Goal: Task Accomplishment & Management: Manage account settings

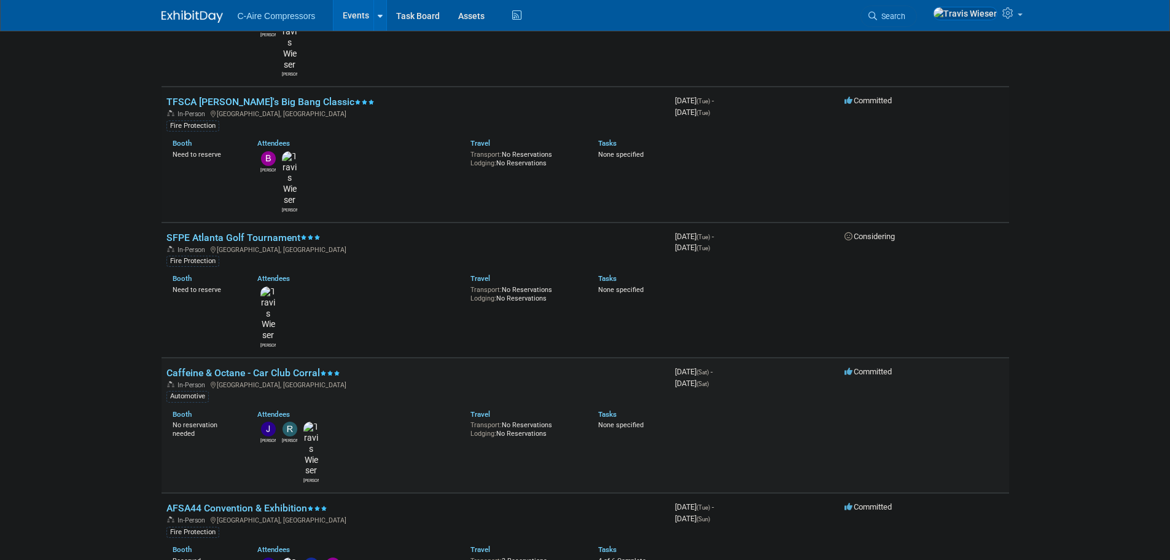
scroll to position [184, 0]
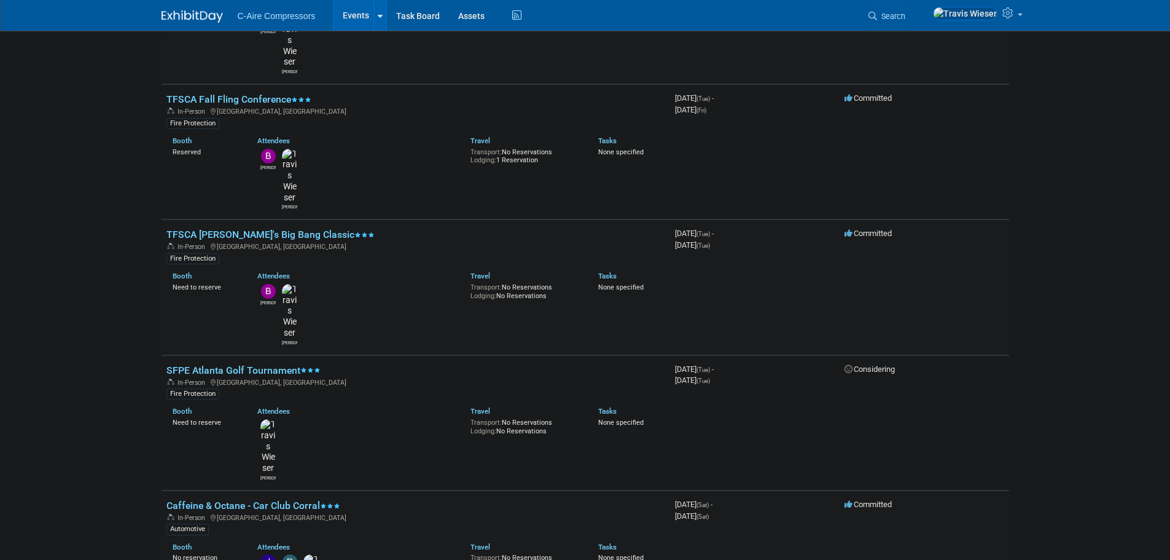
click at [141, 187] on body "C-Aire Compressors Events Add Event Bulk Upload Events Shareable Event Boards R…" at bounding box center [585, 96] width 1170 height 560
click at [134, 219] on body "C-Aire Compressors Events Add Event Bulk Upload Events Shareable Event Boards R…" at bounding box center [585, 96] width 1170 height 560
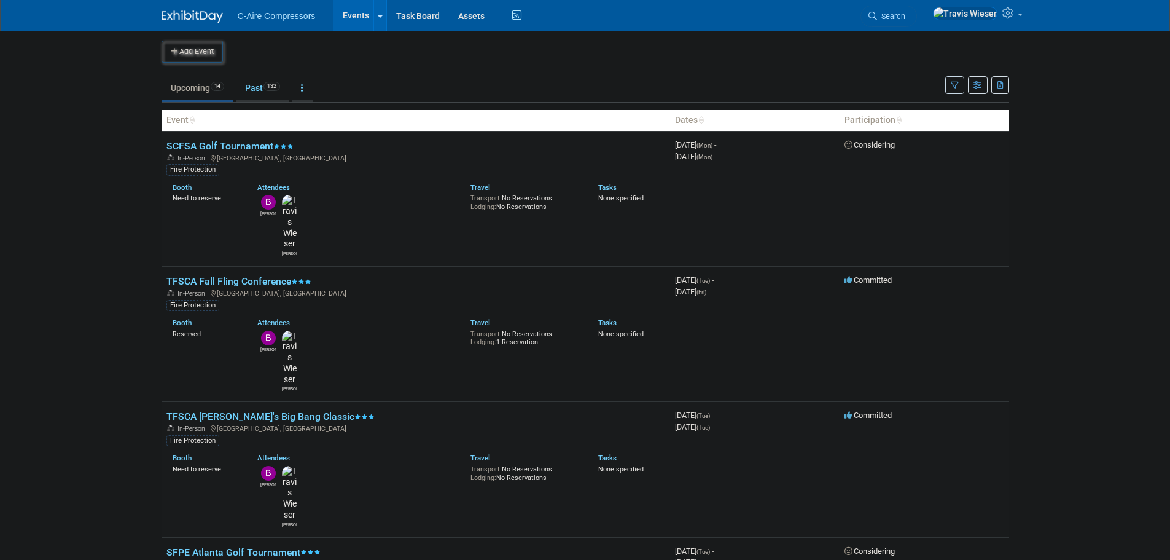
scroll to position [0, 0]
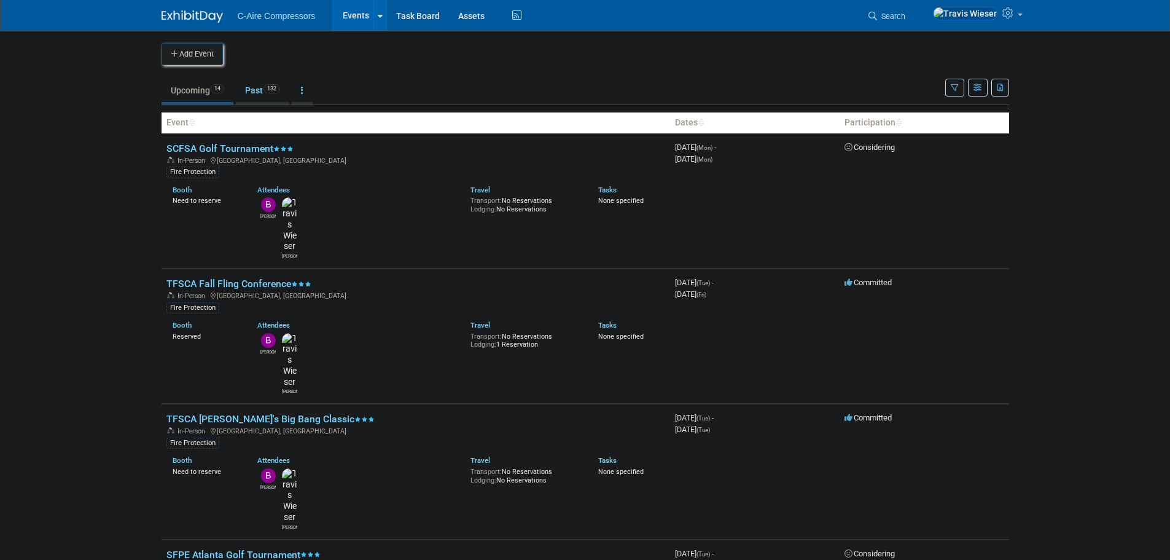
click at [208, 46] on button "Add Event" at bounding box center [192, 54] width 61 height 22
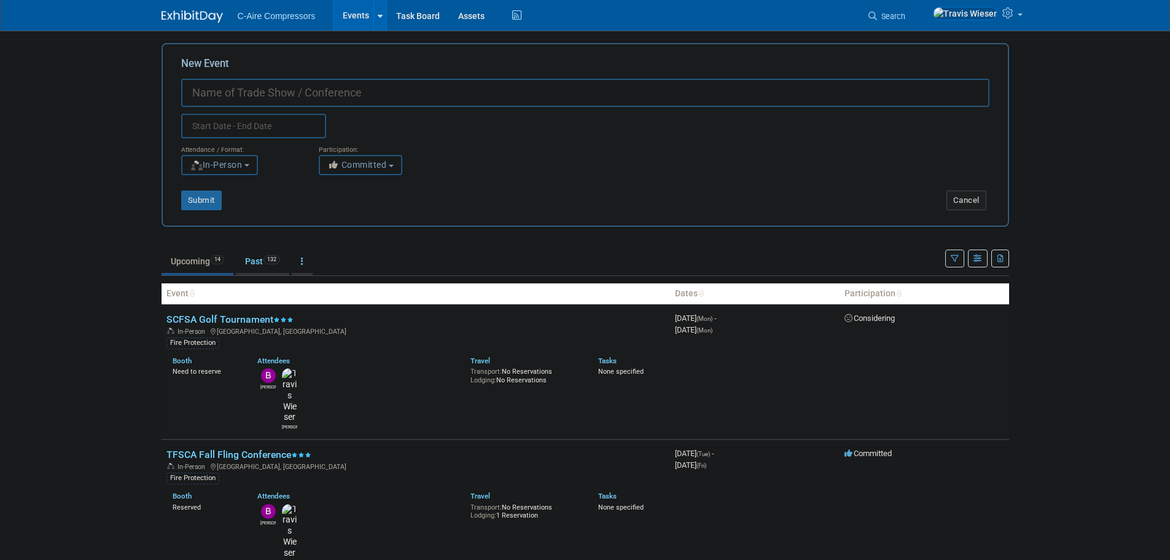
click at [283, 85] on input "New Event" at bounding box center [585, 93] width 809 height 28
type input "KFSCAF Golf Outing"
click at [281, 132] on input "text" at bounding box center [253, 126] width 145 height 25
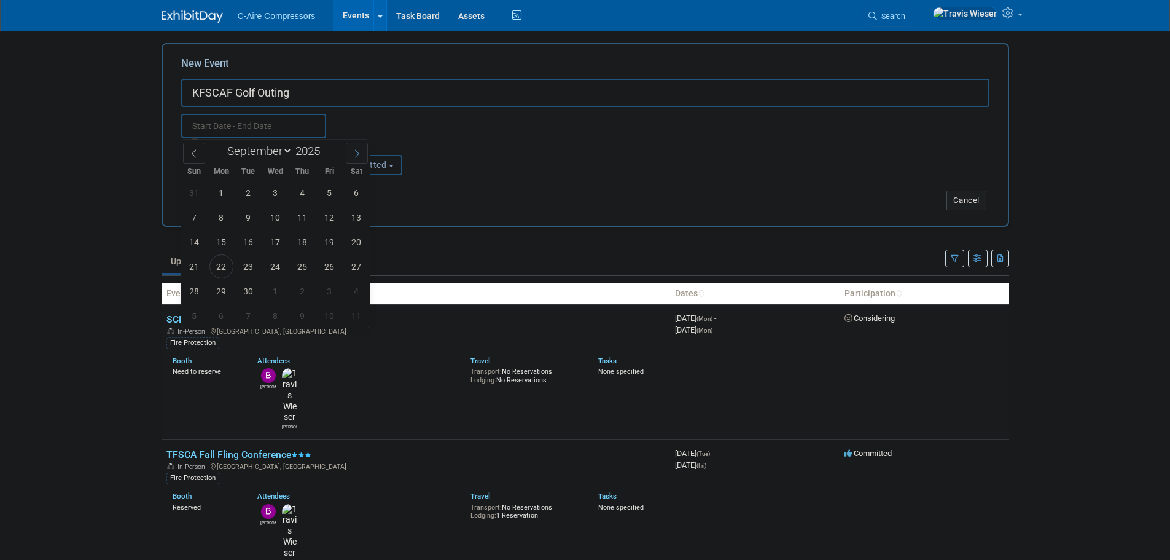
click at [356, 152] on icon at bounding box center [357, 153] width 9 height 9
select select "9"
click at [220, 242] on span "13" at bounding box center [222, 242] width 24 height 24
type input "Oct 13, 2025 to Oct 13, 2025"
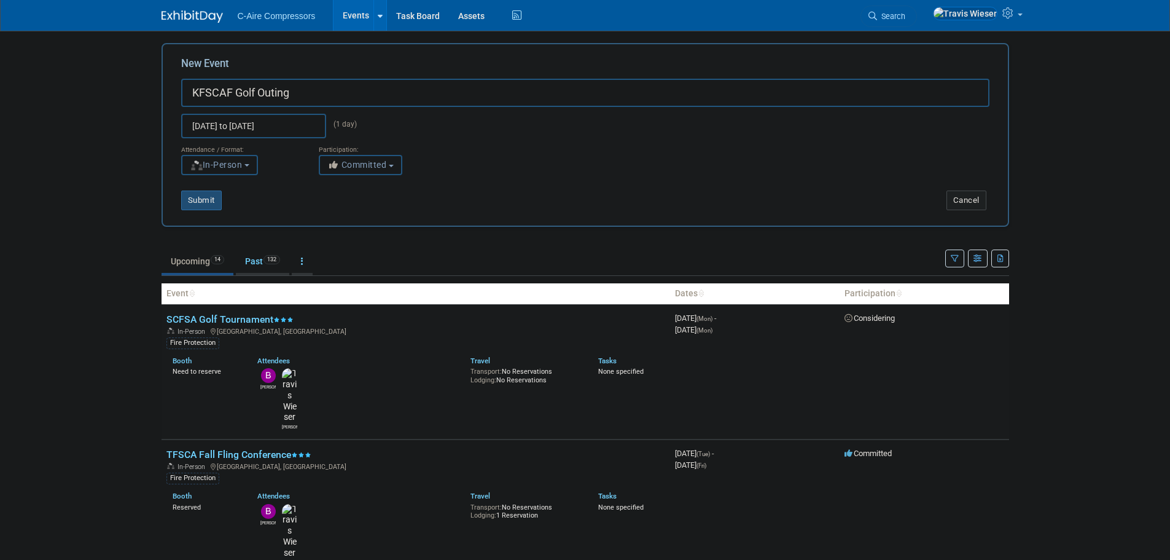
click at [206, 200] on button "Submit" at bounding box center [201, 200] width 41 height 20
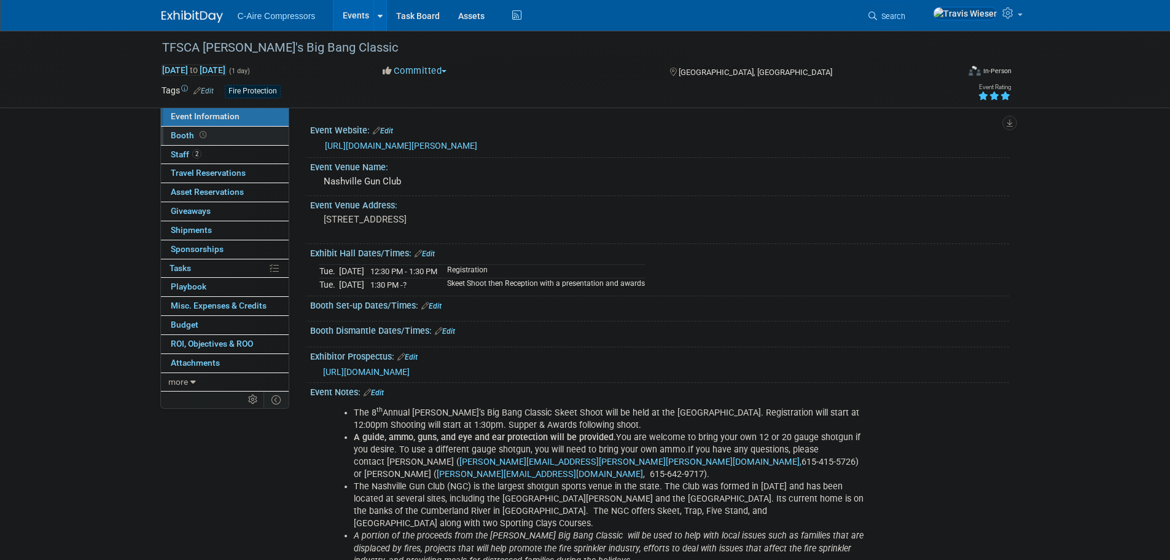
drag, startPoint x: 0, startPoint y: 0, endPoint x: 233, endPoint y: 135, distance: 269.3
click at [233, 135] on link "Booth" at bounding box center [225, 136] width 128 height 18
click at [213, 139] on link "Booth" at bounding box center [225, 136] width 128 height 18
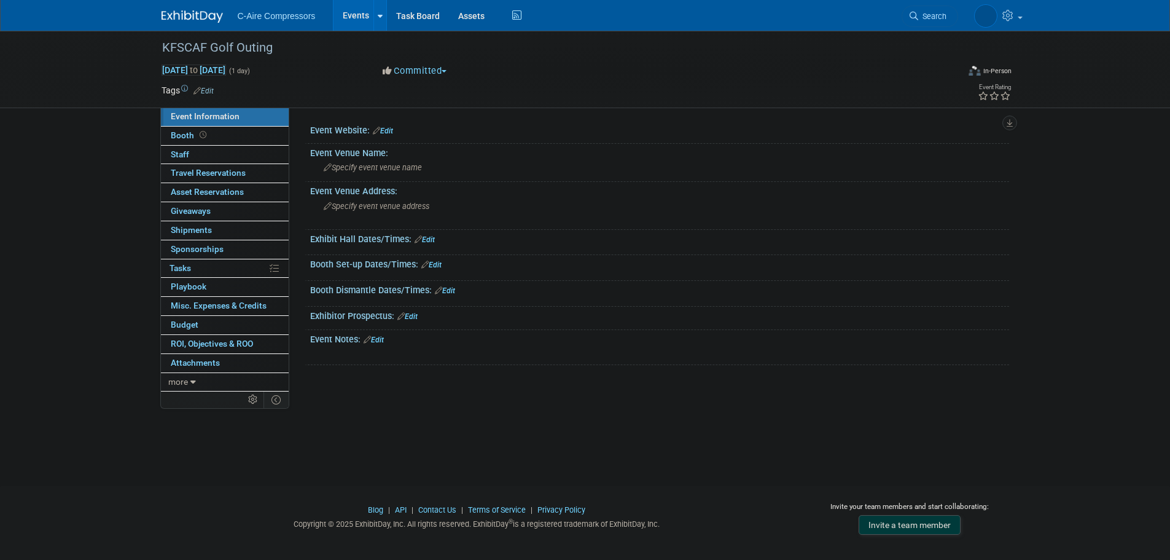
click at [209, 93] on link "Edit" at bounding box center [204, 91] width 20 height 9
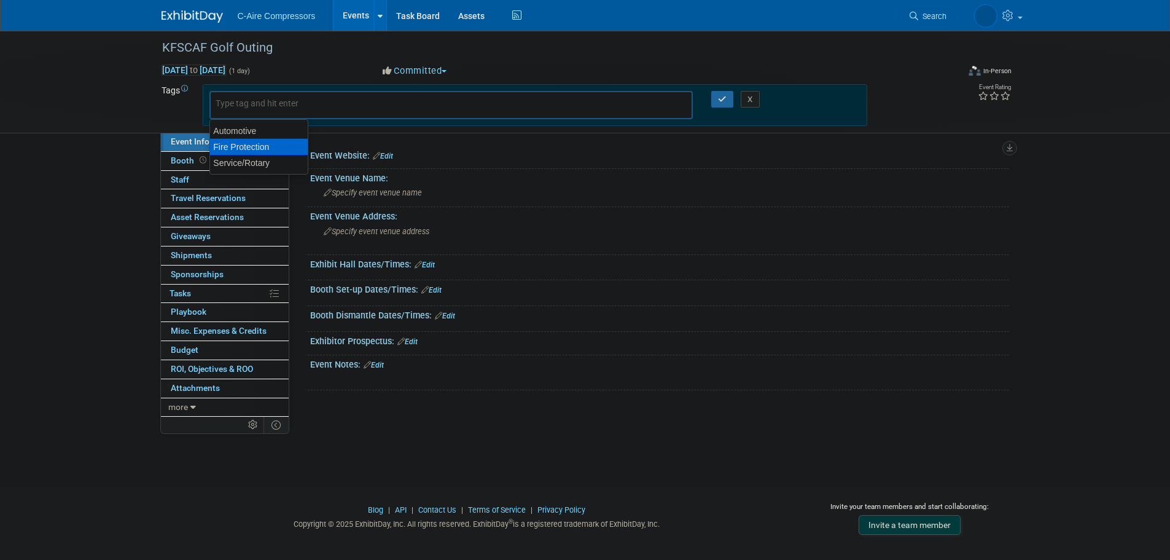
click at [236, 143] on div "Fire Protection" at bounding box center [259, 146] width 99 height 17
type input "Fire Protection"
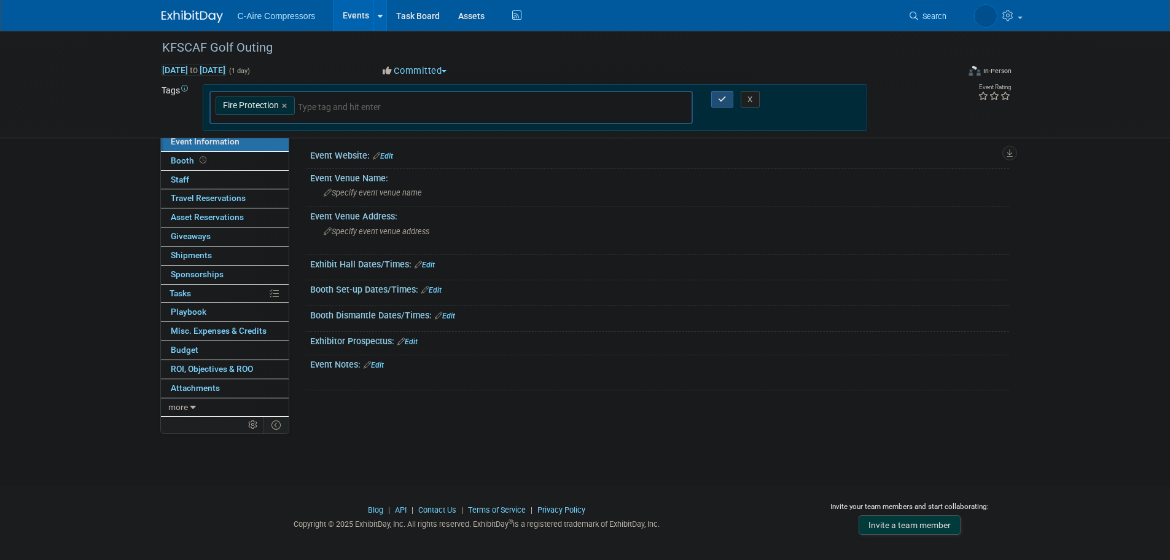
click at [719, 92] on button "button" at bounding box center [723, 99] width 22 height 17
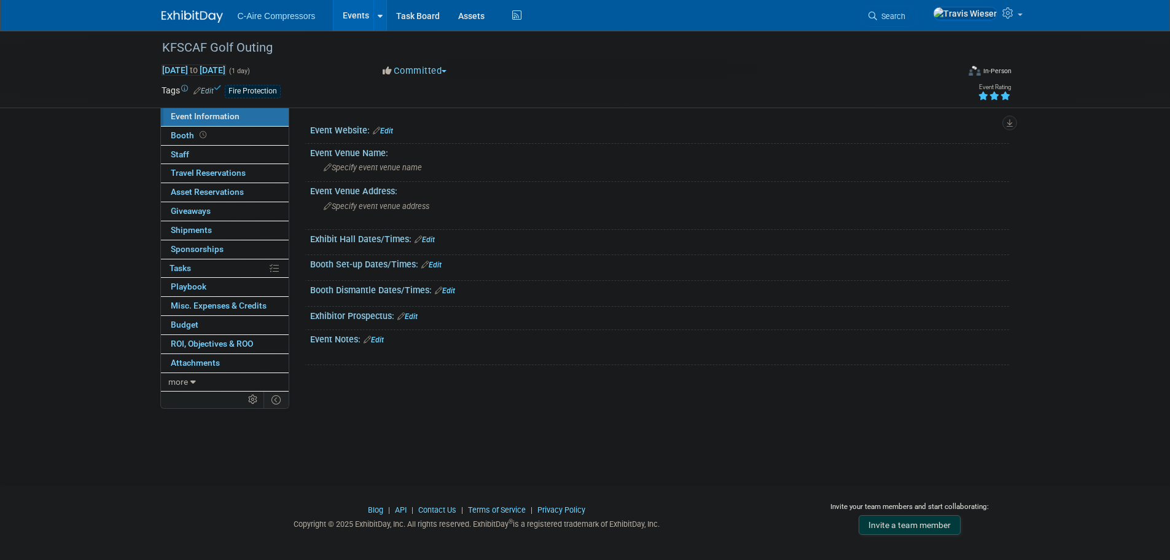
click at [1005, 94] on icon at bounding box center [1005, 96] width 11 height 9
click at [391, 135] on link "Edit" at bounding box center [383, 131] width 20 height 9
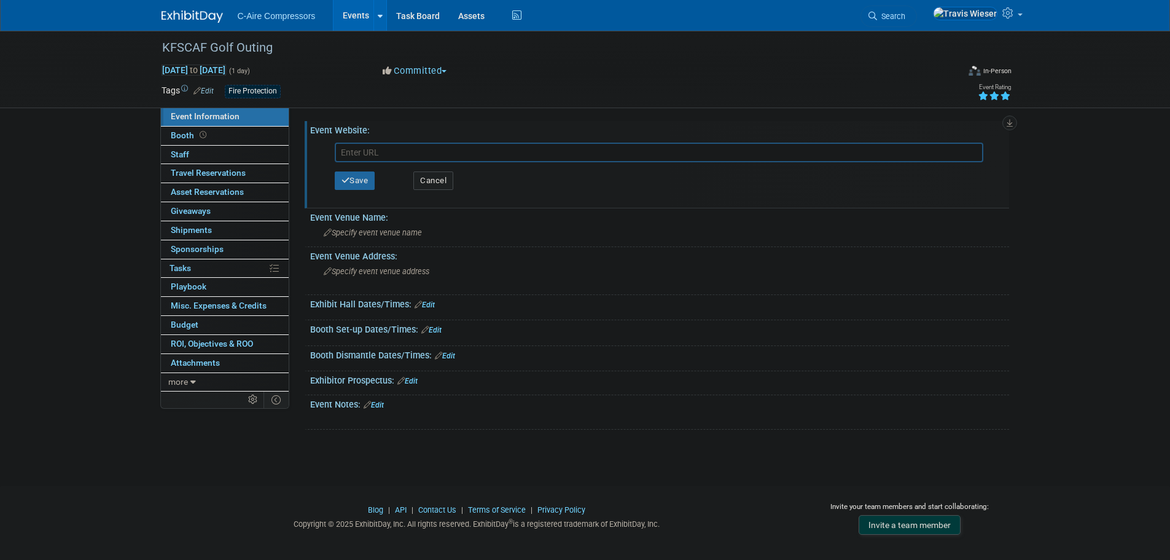
click at [429, 147] on input "text" at bounding box center [659, 153] width 649 height 20
paste input "https://kfsca.regfox.com/25kfscagolf"
type input "https://kfsca.regfox.com/25kfscagolf"
click at [350, 181] on button "Save" at bounding box center [355, 180] width 41 height 18
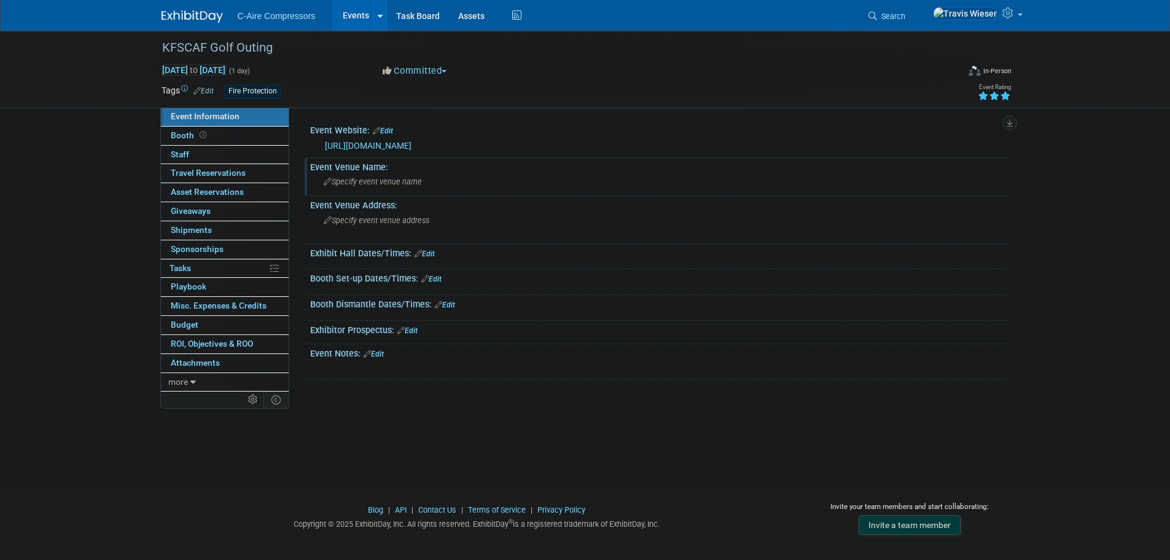
click at [437, 185] on div "Specify event venue name" at bounding box center [660, 181] width 681 height 19
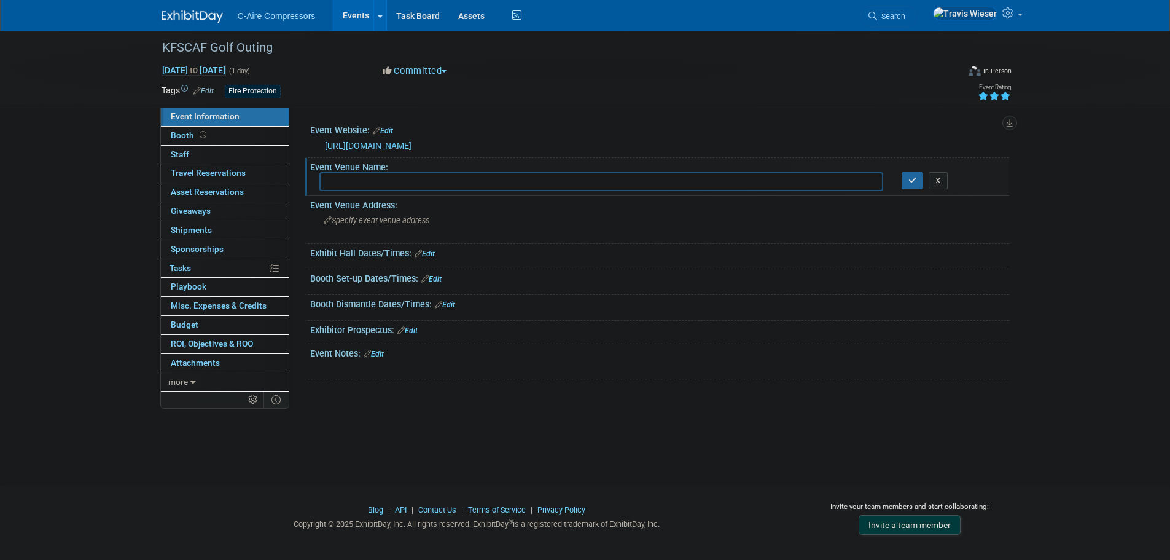
drag, startPoint x: 477, startPoint y: 190, endPoint x: 500, endPoint y: 179, distance: 25.3
click at [477, 190] on input "text" at bounding box center [602, 181] width 564 height 19
type input "Frankfort Country Club"
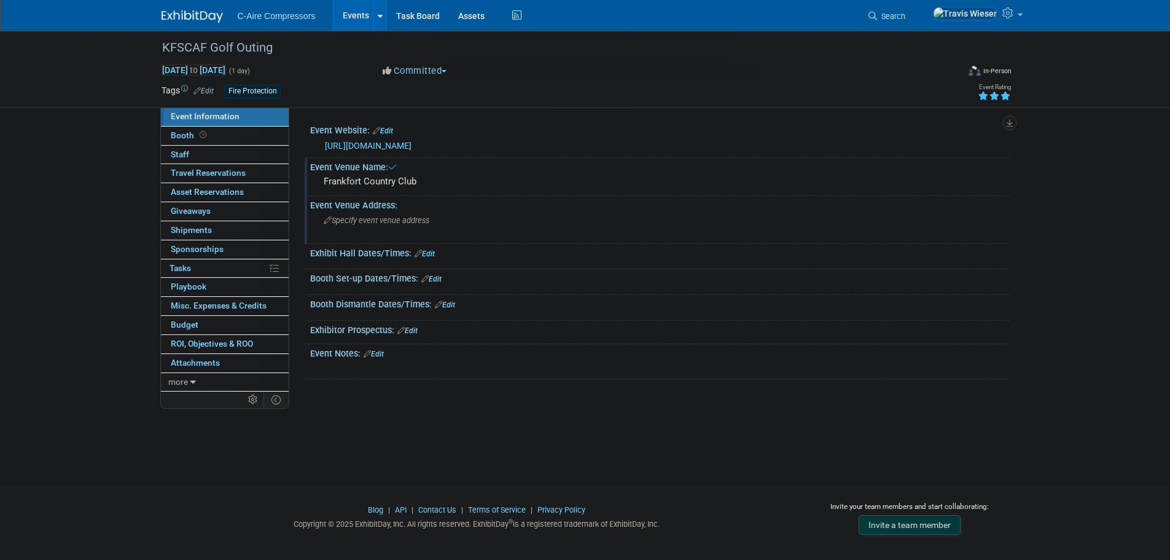
click at [461, 223] on div "Specify event venue address" at bounding box center [456, 225] width 273 height 28
click at [394, 210] on div "Event Venue Address:" at bounding box center [659, 203] width 699 height 15
click at [395, 214] on textarea at bounding box center [432, 225] width 224 height 28
click at [394, 221] on textarea at bounding box center [432, 225] width 224 height 28
paste textarea "101 Duntreath St, Frankfort, KY 40601"
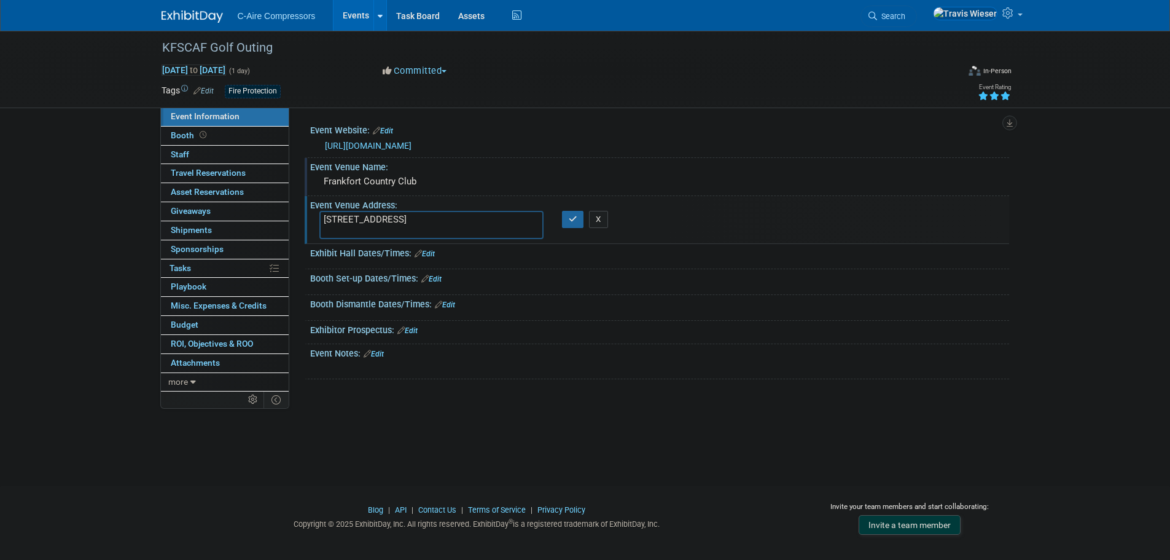
click at [399, 221] on textarea "101 Duntreath St, Frankfort, KY 40601" at bounding box center [432, 225] width 224 height 28
click at [437, 225] on textarea "101 Duntreath St Frankfort, KY 40601" at bounding box center [432, 225] width 224 height 28
type textarea "101 Duntreath St Frankfort, KY 40601"
click at [568, 226] on button "button" at bounding box center [573, 219] width 22 height 17
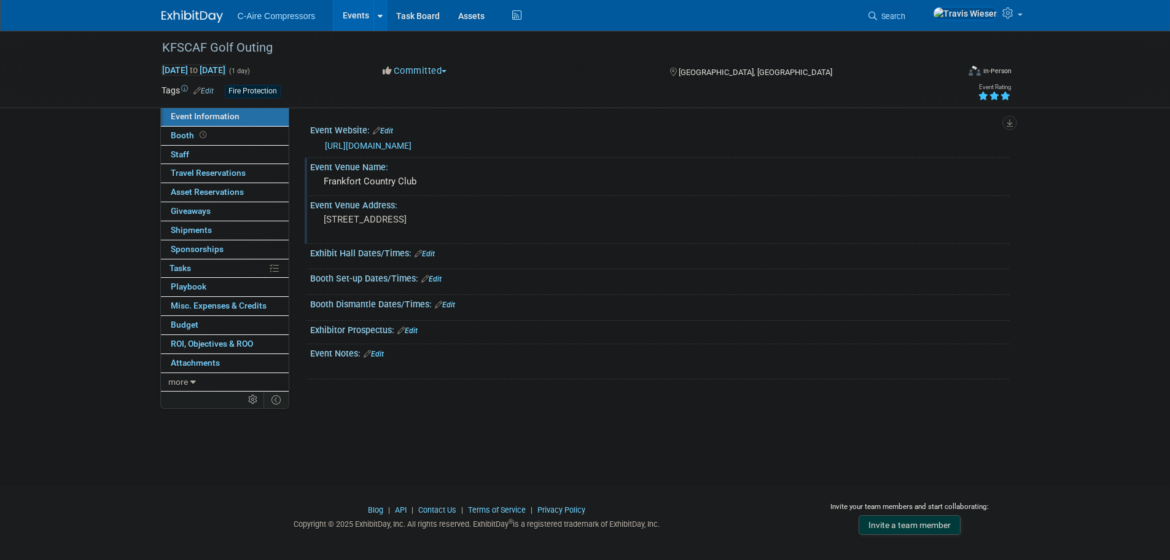
click at [433, 255] on link "Edit" at bounding box center [425, 253] width 20 height 9
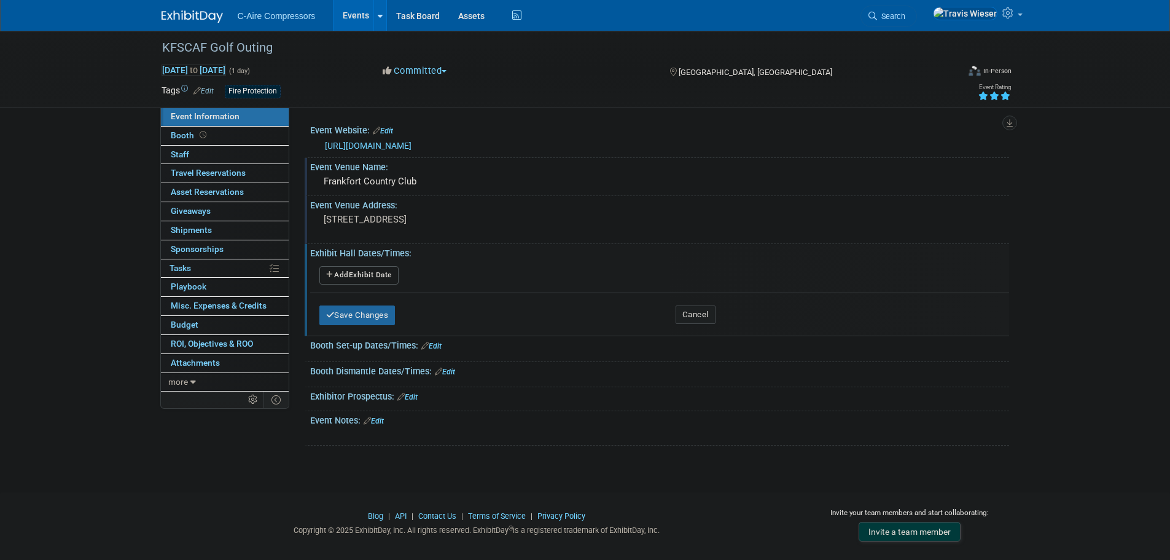
click at [362, 283] on button "Add Another Exhibit Date" at bounding box center [359, 275] width 79 height 18
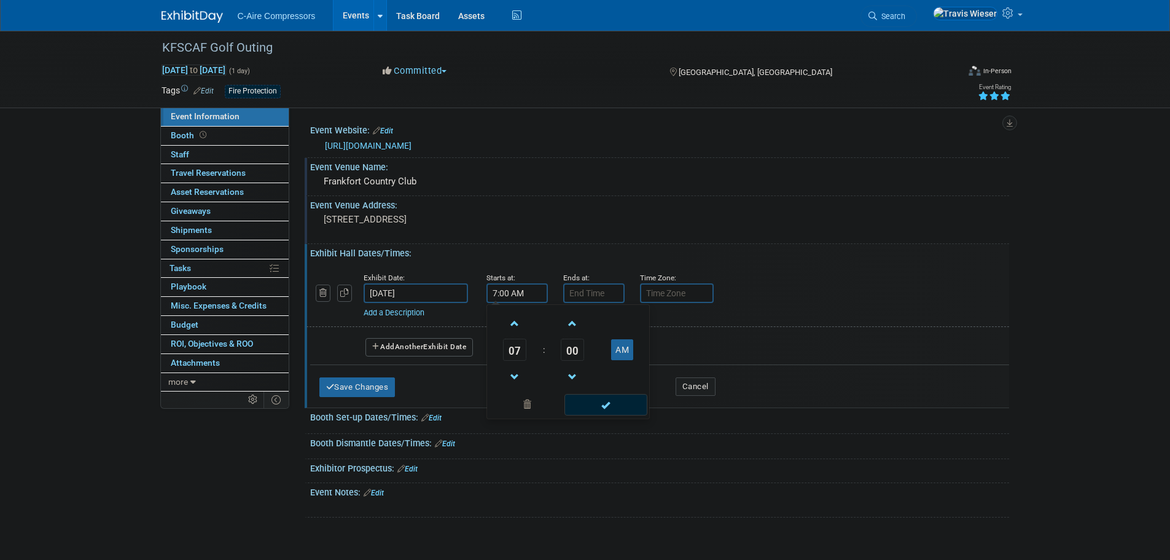
click at [504, 294] on input "7:00 AM" at bounding box center [517, 293] width 61 height 20
click at [516, 316] on span at bounding box center [515, 324] width 22 height 22
type input "10:00 AM"
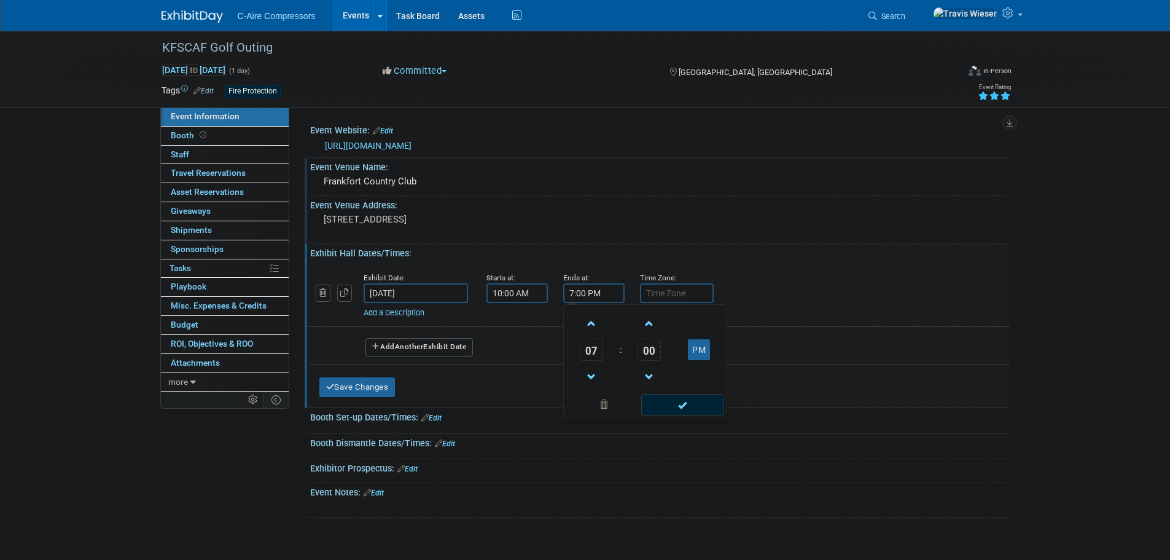
click at [589, 298] on input "7:00 PM" at bounding box center [593, 293] width 61 height 20
click at [594, 318] on span at bounding box center [592, 324] width 22 height 22
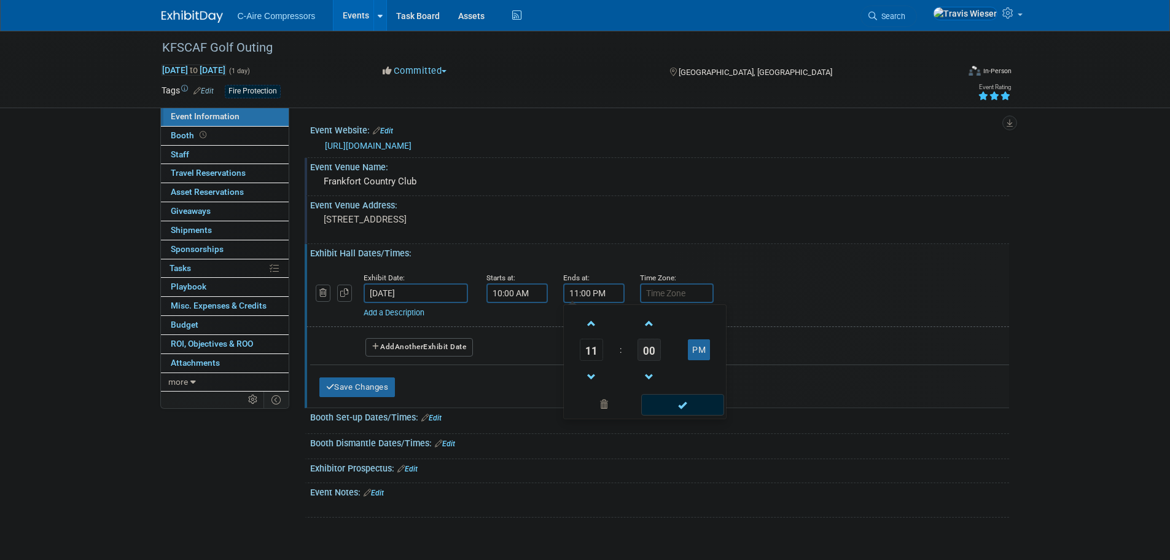
click at [646, 353] on span "00" at bounding box center [649, 350] width 23 height 22
click at [624, 402] on td "45" at bounding box center [625, 390] width 39 height 33
drag, startPoint x: 689, startPoint y: 350, endPoint x: 687, endPoint y: 365, distance: 15.5
click at [689, 350] on button "PM" at bounding box center [699, 349] width 22 height 21
type input "11:45 AM"
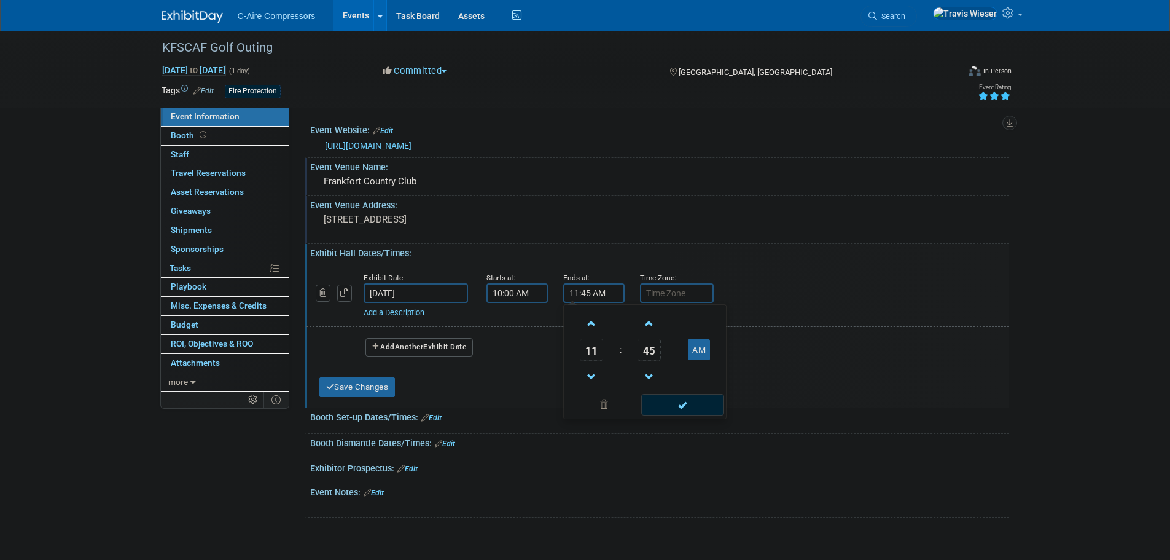
click at [611, 217] on div "Event Venue Address: 101 Duntreath St Frankfort, KY 40601" at bounding box center [657, 219] width 705 height 47
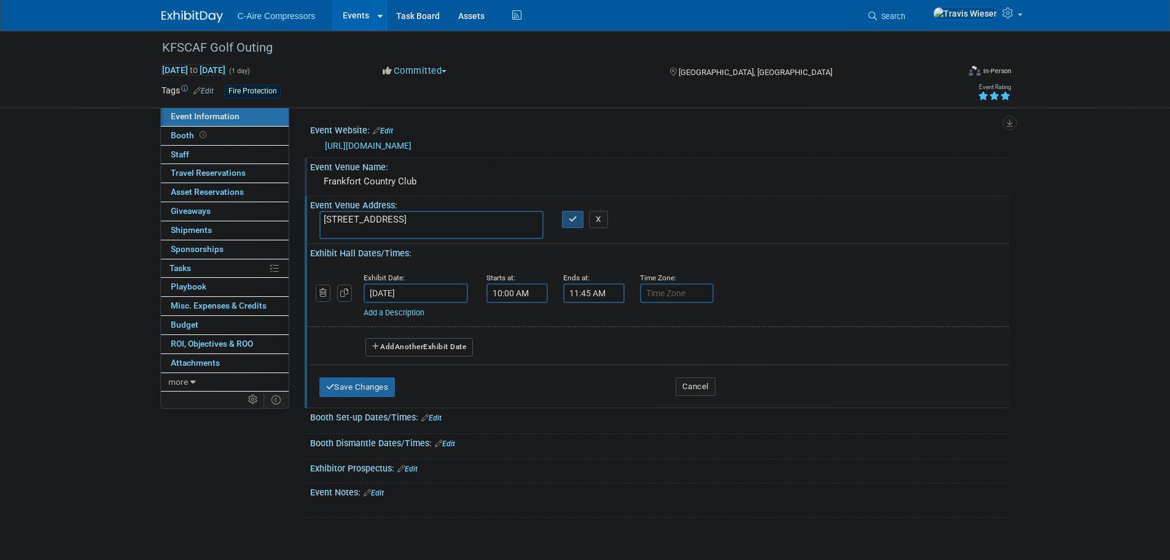
click at [568, 224] on button "button" at bounding box center [573, 219] width 22 height 17
click at [408, 315] on link "Add a Description" at bounding box center [394, 312] width 61 height 9
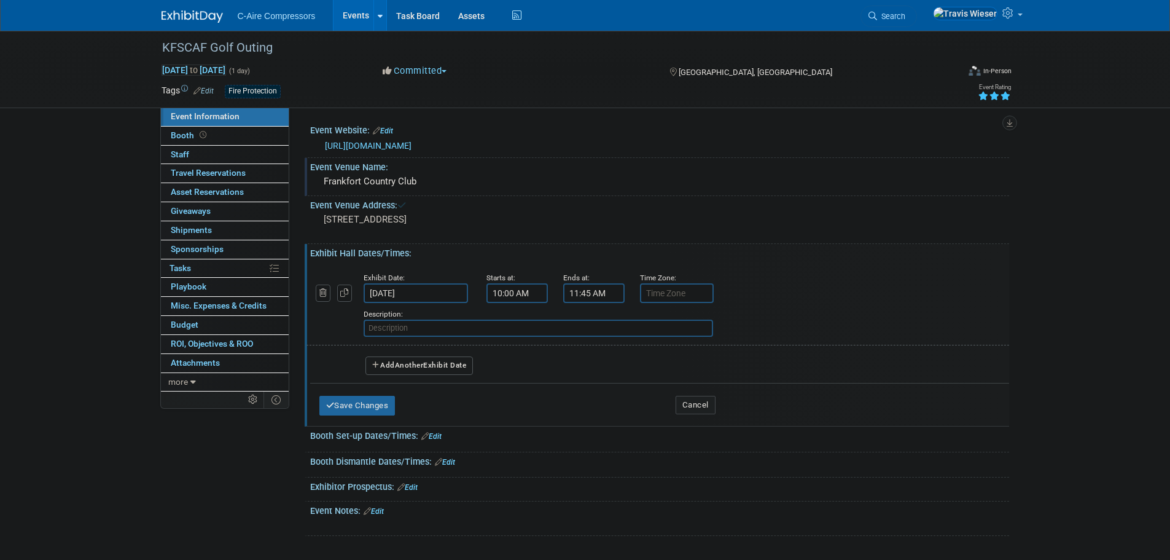
click at [442, 323] on input "text" at bounding box center [539, 328] width 350 height 17
type input "Registration"
click at [347, 299] on button "button" at bounding box center [344, 292] width 15 height 17
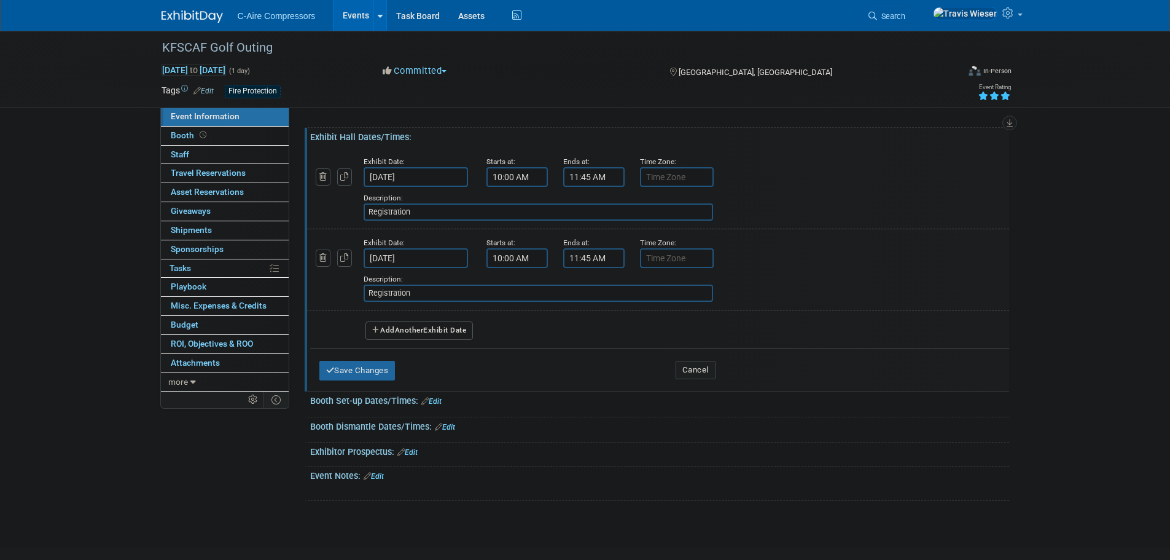
scroll to position [123, 0]
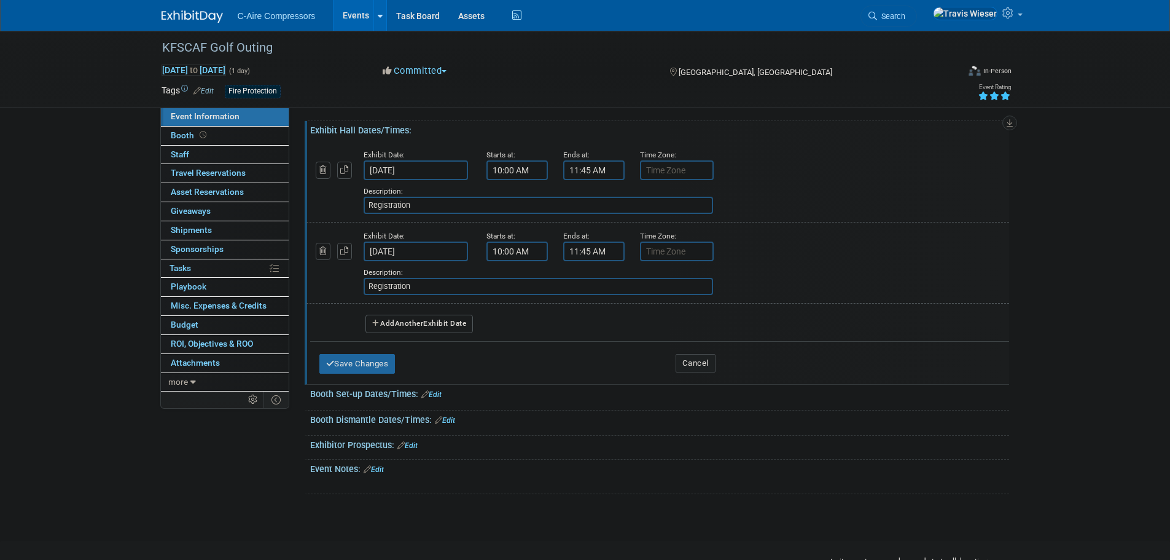
click at [435, 279] on input "Registration" at bounding box center [539, 286] width 350 height 17
click at [436, 279] on input "Registration" at bounding box center [539, 286] width 350 height 17
click at [421, 281] on input "Registration" at bounding box center [539, 286] width 350 height 17
click at [421, 284] on input "Registration" at bounding box center [539, 286] width 350 height 17
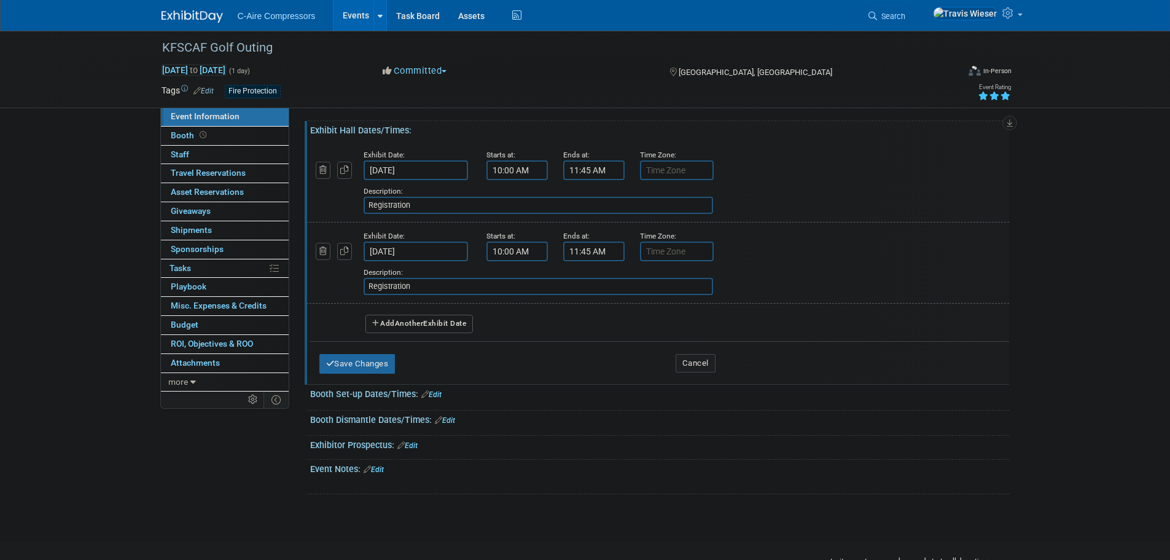
click at [421, 284] on input "Registration" at bounding box center [539, 286] width 350 height 17
paste input "Driving Range Ope"
click at [369, 285] on input "Driving Range Open" at bounding box center [539, 286] width 350 height 17
type input "Driving Range Open"
click at [346, 251] on icon "button" at bounding box center [344, 251] width 9 height 8
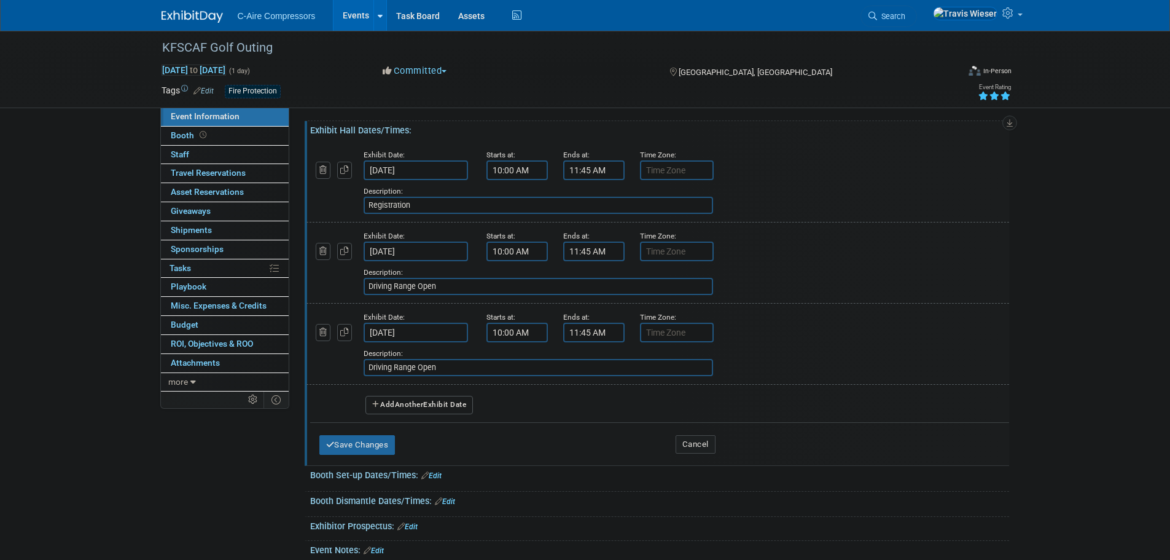
click at [503, 249] on input "10:00 AM" at bounding box center [517, 251] width 61 height 20
click at [578, 310] on span "00" at bounding box center [572, 308] width 23 height 22
click at [592, 314] on td "30" at bounding box center [587, 315] width 39 height 33
type input "10:30 AM"
click at [592, 241] on div "Ends at:" at bounding box center [592, 235] width 58 height 12
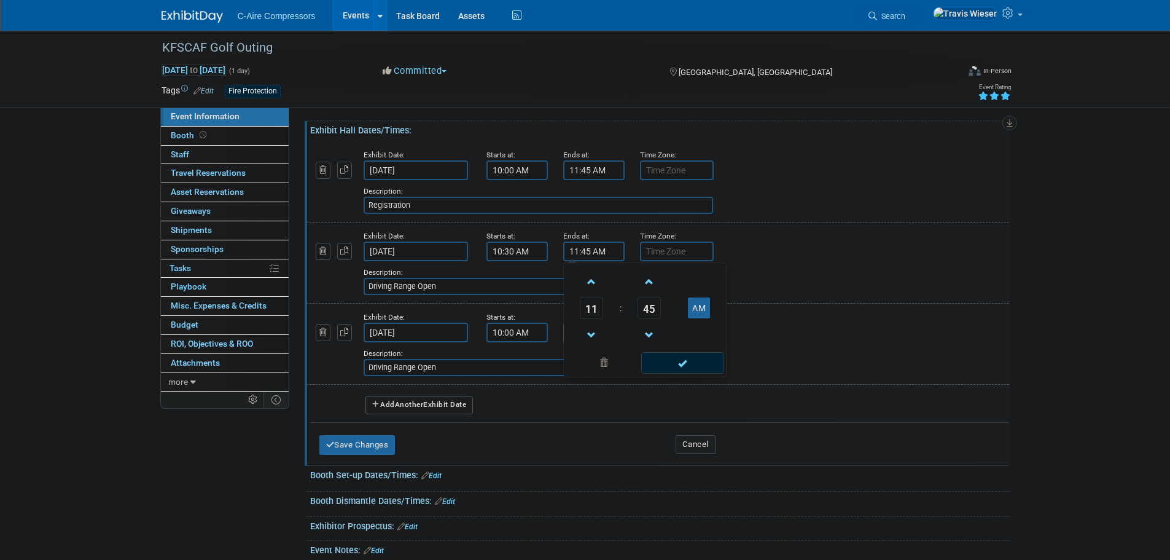
click at [590, 254] on input "11:45 AM" at bounding box center [593, 251] width 61 height 20
click at [642, 308] on span "45" at bounding box center [649, 308] width 23 height 22
click at [653, 319] on td "30" at bounding box center [664, 315] width 39 height 33
type input "11:30 AM"
click at [628, 241] on div "Ends at: 11:30 AM" at bounding box center [592, 245] width 77 height 32
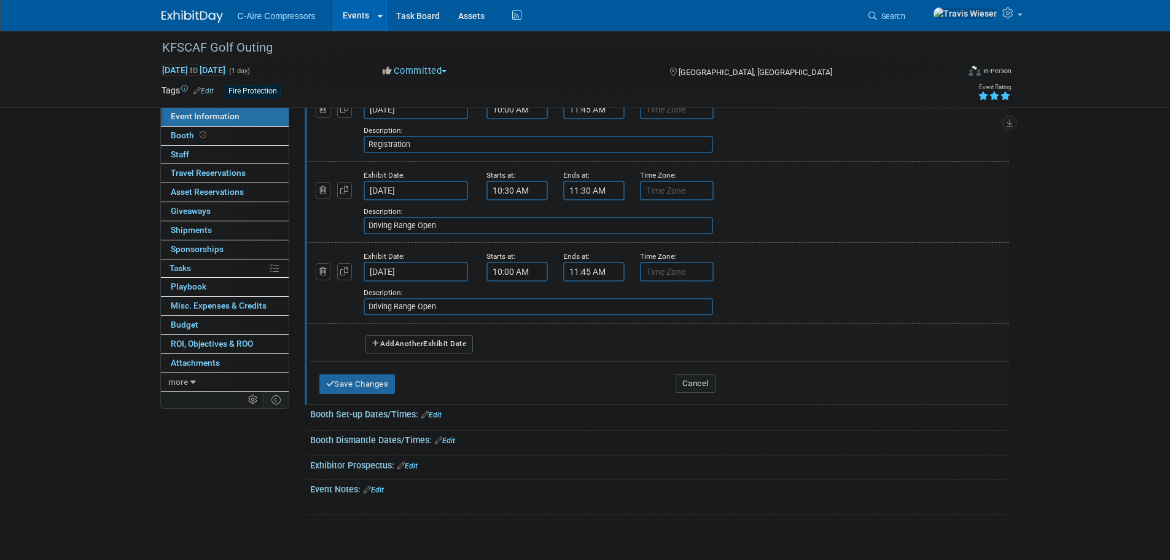
scroll to position [184, 0]
click at [449, 299] on input "Driving Range Open" at bounding box center [539, 305] width 350 height 17
type input "Lunch"
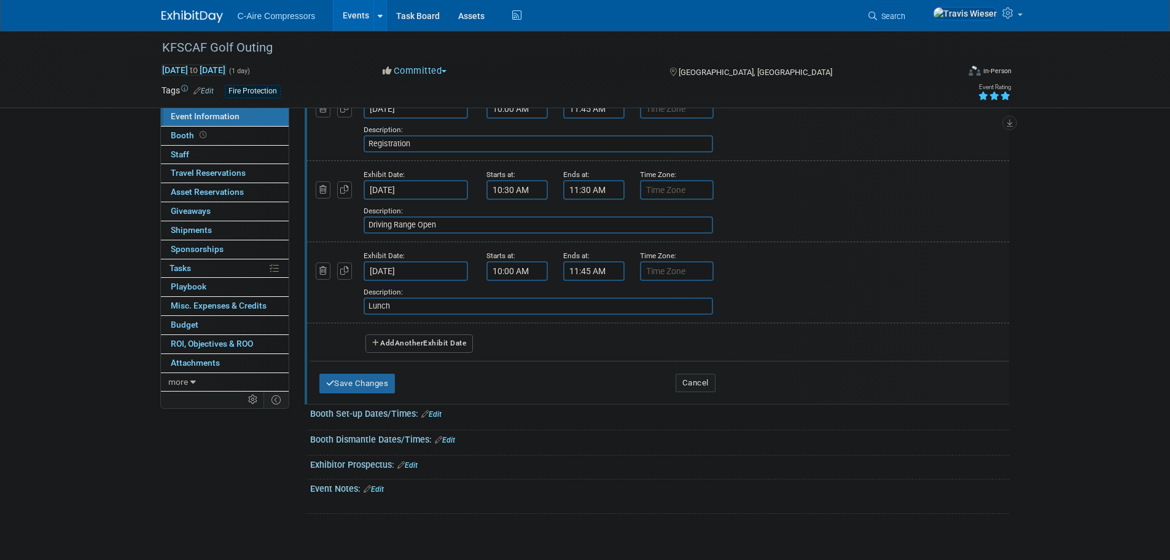
click at [501, 269] on input "10:00 AM" at bounding box center [517, 271] width 61 height 20
click at [516, 296] on span at bounding box center [515, 302] width 22 height 22
type input "11:00 AM"
click at [566, 269] on input "11:45 AM" at bounding box center [593, 271] width 61 height 20
click at [646, 335] on span "45" at bounding box center [649, 327] width 23 height 22
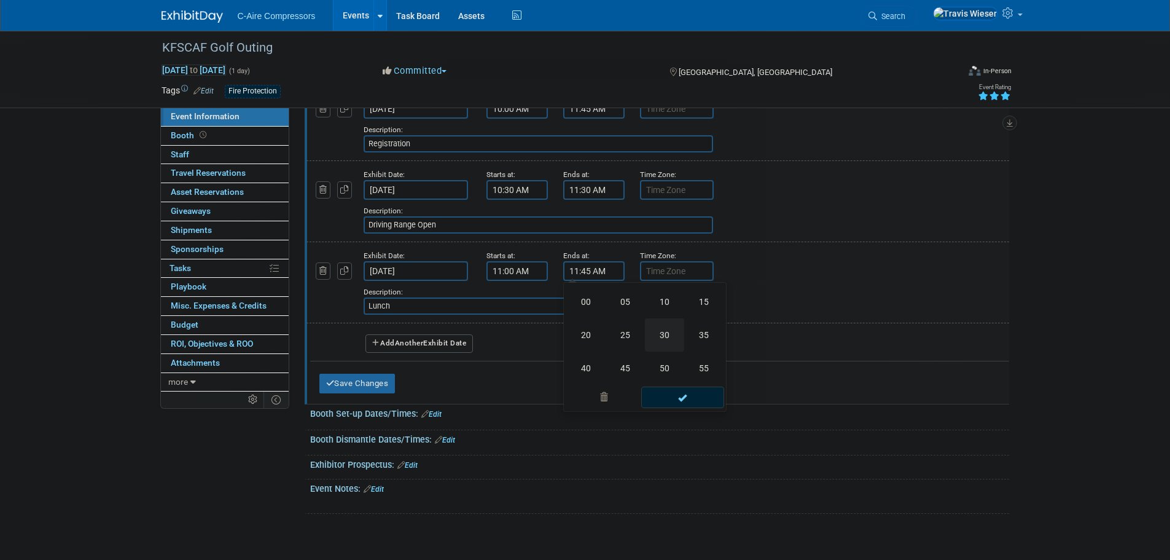
click at [651, 337] on td "30" at bounding box center [664, 334] width 39 height 33
type input "11:30 AM"
click at [620, 254] on div "Ends at:" at bounding box center [592, 255] width 58 height 12
click at [340, 268] on button "button" at bounding box center [344, 270] width 15 height 17
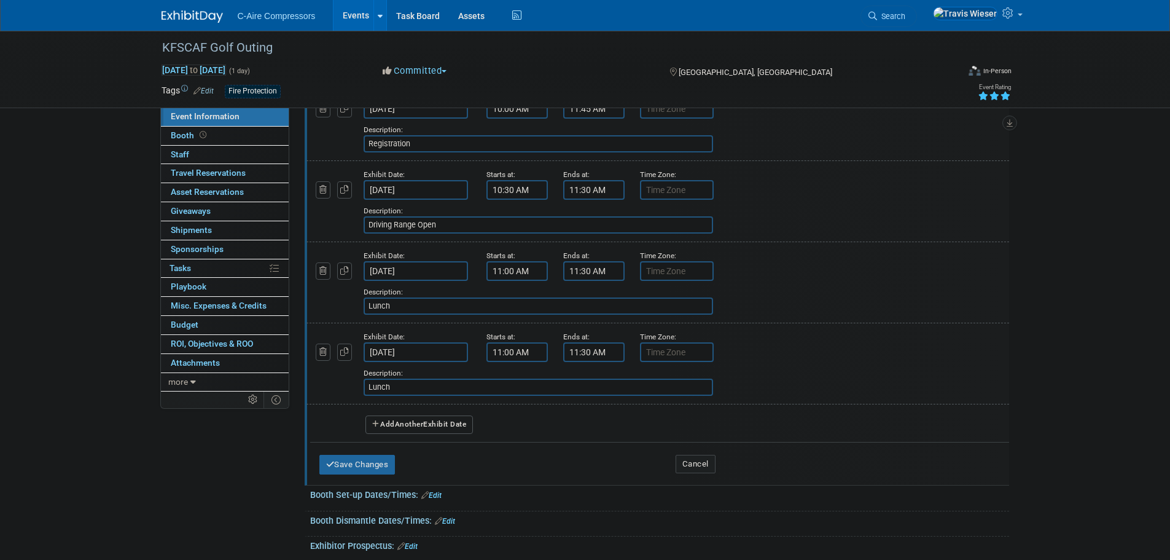
click at [378, 380] on input "Lunch" at bounding box center [539, 386] width 350 height 17
click at [398, 383] on input "Lunch" at bounding box center [539, 386] width 350 height 17
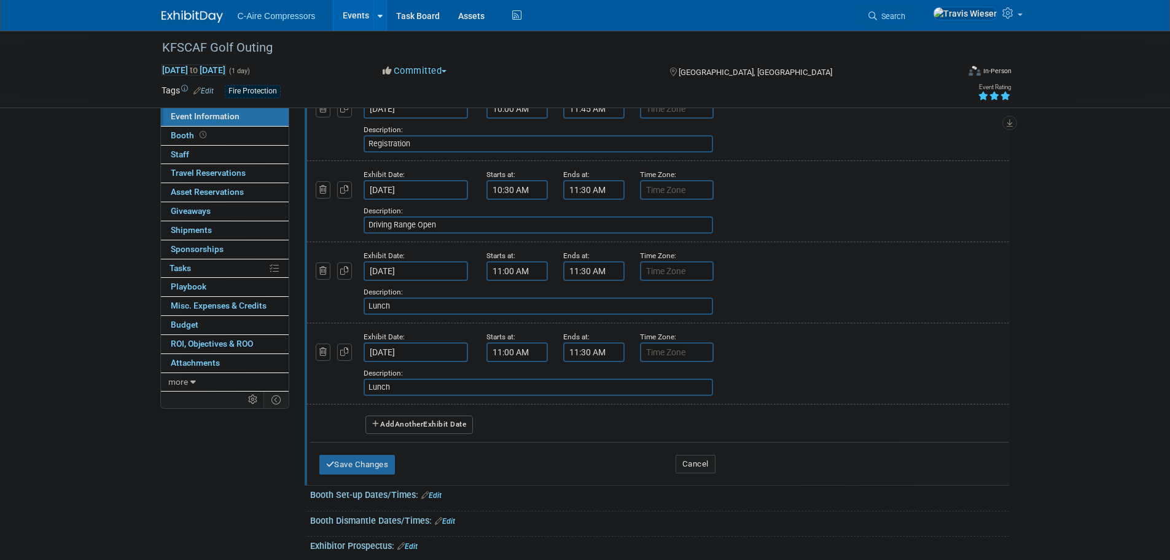
paste input "Instruction and Announcements"
type input "Instruction and Announcements"
click at [350, 355] on button "button" at bounding box center [344, 351] width 15 height 17
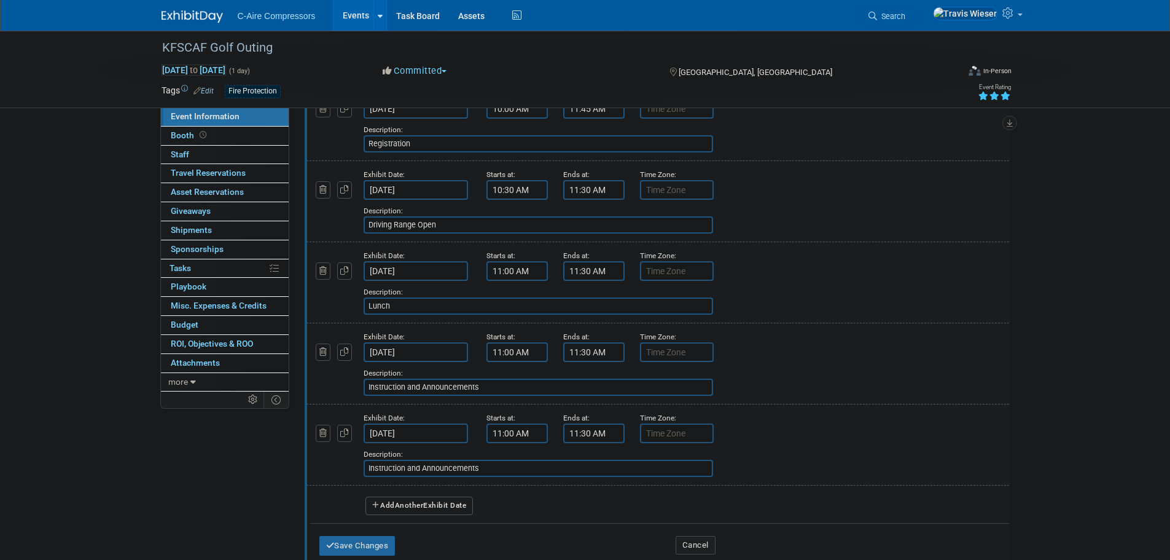
click at [517, 349] on input "11:00 AM" at bounding box center [517, 352] width 61 height 20
click at [597, 412] on td "00" at bounding box center [572, 409] width 51 height 22
click at [581, 408] on span "00" at bounding box center [572, 409] width 23 height 22
click at [552, 450] on td "45" at bounding box center [548, 449] width 39 height 33
type input "11:45 AM"
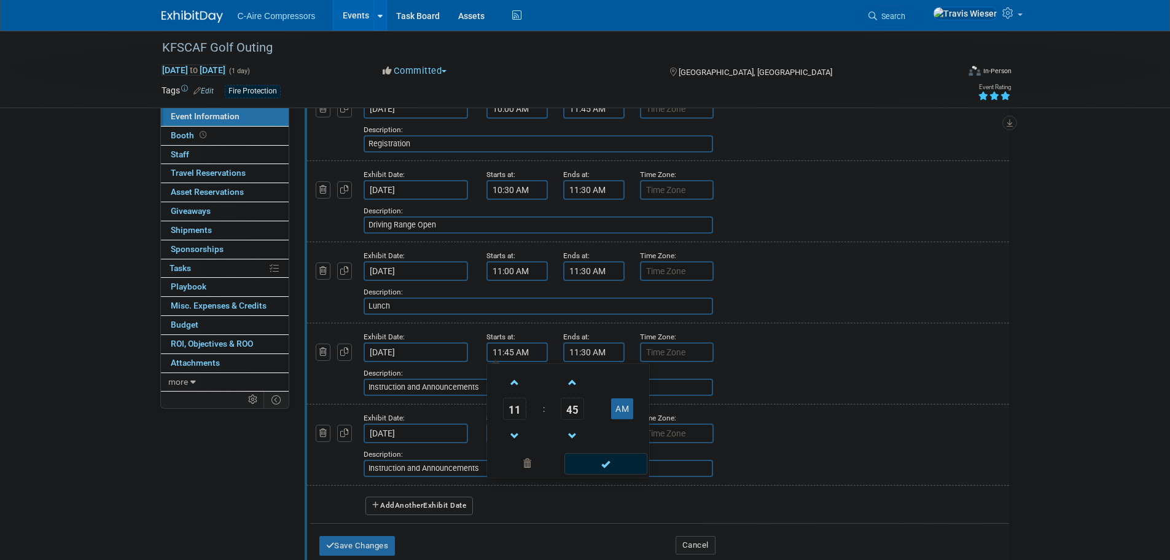
click at [592, 351] on input "11:30 AM" at bounding box center [593, 352] width 61 height 20
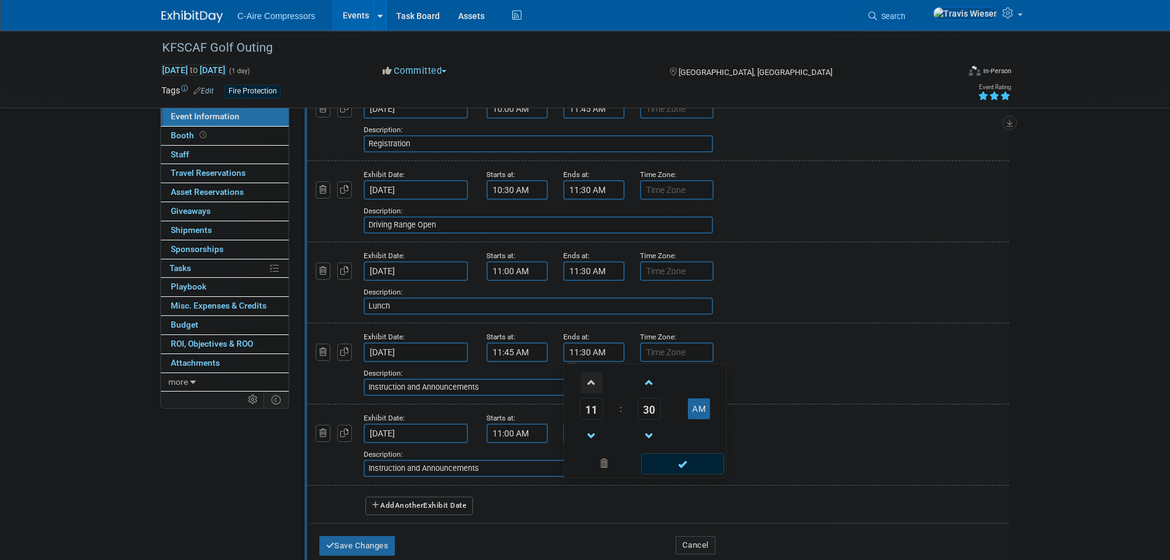
click at [592, 390] on span at bounding box center [592, 383] width 22 height 22
click at [636, 410] on td "30" at bounding box center [649, 409] width 51 height 22
click at [640, 410] on span "30" at bounding box center [649, 409] width 23 height 22
click at [592, 377] on td "00" at bounding box center [586, 382] width 39 height 33
type input "12:00 PM"
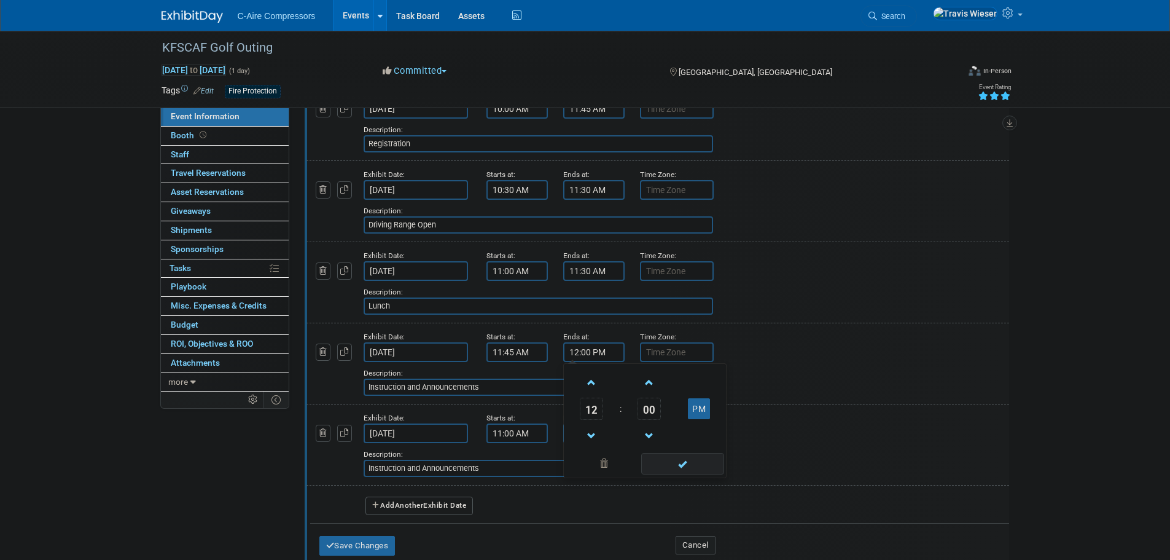
click at [684, 465] on span at bounding box center [682, 464] width 83 height 22
click at [560, 367] on div "Description: Instruction and Announcements" at bounding box center [626, 380] width 525 height 29
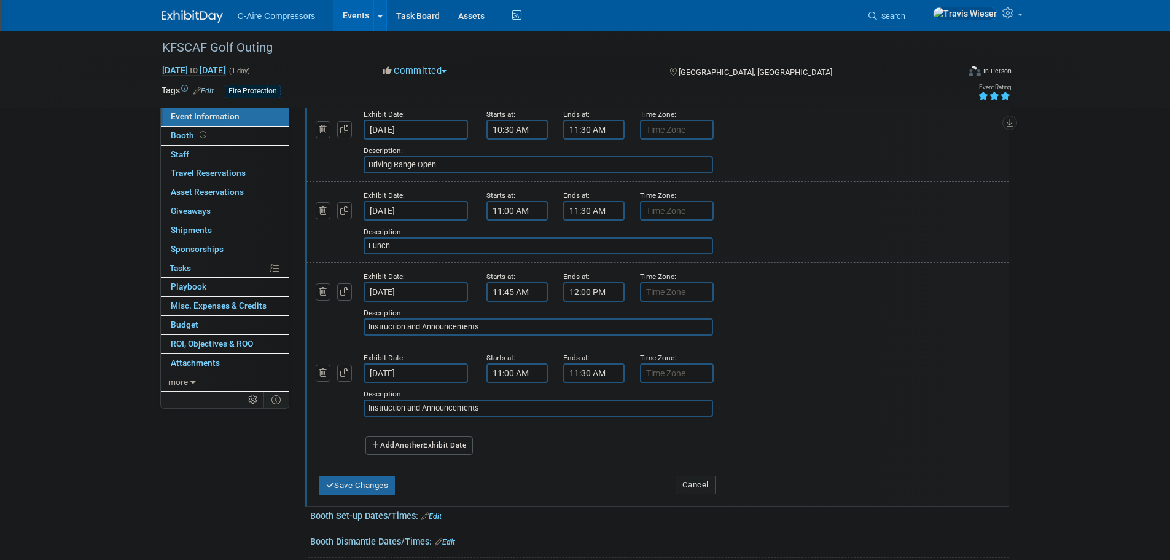
scroll to position [246, 0]
click at [428, 401] on input "Instruction and Announcements" at bounding box center [539, 406] width 350 height 17
click at [429, 400] on input "Instruction and Announcements" at bounding box center [539, 406] width 350 height 17
click at [426, 409] on input "Shotgun Start" at bounding box center [539, 406] width 350 height 17
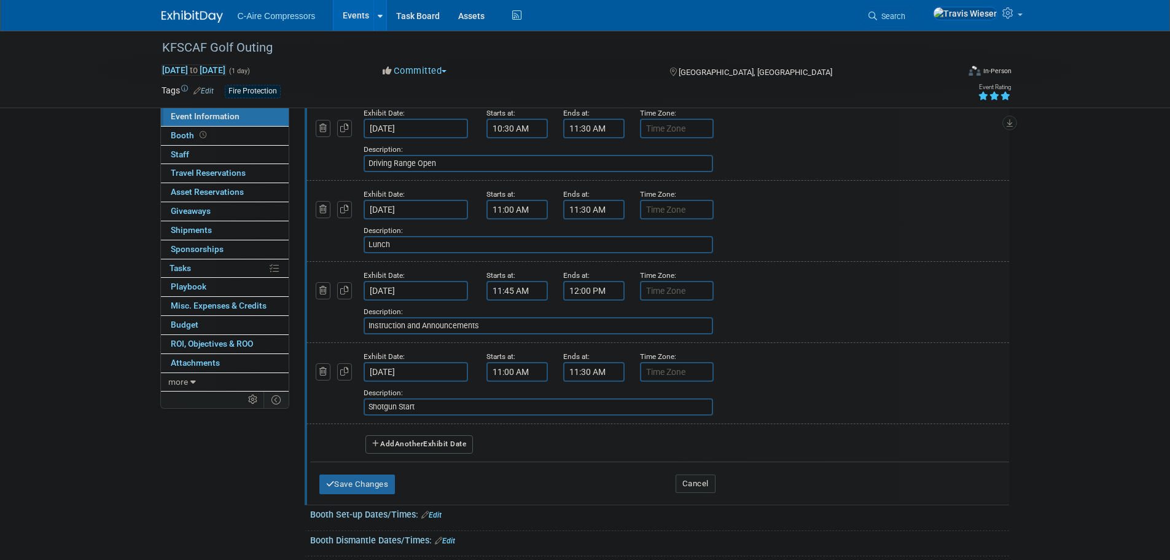
click at [426, 409] on input "Shotgun Start" at bounding box center [539, 406] width 350 height 17
type input "Golf"
click at [509, 366] on input "11:00 AM" at bounding box center [517, 372] width 61 height 20
click at [505, 387] on link at bounding box center [514, 401] width 23 height 31
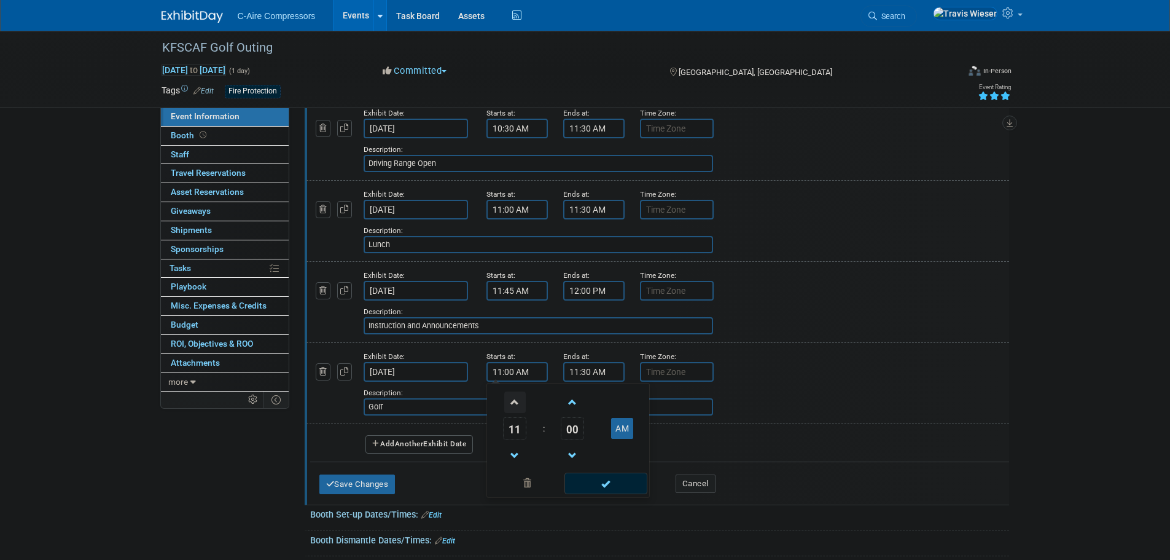
type input "12:00 PM"
click at [576, 370] on input "11:30 AM" at bounding box center [593, 372] width 61 height 20
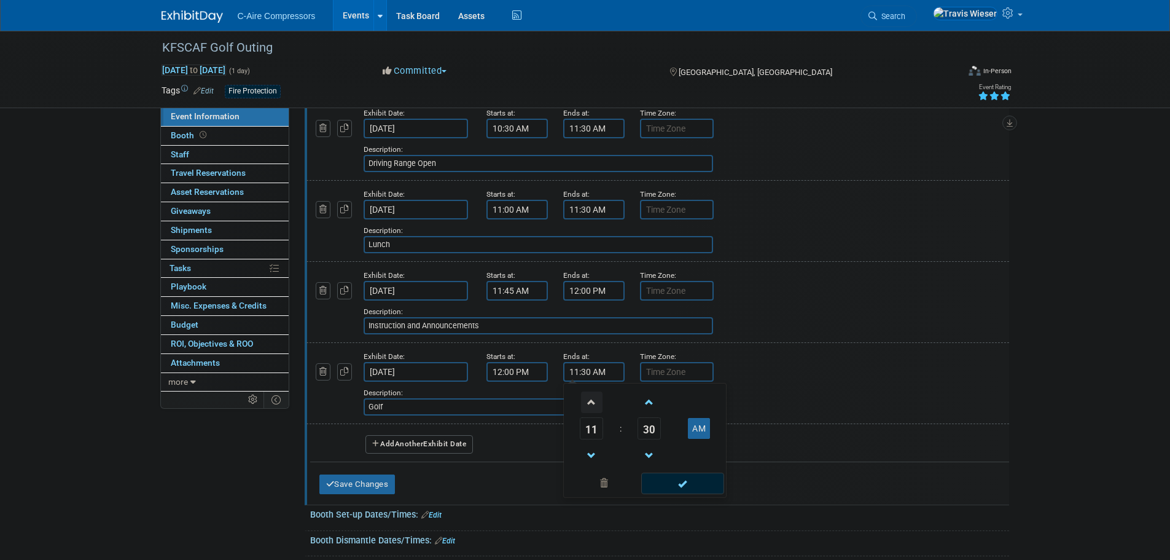
click at [596, 403] on span at bounding box center [592, 402] width 22 height 22
click at [596, 402] on span at bounding box center [592, 402] width 22 height 22
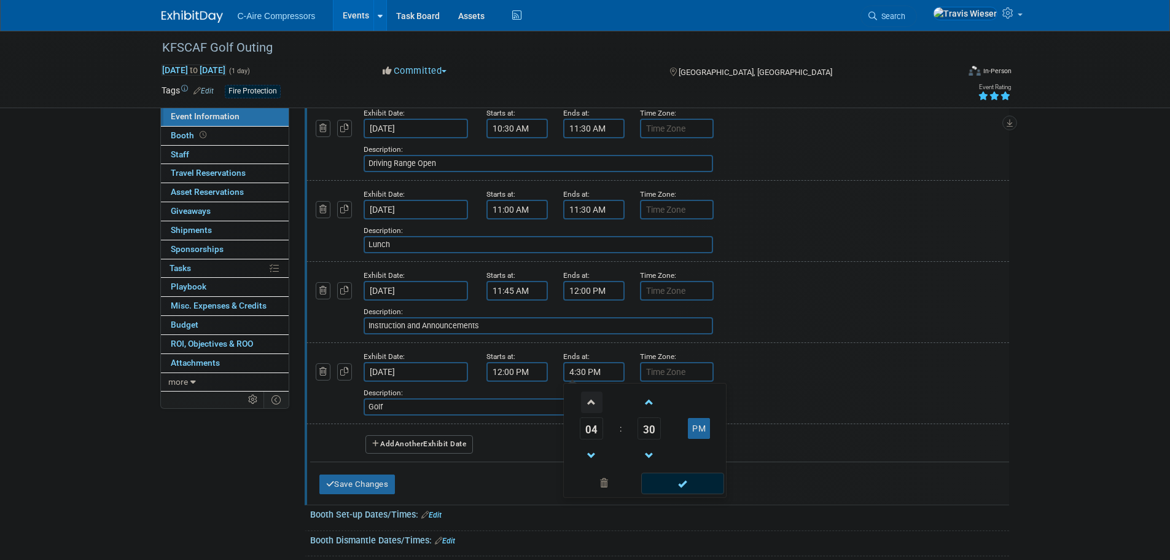
click at [592, 406] on span at bounding box center [592, 402] width 22 height 22
click at [659, 429] on span "30" at bounding box center [649, 428] width 23 height 22
click at [579, 399] on td "00" at bounding box center [586, 402] width 39 height 33
type input "5:00 PM"
click at [552, 368] on div "Starts at: 12:00 PM" at bounding box center [515, 366] width 77 height 32
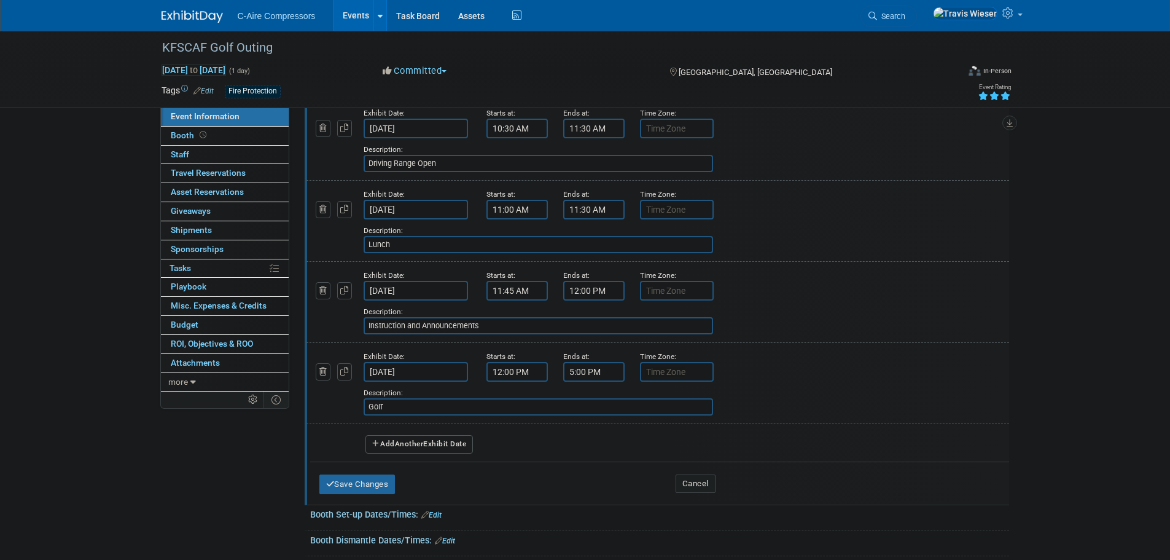
click at [344, 374] on icon "button" at bounding box center [344, 371] width 9 height 8
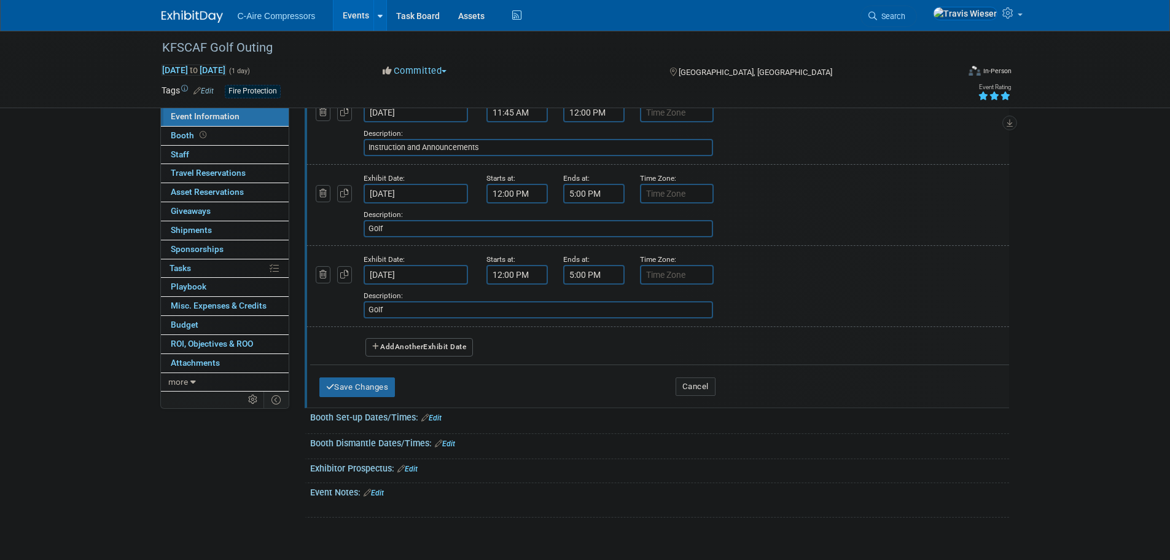
scroll to position [430, 0]
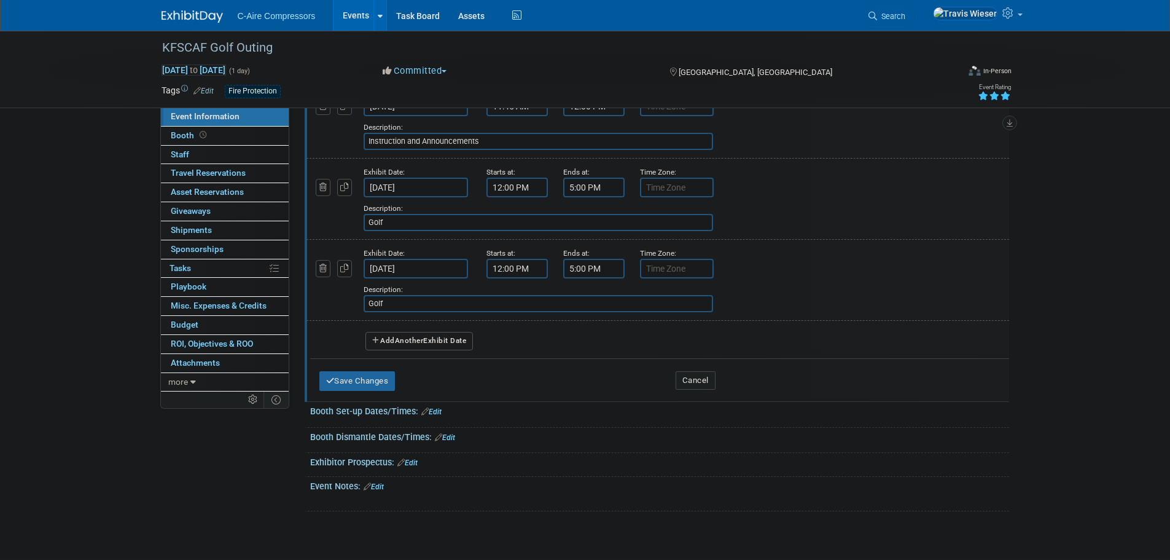
click at [410, 304] on input "Golf" at bounding box center [539, 303] width 350 height 17
paste input "Reception, Raffle Prizes, & Golf Awards"
type input "Reception, Raffle Prizes, & Golf Awards"
click at [514, 270] on input "12:00 PM" at bounding box center [517, 269] width 61 height 20
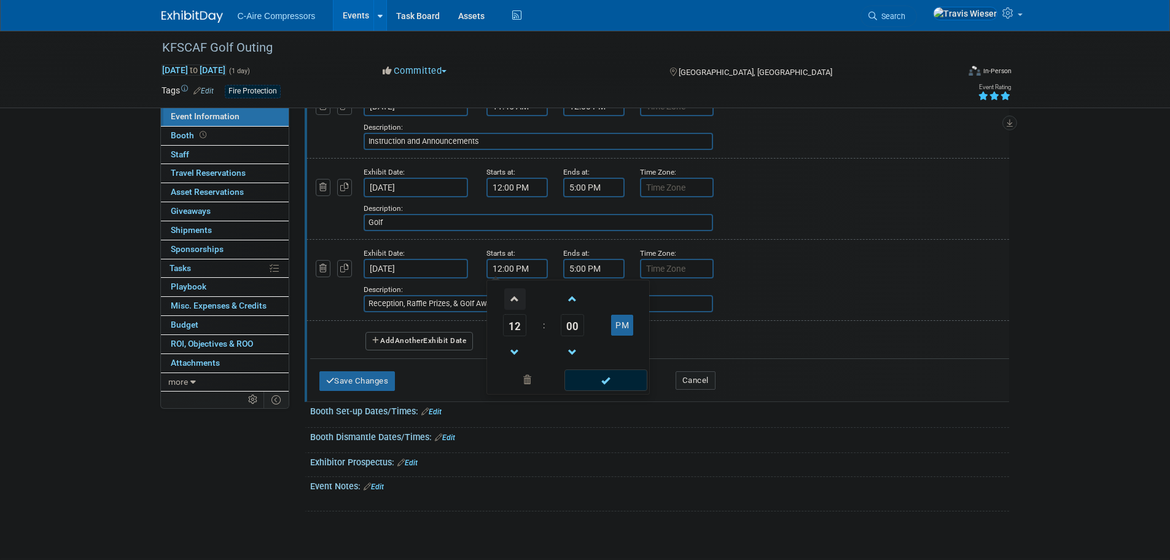
click at [516, 304] on span at bounding box center [515, 299] width 22 height 22
click at [516, 302] on span at bounding box center [515, 299] width 22 height 22
click at [516, 300] on span at bounding box center [515, 299] width 22 height 22
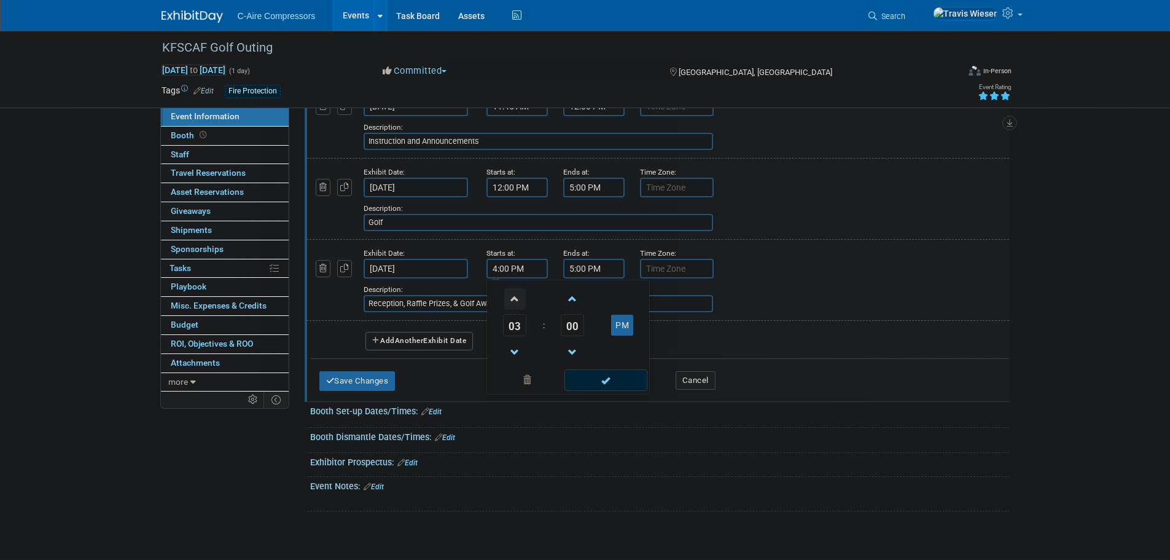
type input "5:00 PM"
click at [582, 271] on input "5:00 PM" at bounding box center [593, 269] width 61 height 20
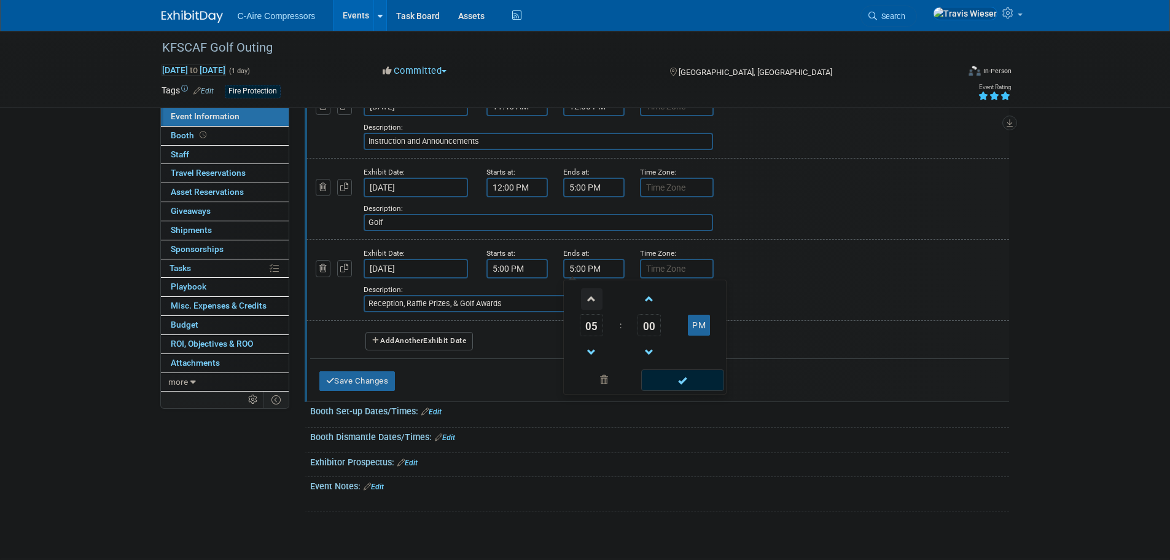
click at [584, 298] on span at bounding box center [592, 299] width 22 height 22
click at [655, 326] on span "00" at bounding box center [649, 325] width 23 height 22
click at [657, 332] on td "30" at bounding box center [664, 332] width 39 height 33
type input "7:30 PM"
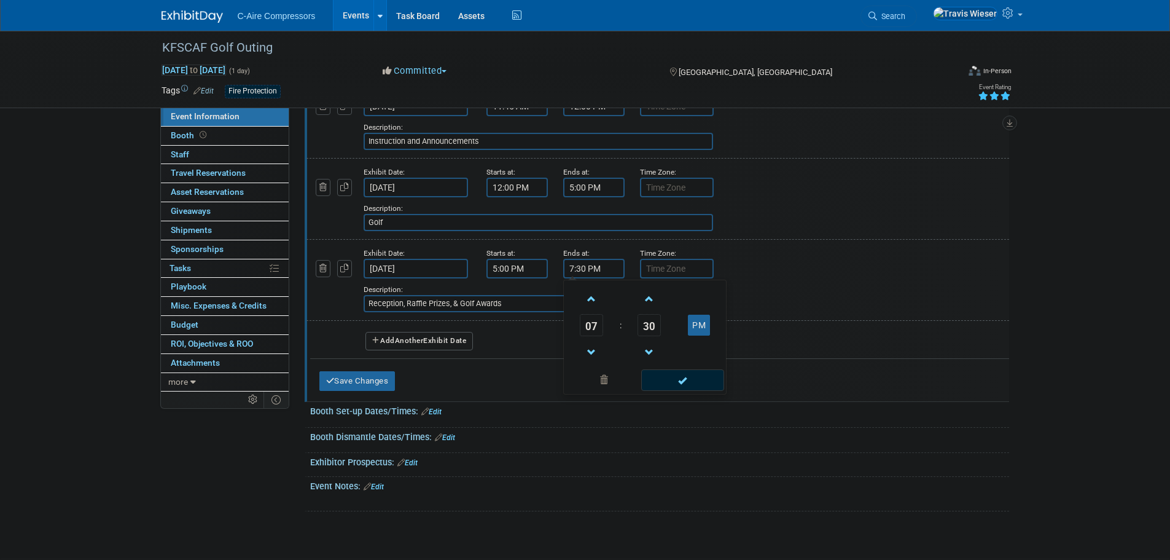
click at [664, 382] on span at bounding box center [682, 380] width 83 height 22
click at [559, 279] on div "Add a Description Description: Reception, Raffle Prizes, & Golf Awards" at bounding box center [626, 295] width 525 height 34
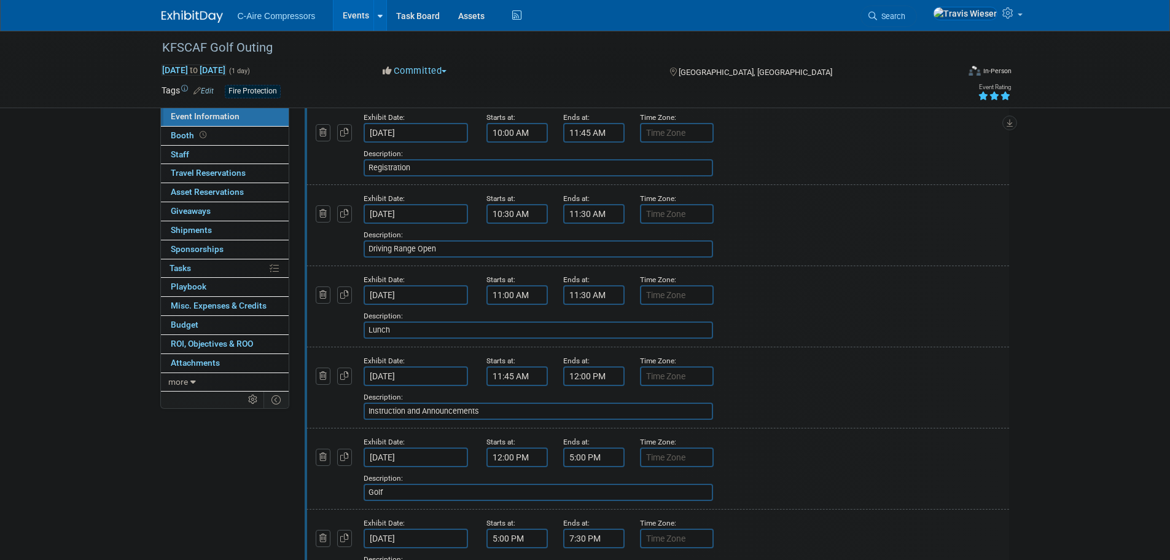
scroll to position [369, 0]
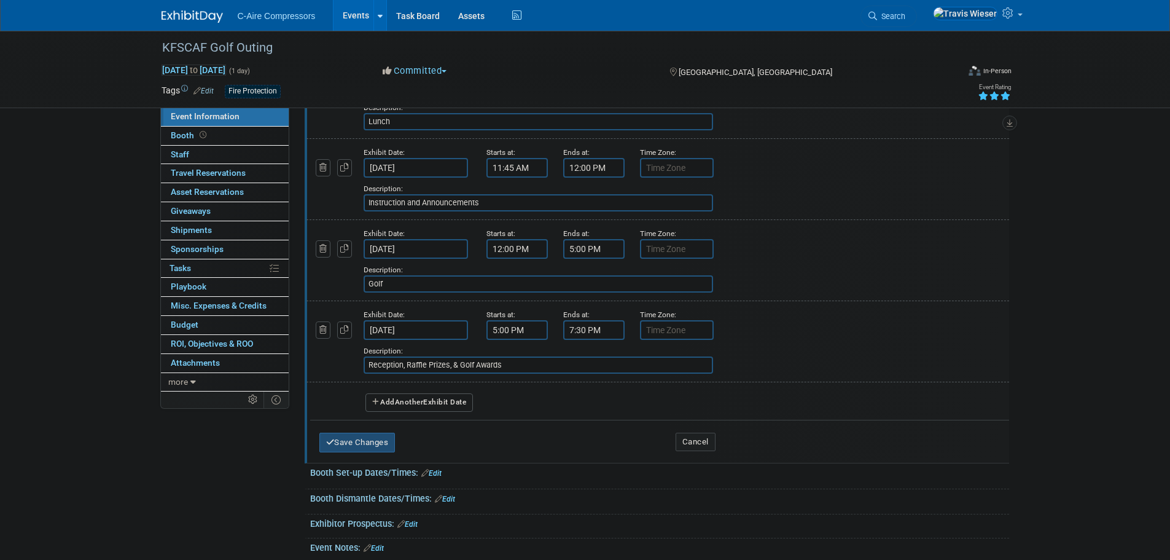
click at [363, 437] on button "Save Changes" at bounding box center [358, 443] width 76 height 20
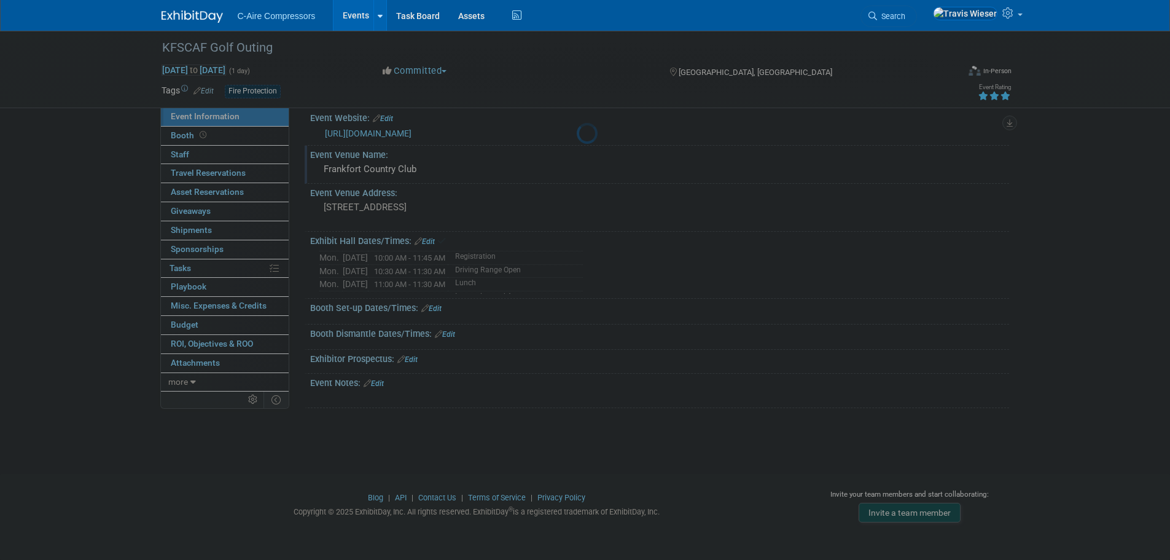
scroll to position [12, 0]
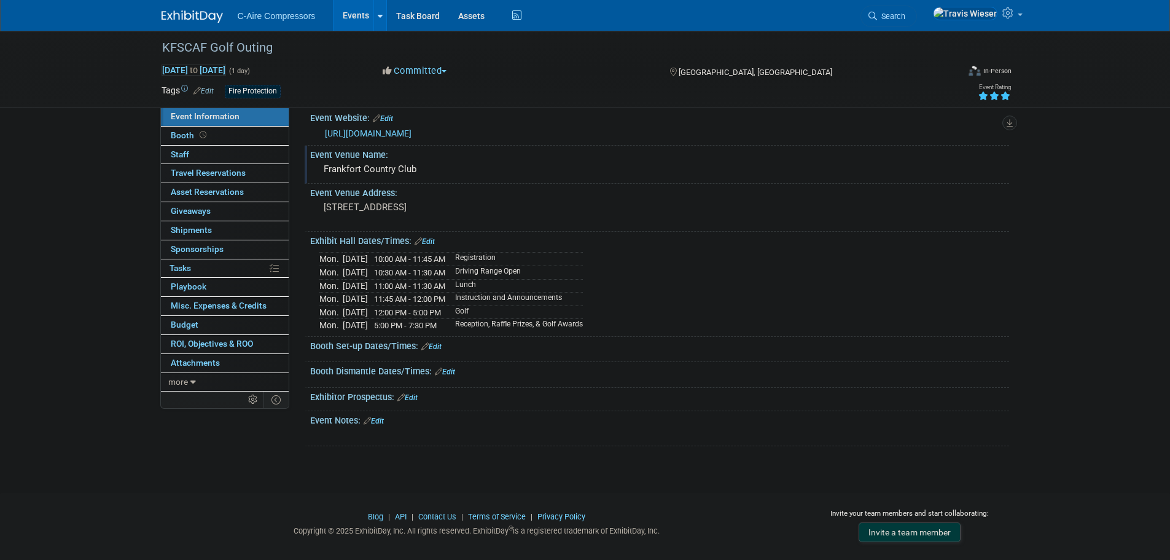
click at [244, 442] on div "Event Information Event Info Booth Booth 0 Staff 0 Staff 0 Travel Reservations …" at bounding box center [585, 232] width 866 height 428
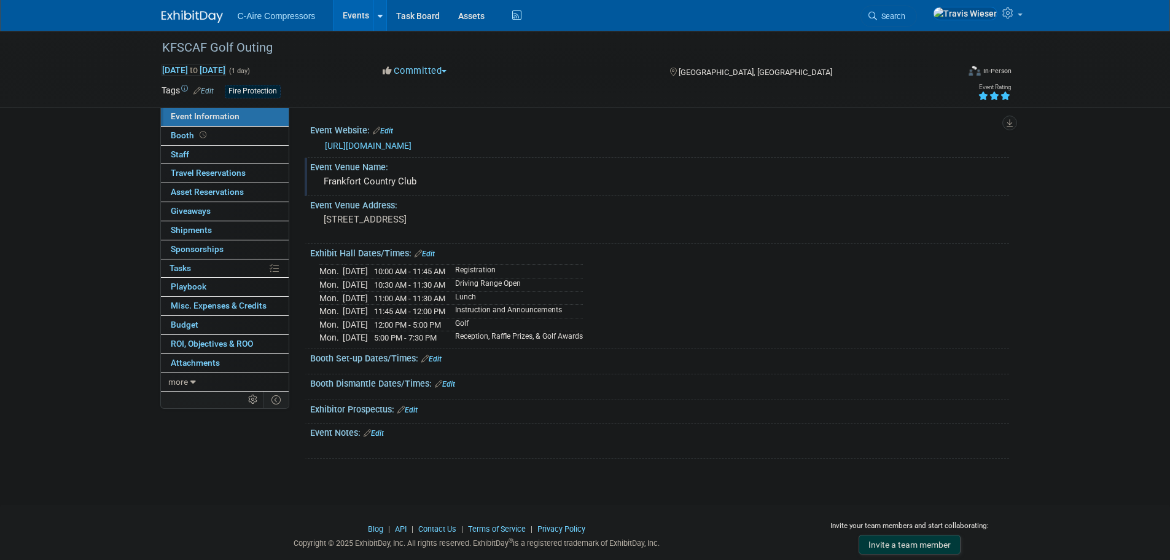
click at [375, 433] on link "Edit" at bounding box center [374, 433] width 20 height 9
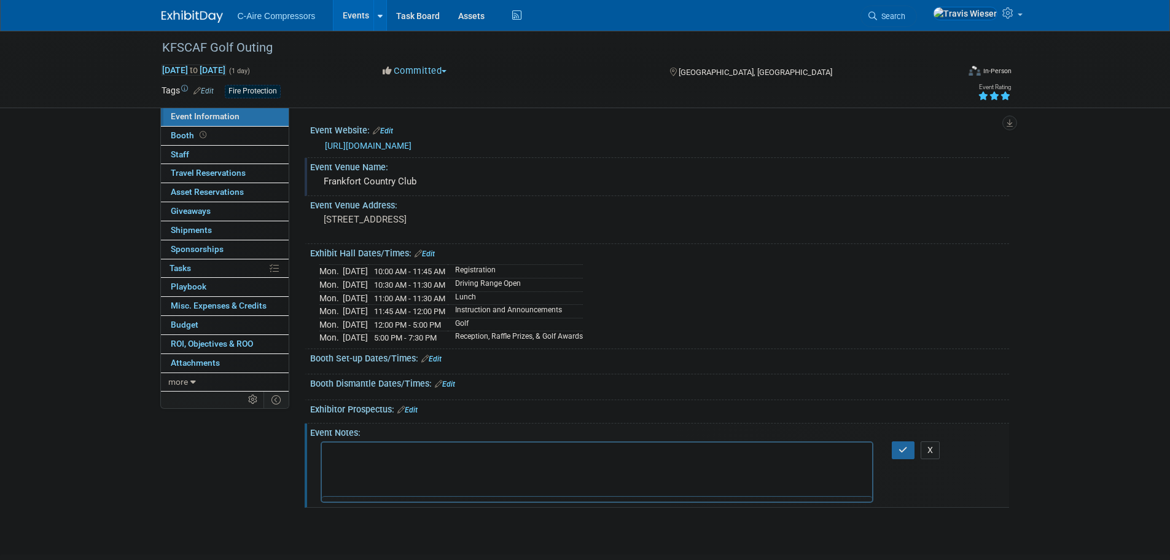
click at [383, 447] on body "Rich Text Area. Press ALT-0 for help." at bounding box center [597, 453] width 538 height 12
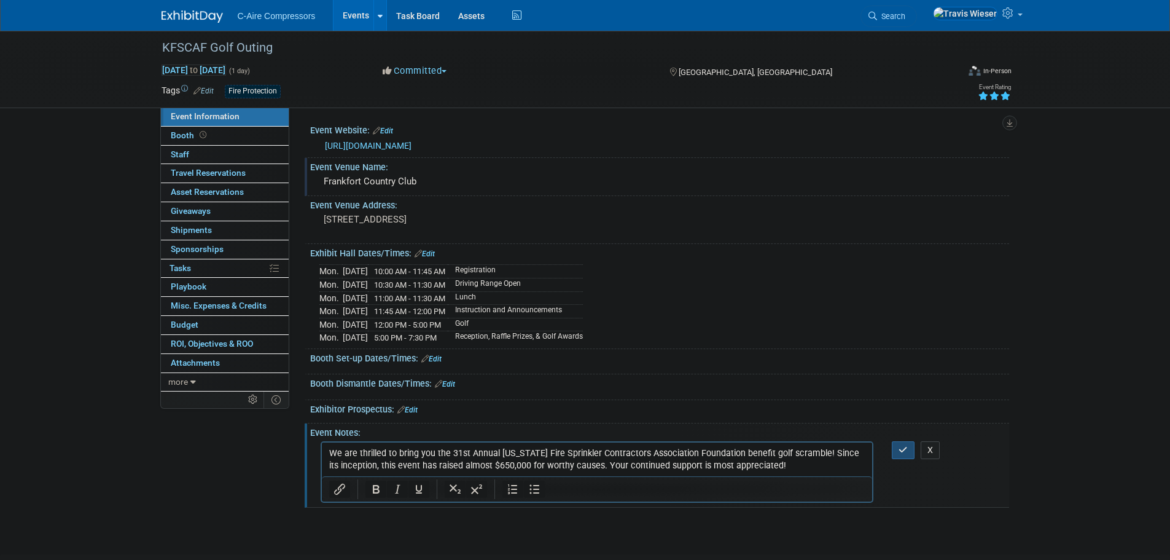
click at [901, 445] on icon "button" at bounding box center [903, 449] width 9 height 9
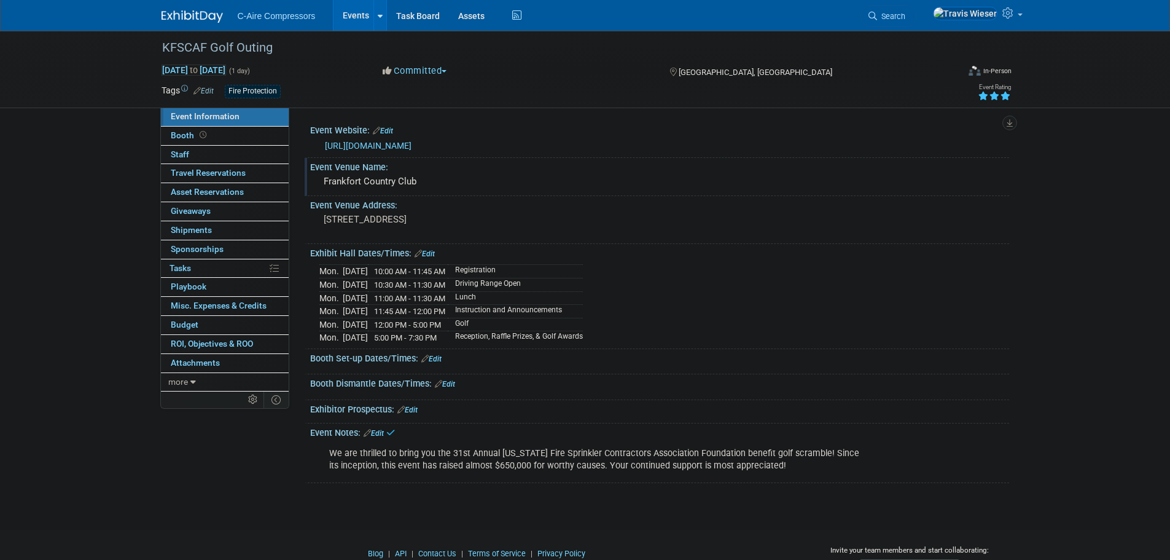
click at [229, 473] on div "Event Information Event Info Booth Booth 0 Staff 0 Staff 0 Travel Reservations …" at bounding box center [585, 257] width 866 height 452
click at [256, 473] on div "Event Information Event Info Booth Booth 0 Staff 0 Staff 0 Travel Reservations …" at bounding box center [585, 257] width 866 height 452
click at [234, 477] on div "Event Information Event Info Booth Booth 0 Staff 0 Staff 0 Travel Reservations …" at bounding box center [585, 257] width 866 height 452
click at [236, 134] on link "Booth" at bounding box center [225, 136] width 128 height 18
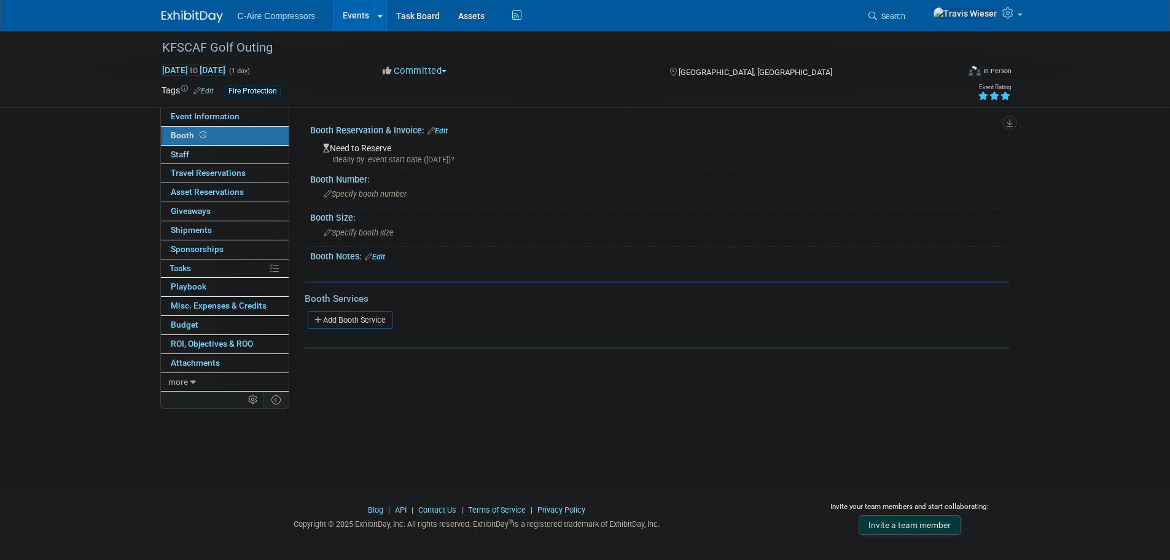
click at [439, 128] on link "Edit" at bounding box center [438, 131] width 20 height 9
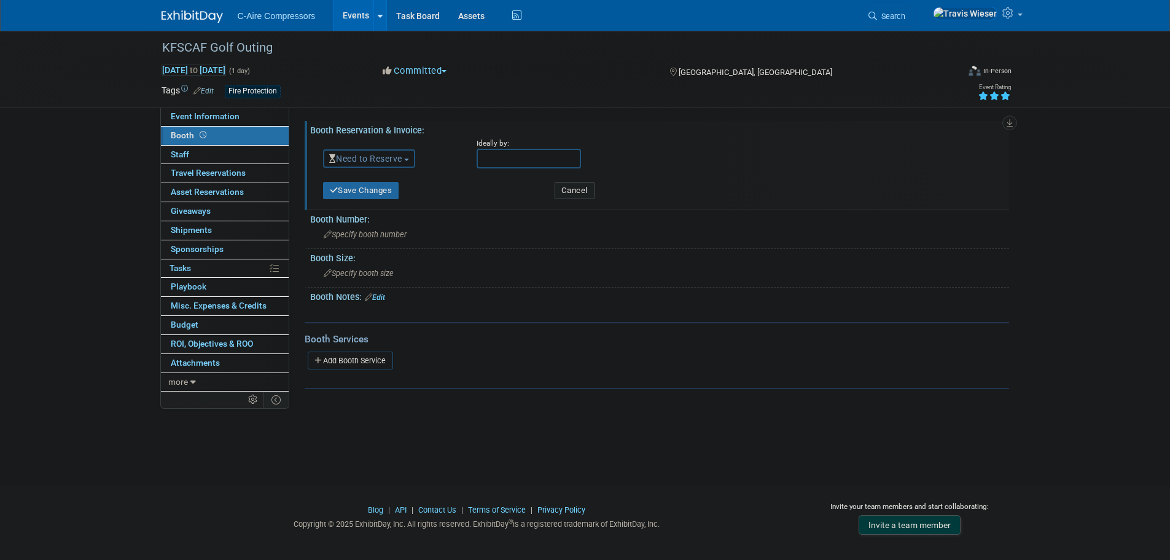
click at [498, 159] on input "text" at bounding box center [529, 159] width 104 height 20
click at [579, 313] on span "1" at bounding box center [571, 318] width 24 height 24
type input "Oct 1, 2025"
click at [394, 190] on button "Save Changes" at bounding box center [361, 190] width 76 height 17
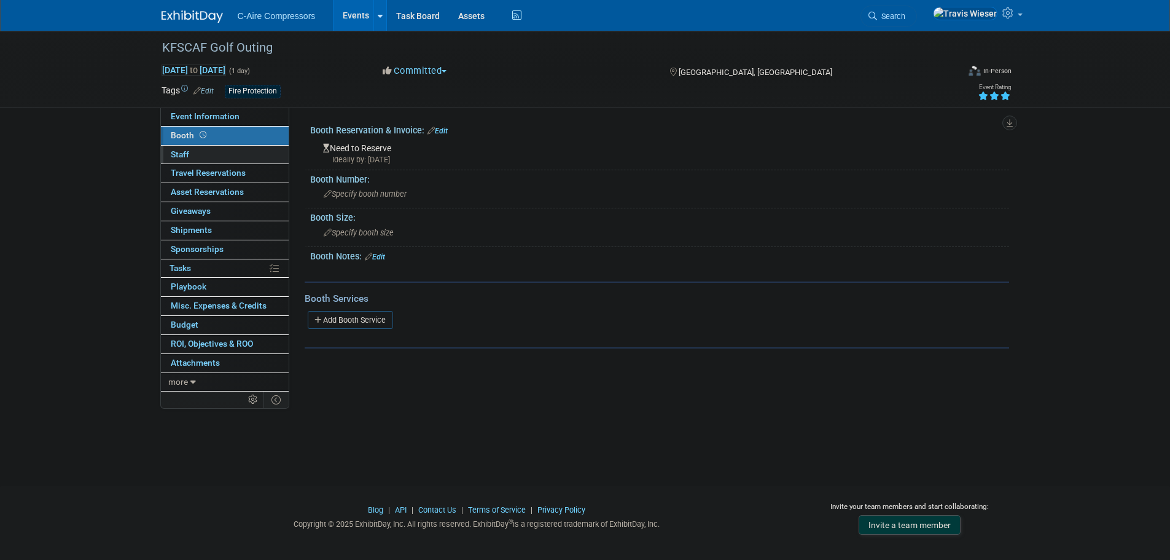
click at [192, 154] on link "0 Staff 0" at bounding box center [225, 155] width 128 height 18
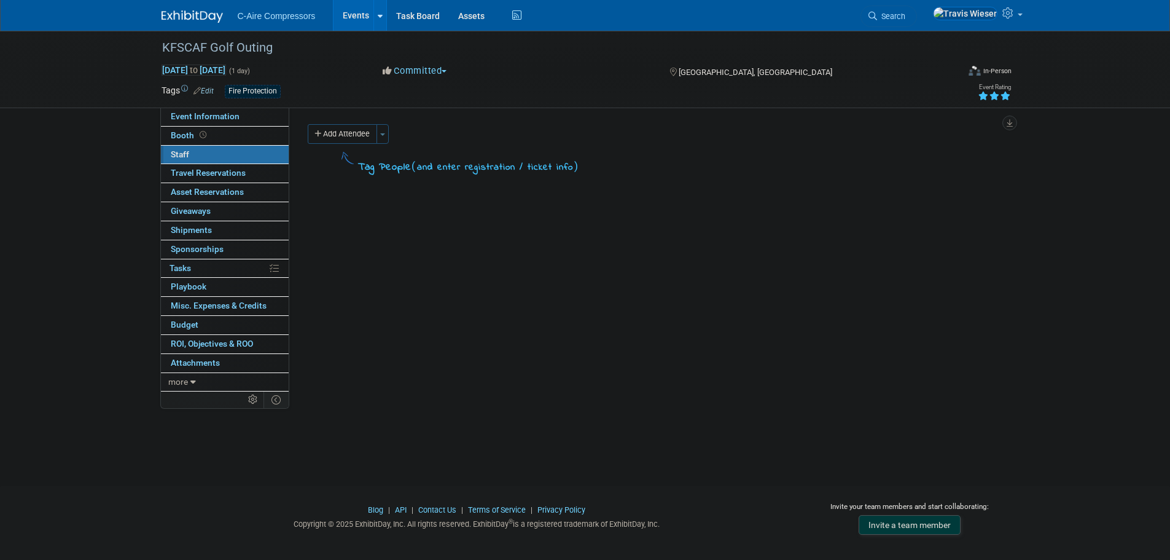
click at [395, 131] on div "Add Attendee Toggle Dropdown Quick -Tag Attendees Apply" at bounding box center [654, 134] width 692 height 20
click at [385, 136] on button "Toggle Dropdown" at bounding box center [383, 134] width 12 height 20
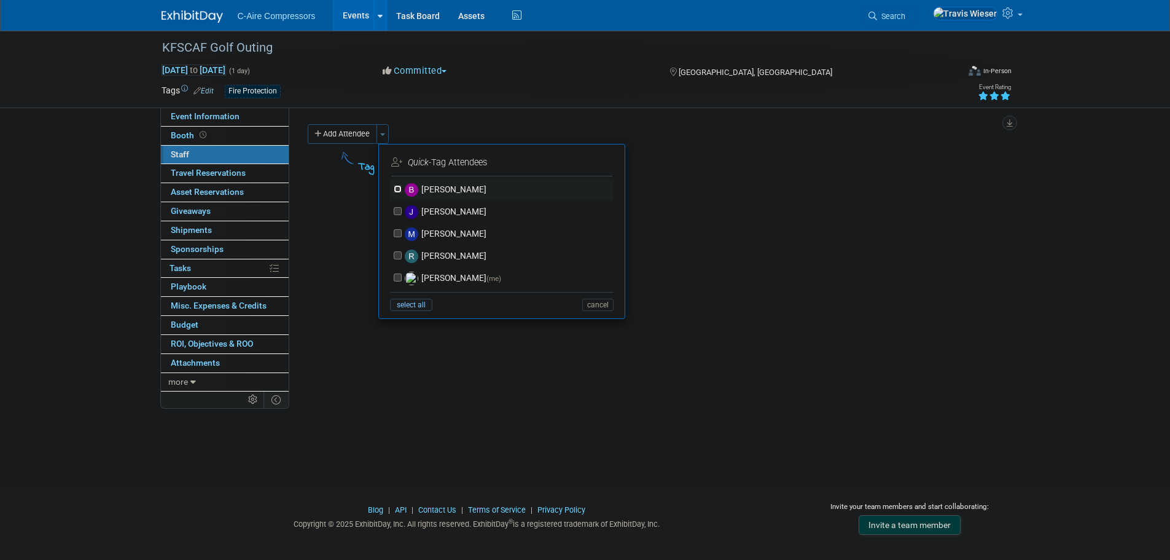
click at [398, 189] on input "[PERSON_NAME]" at bounding box center [398, 189] width 8 height 8
checkbox input "true"
click at [400, 277] on input "Travis Wieser (me)" at bounding box center [398, 277] width 8 height 8
checkbox input "true"
click at [601, 163] on button "Apply" at bounding box center [593, 163] width 37 height 18
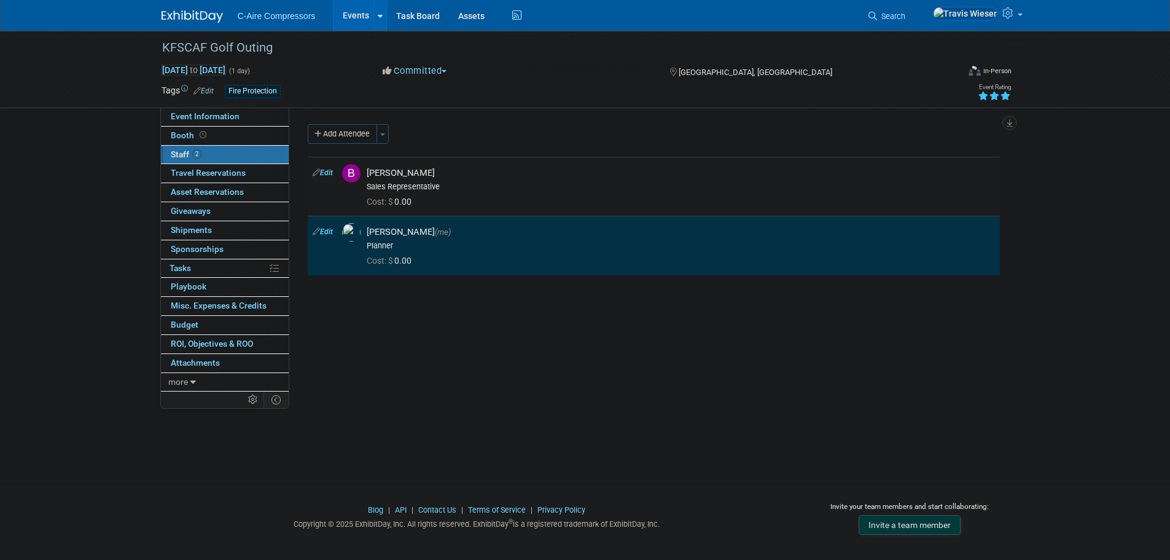
click at [332, 179] on td "Edit" at bounding box center [322, 186] width 29 height 59
drag, startPoint x: 332, startPoint y: 174, endPoint x: 378, endPoint y: 182, distance: 46.7
click at [332, 173] on link "Edit" at bounding box center [323, 172] width 20 height 9
select select "34a1a8f7-f7a2-4c43-bc3b-3a07c474a4c0"
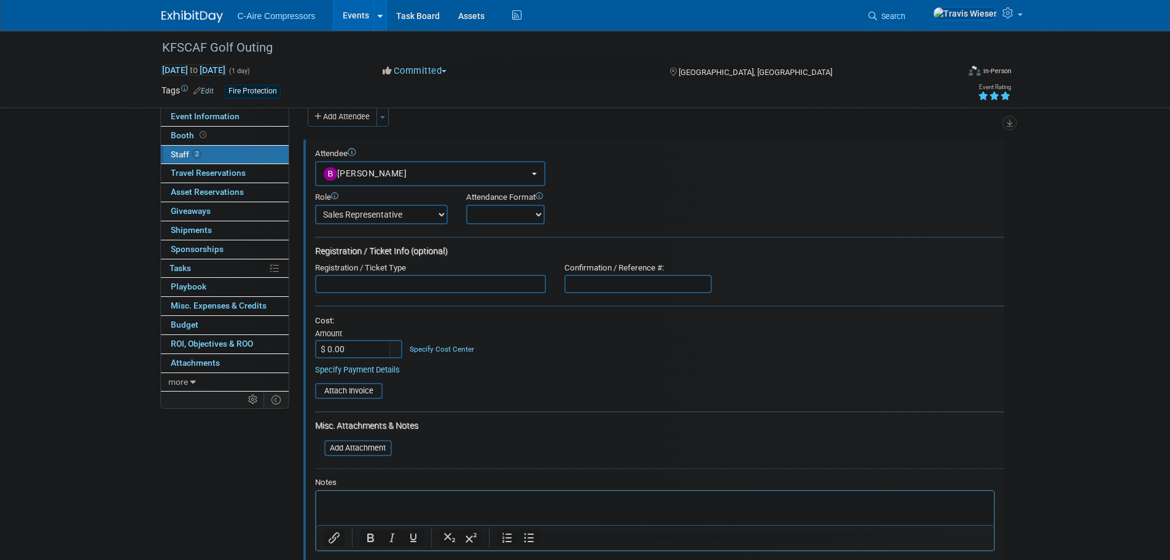
click at [550, 212] on div "Attendance Format Onsite Remote" at bounding box center [545, 208] width 159 height 32
click at [544, 215] on div "Attendance Format Onsite Remote" at bounding box center [545, 208] width 159 height 32
click at [535, 222] on select "Onsite Remote" at bounding box center [505, 215] width 79 height 20
select select "1"
click at [466, 205] on select "Onsite Remote" at bounding box center [505, 215] width 79 height 20
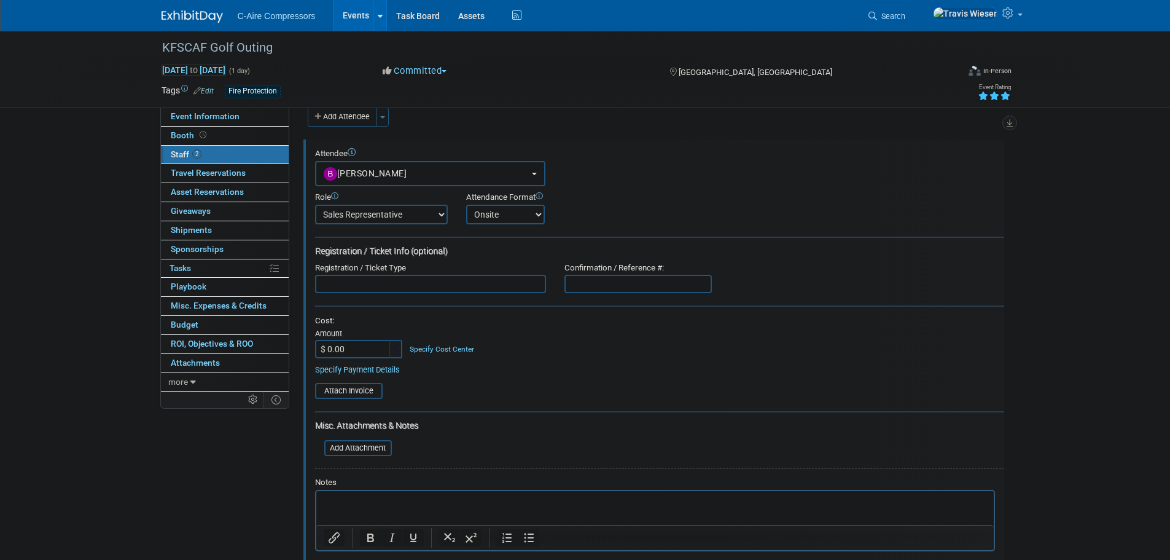
click at [596, 200] on div "Attendance Format" at bounding box center [545, 197] width 159 height 10
click at [441, 281] on input "text" at bounding box center [430, 284] width 231 height 18
type input "Golf"
click at [457, 311] on form "Attendee <img src="https://www.exhibitday.com/Images/Unassigned-User-Icon.png" …" at bounding box center [659, 376] width 689 height 454
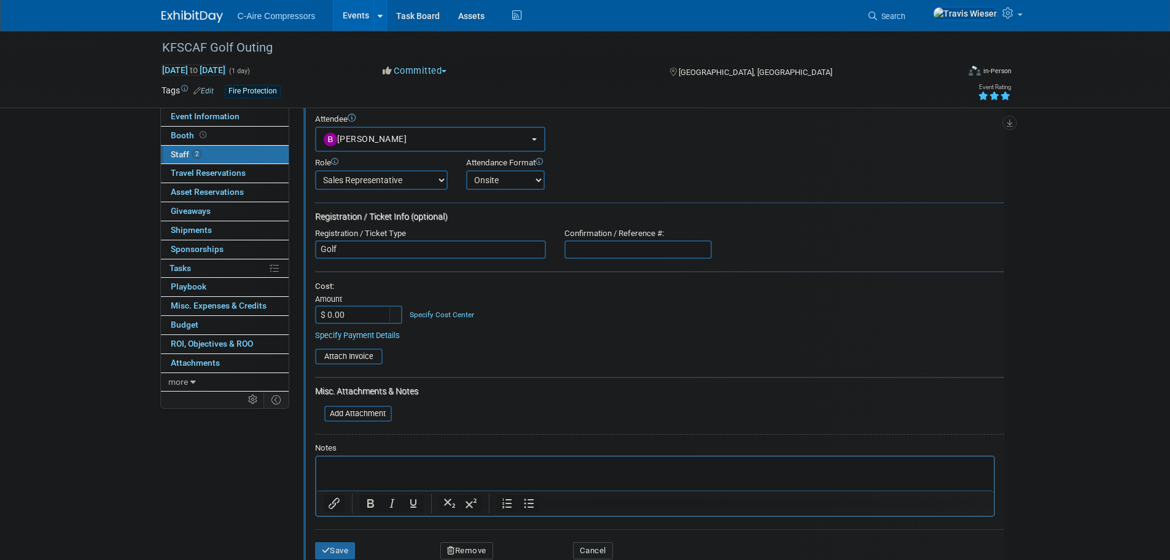
scroll to position [79, 0]
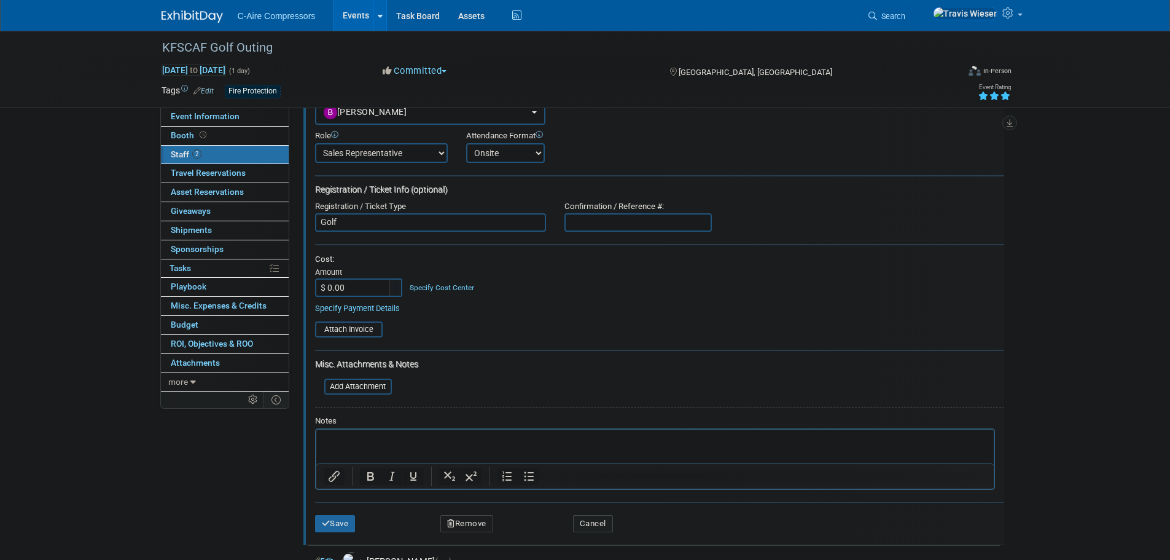
click at [355, 290] on input "$ 0.00" at bounding box center [353, 287] width 77 height 18
type input "$ 275.00"
click at [371, 264] on div "Cost:" at bounding box center [659, 259] width 689 height 10
click at [439, 439] on p "Rich Text Area. Press ALT-0 for help." at bounding box center [655, 440] width 664 height 12
paste body "Rich Text Area. Press ALT-0 for help."
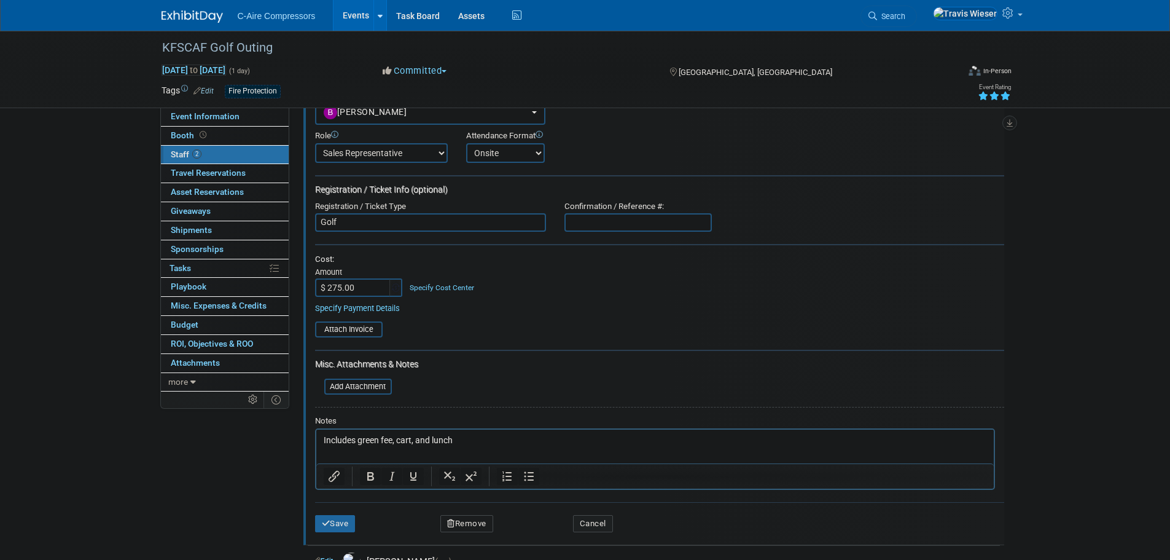
click at [324, 519] on button "Save" at bounding box center [335, 523] width 41 height 17
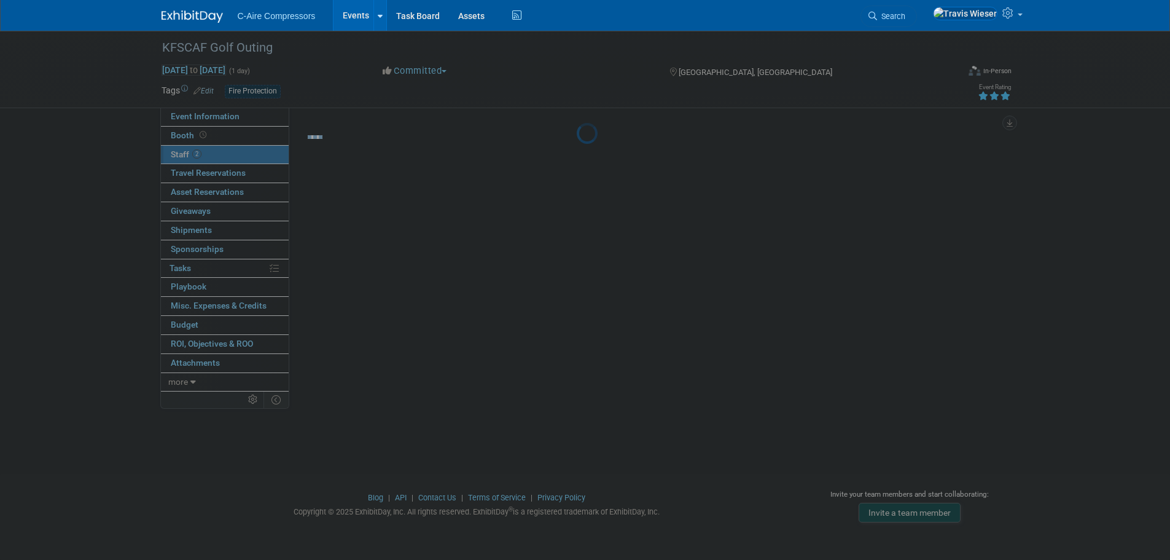
scroll to position [12, 0]
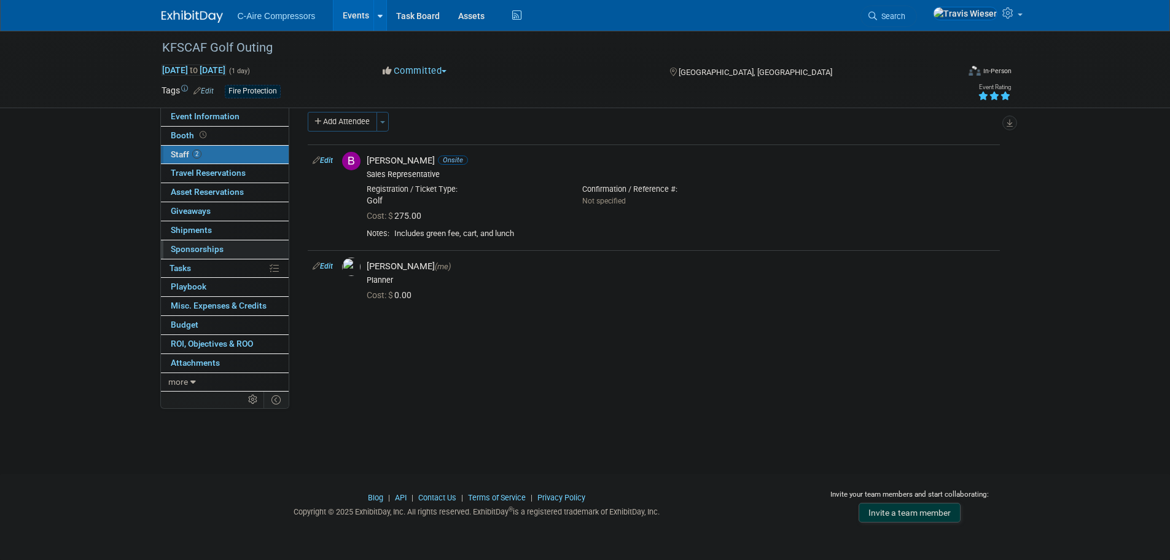
click at [225, 247] on link "0 Sponsorships 0" at bounding box center [225, 249] width 128 height 18
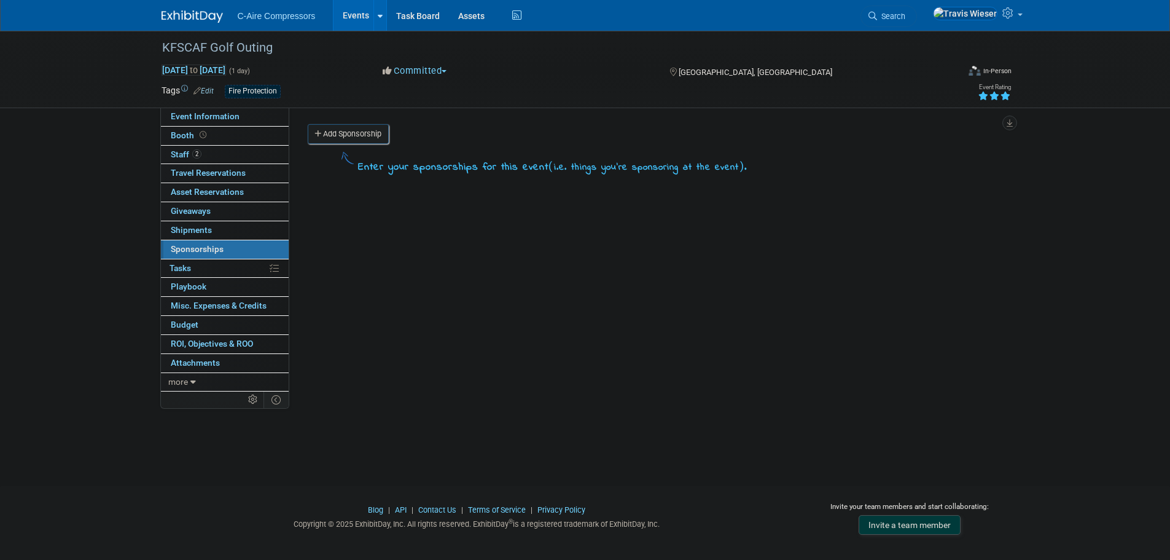
click at [360, 138] on link "Add Sponsorship" at bounding box center [348, 134] width 81 height 20
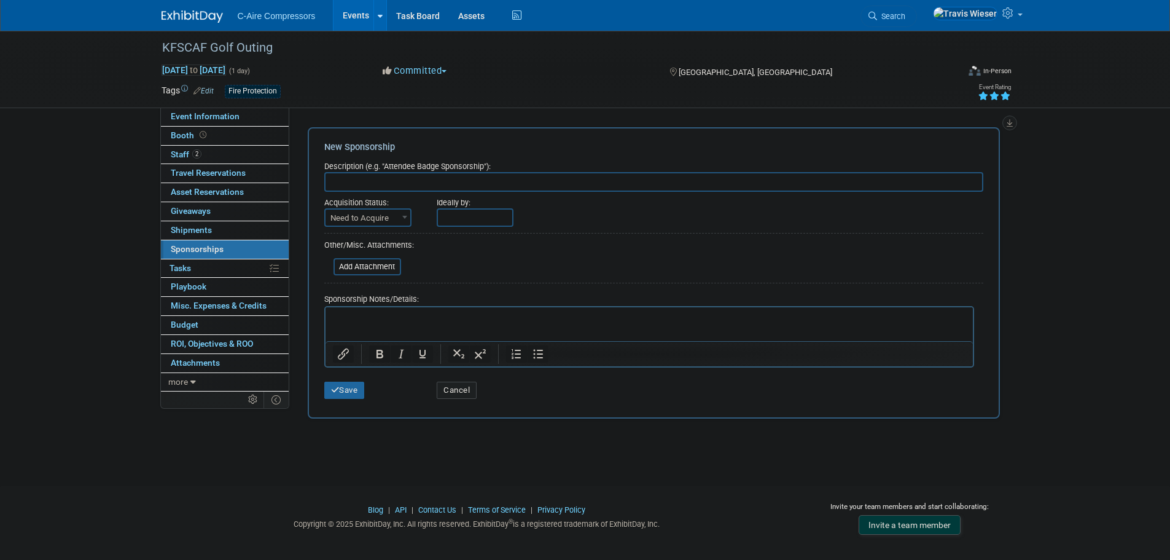
click at [386, 184] on input "text" at bounding box center [653, 182] width 659 height 20
type input "Tee/Green Sponsor"
click at [379, 216] on span "Need to Acquire" at bounding box center [368, 218] width 85 height 17
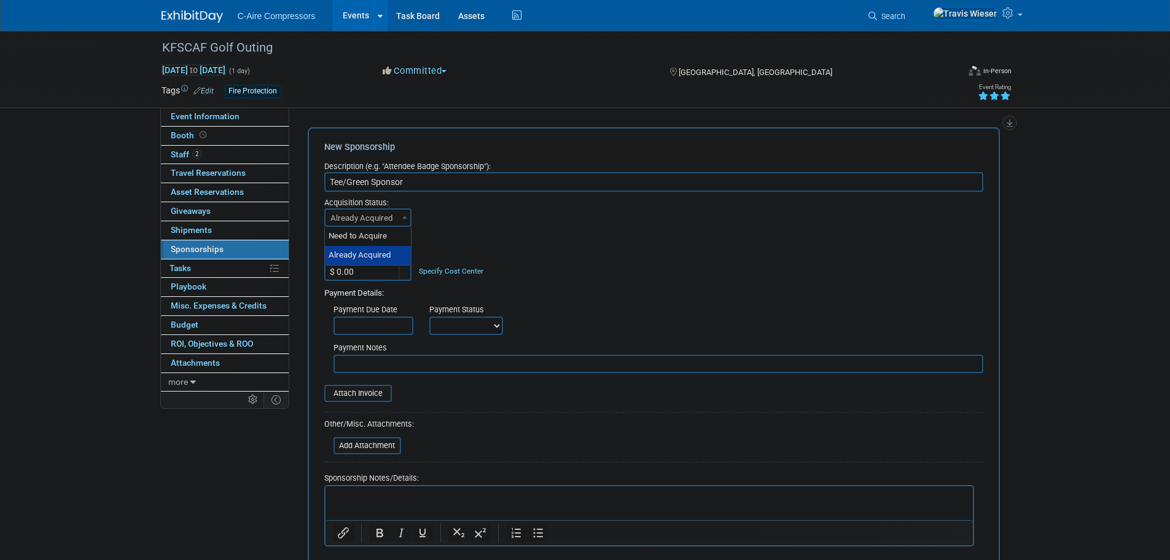
click at [383, 210] on span "Already Acquired" at bounding box center [368, 218] width 85 height 17
select select "1"
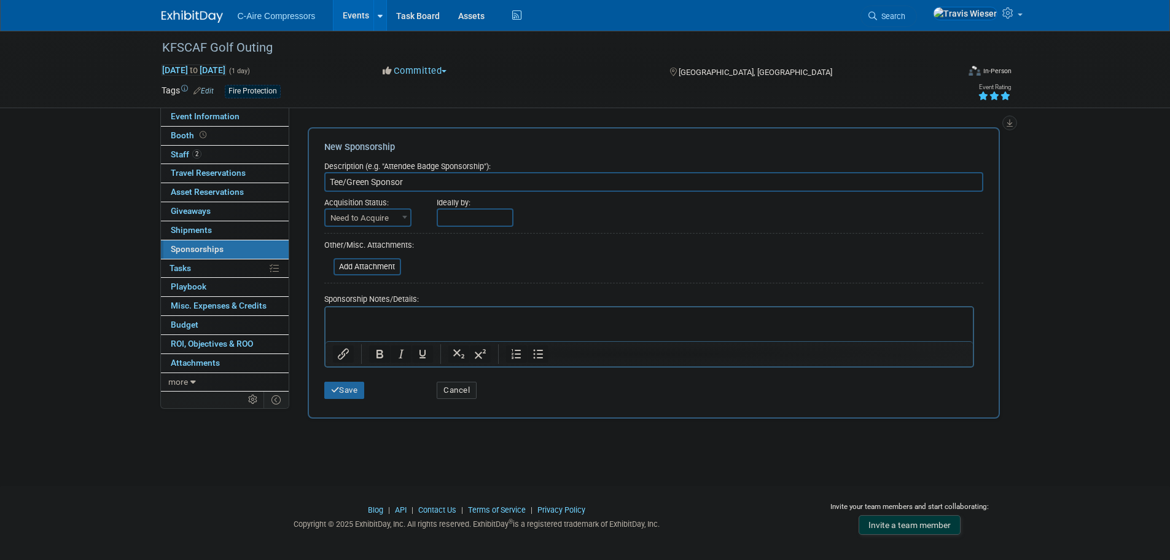
click at [443, 214] on input "text" at bounding box center [475, 217] width 77 height 18
click at [531, 377] on span "1" at bounding box center [532, 376] width 24 height 24
type input "Oct 1, 2025"
click at [372, 324] on html at bounding box center [649, 315] width 648 height 17
click at [375, 324] on html "$300.00 includes one tee/green sign, recognition in the program" at bounding box center [649, 315] width 648 height 17
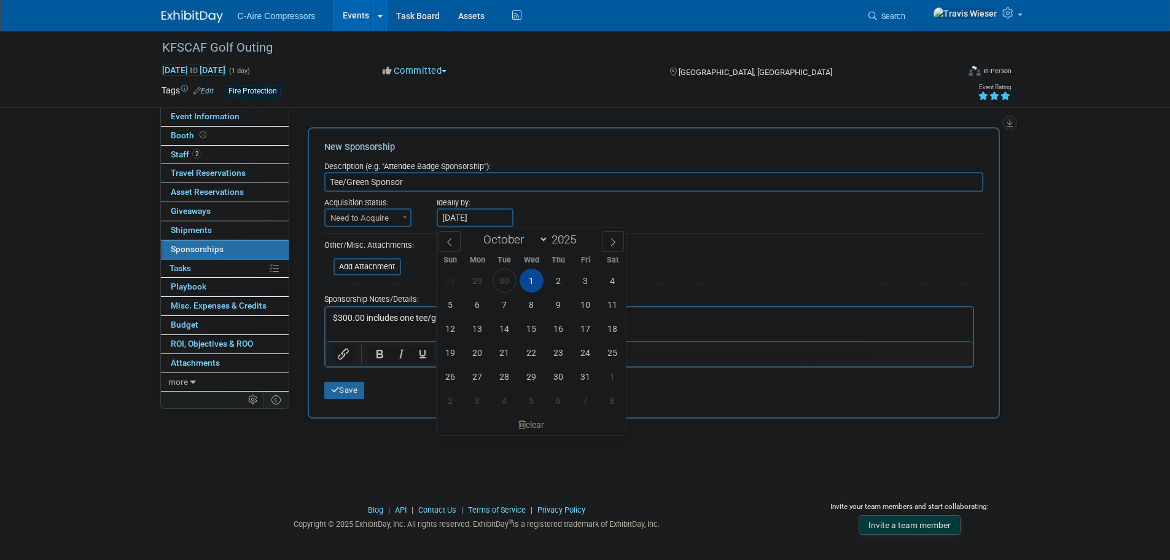
click at [412, 284] on div at bounding box center [653, 286] width 659 height 6
click at [356, 388] on button "Save" at bounding box center [344, 390] width 41 height 17
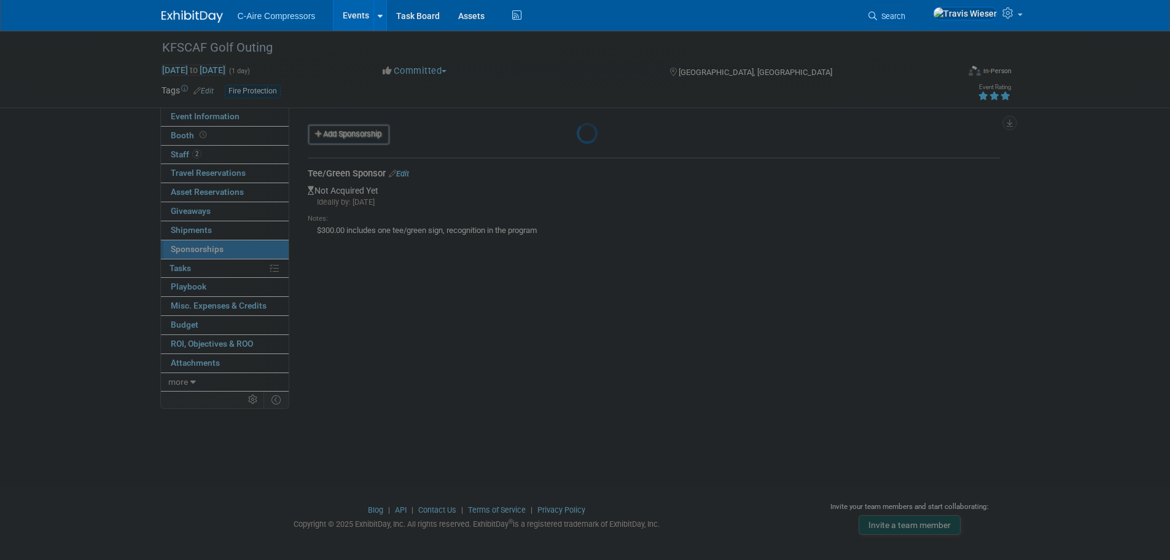
scroll to position [12, 0]
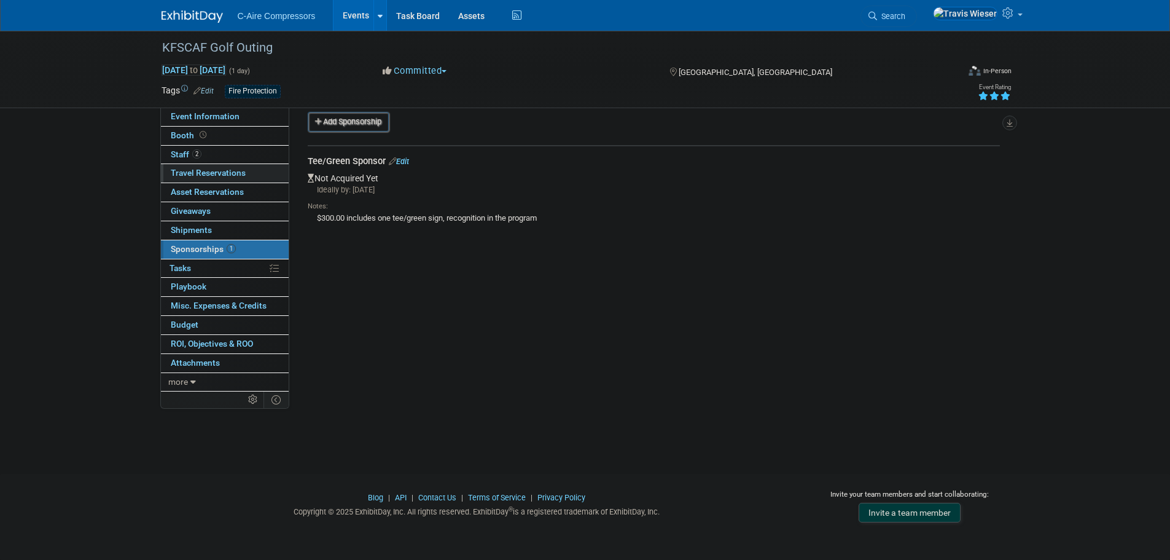
click at [236, 174] on span "Travel Reservations 0" at bounding box center [208, 173] width 75 height 10
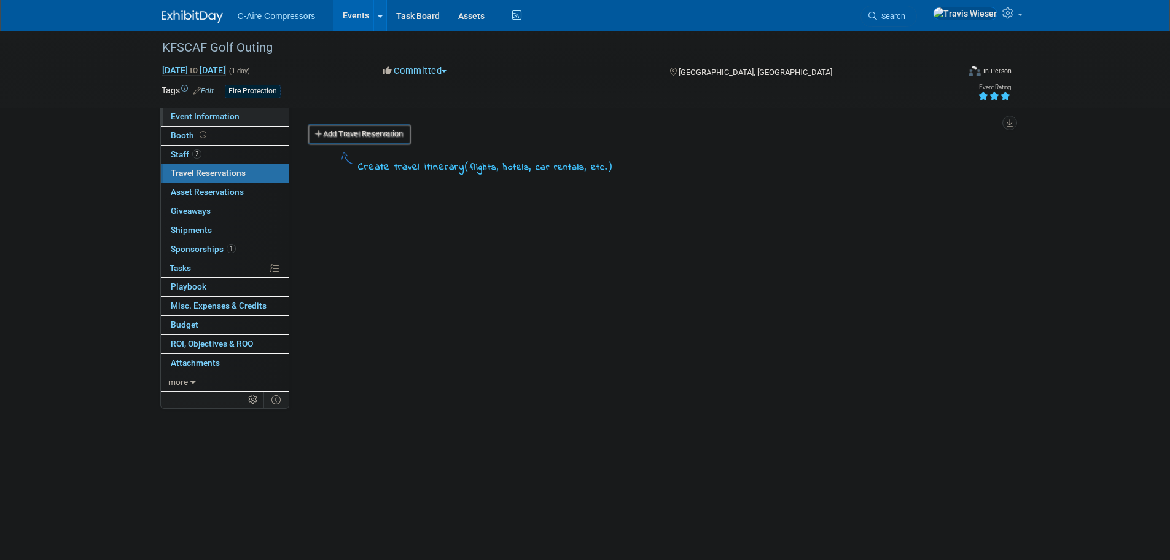
click at [225, 115] on span "Event Information" at bounding box center [205, 116] width 69 height 10
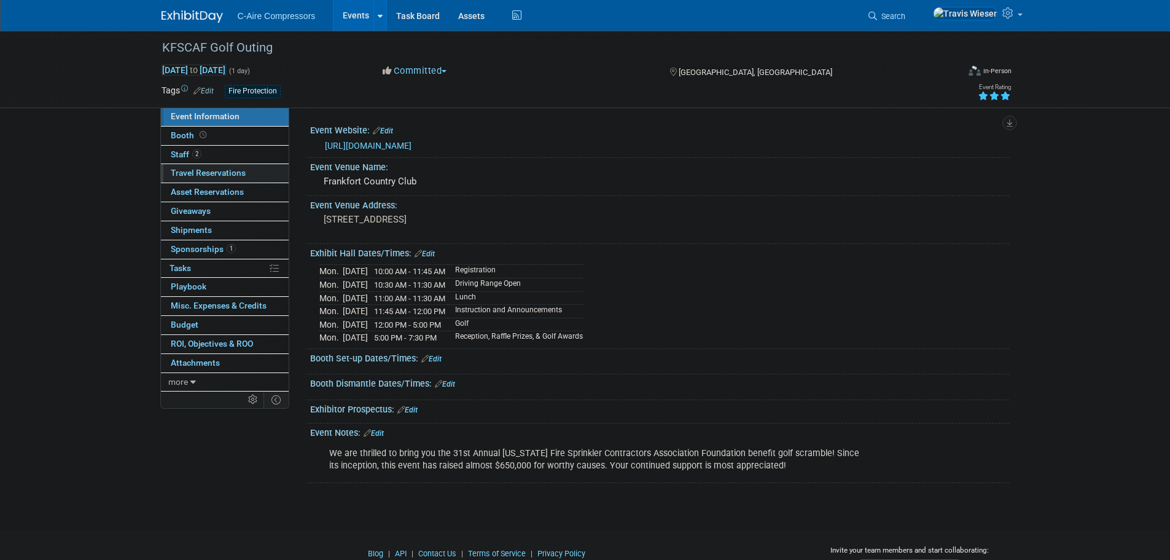
click at [225, 166] on link "0 Travel Reservations 0" at bounding box center [225, 173] width 128 height 18
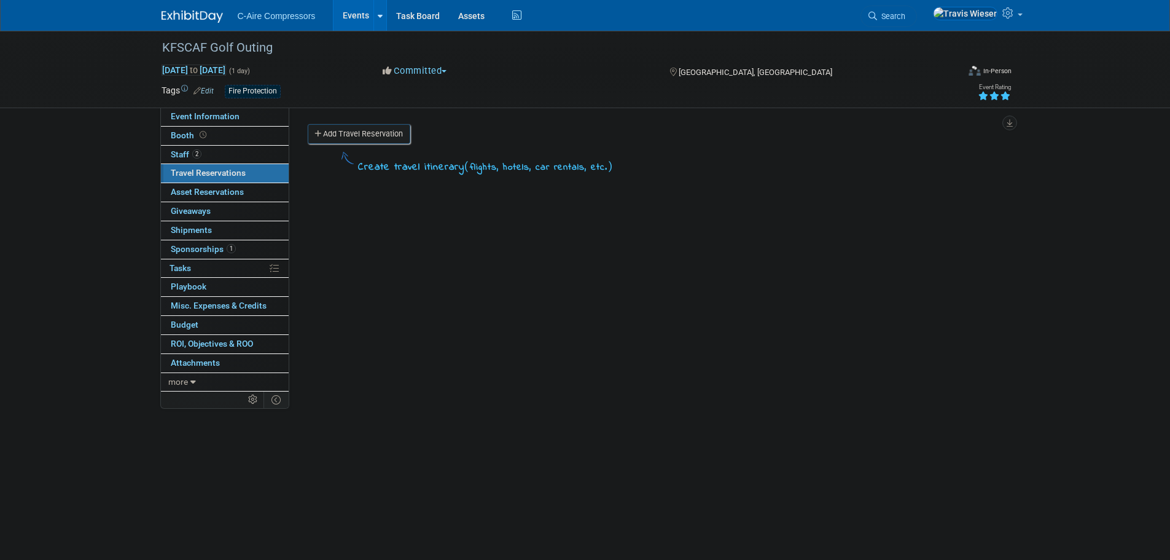
click at [364, 136] on link "Add Travel Reservation" at bounding box center [359, 134] width 103 height 20
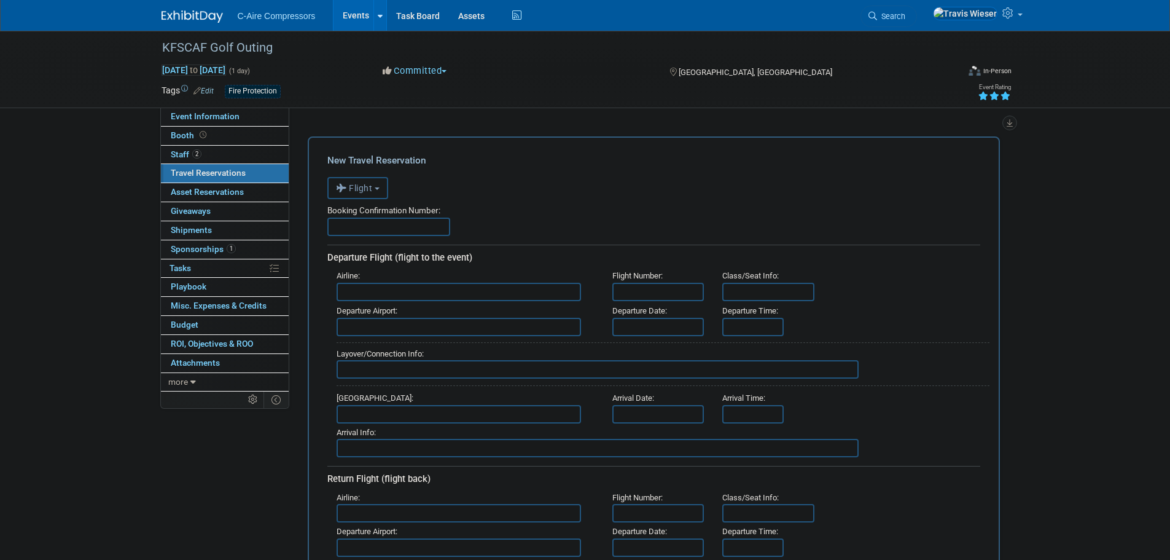
click at [359, 194] on button "Flight" at bounding box center [357, 188] width 61 height 22
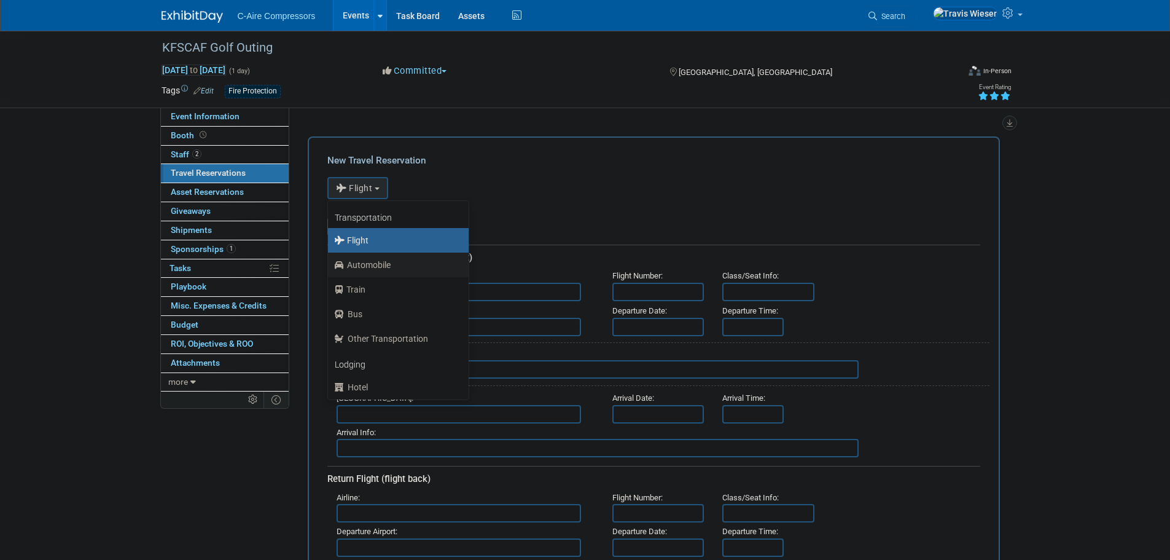
click at [366, 262] on label "Automobile" at bounding box center [395, 265] width 122 height 20
click at [330, 262] on input "Automobile" at bounding box center [326, 263] width 8 height 8
select select "4"
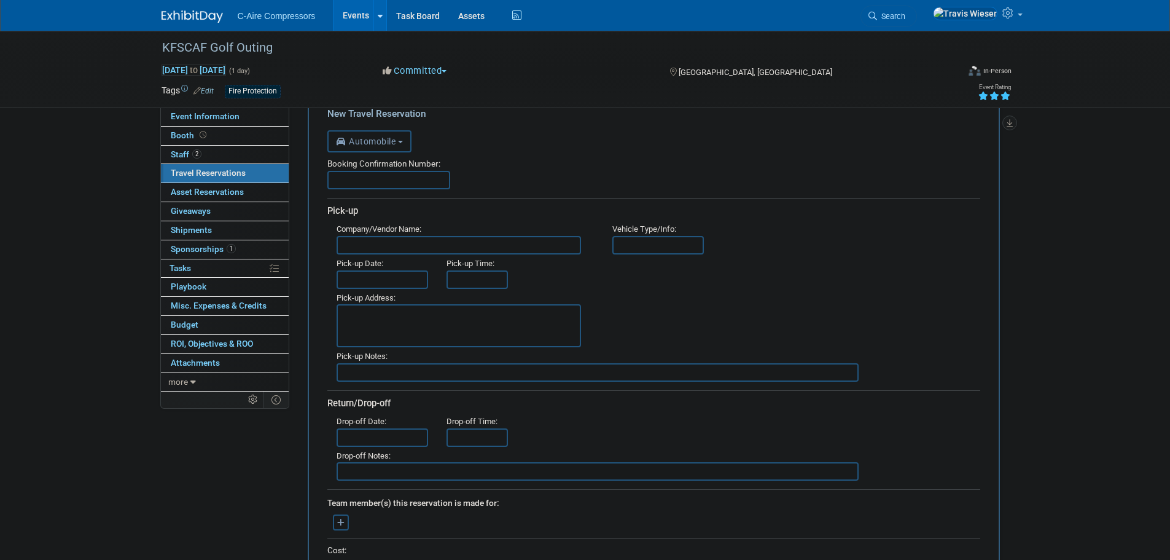
scroll to position [123, 0]
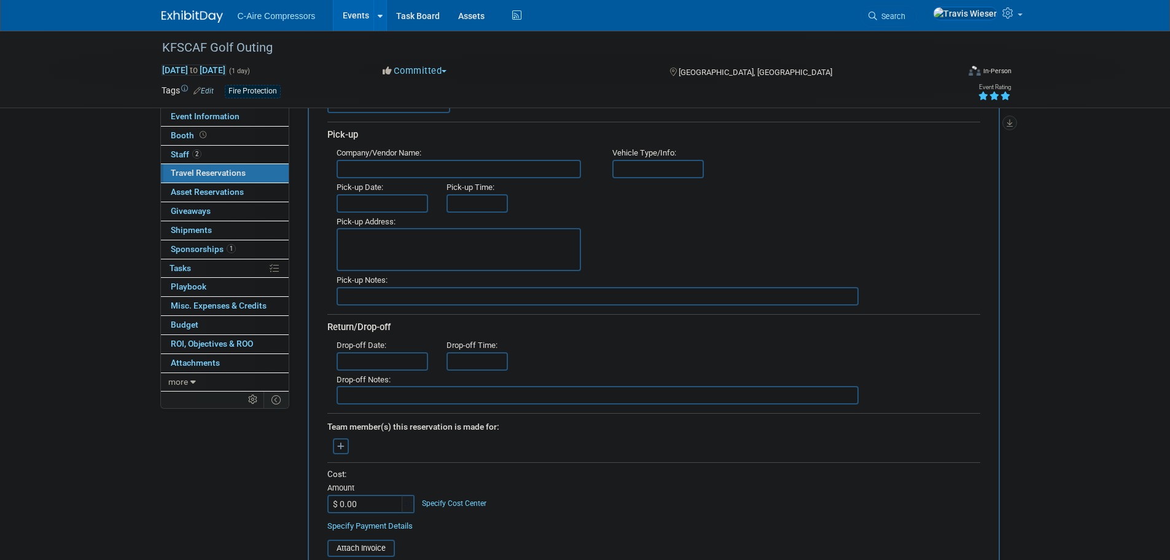
click at [363, 495] on input "$ 0.00" at bounding box center [365, 504] width 77 height 18
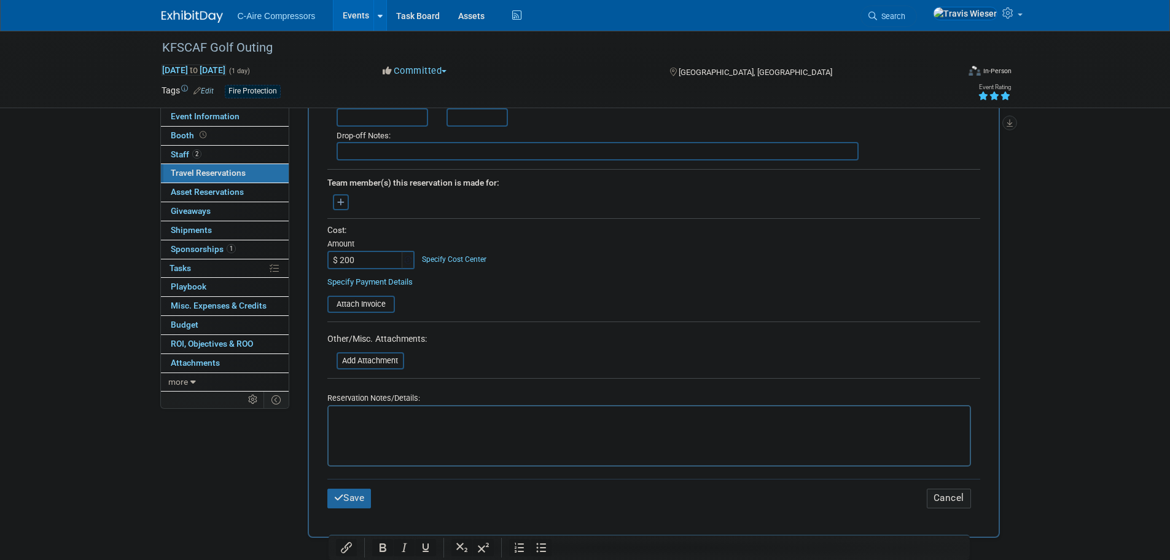
scroll to position [369, 0]
type input "$ 200.00"
click at [349, 506] on div "Save Cancel" at bounding box center [653, 496] width 653 height 38
click at [347, 501] on button "Save" at bounding box center [349, 496] width 44 height 19
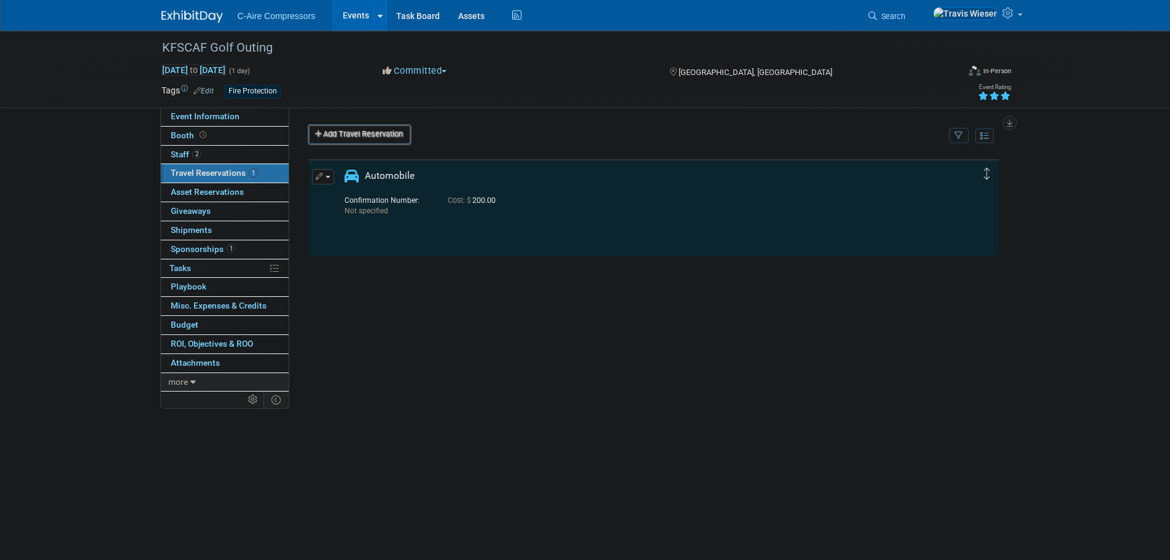
scroll to position [0, 0]
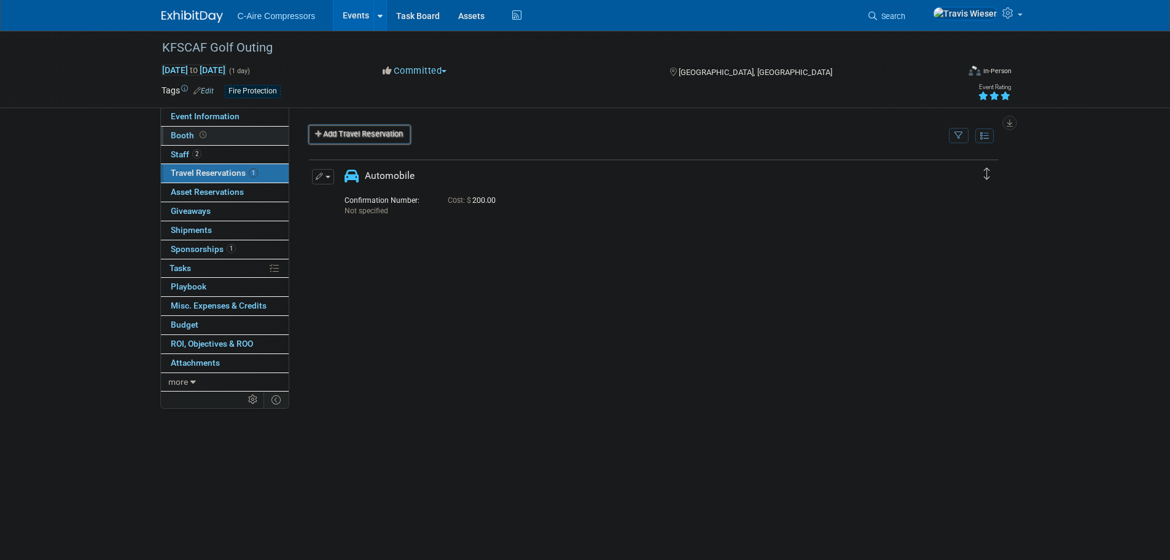
click at [270, 136] on link "Booth" at bounding box center [225, 136] width 128 height 18
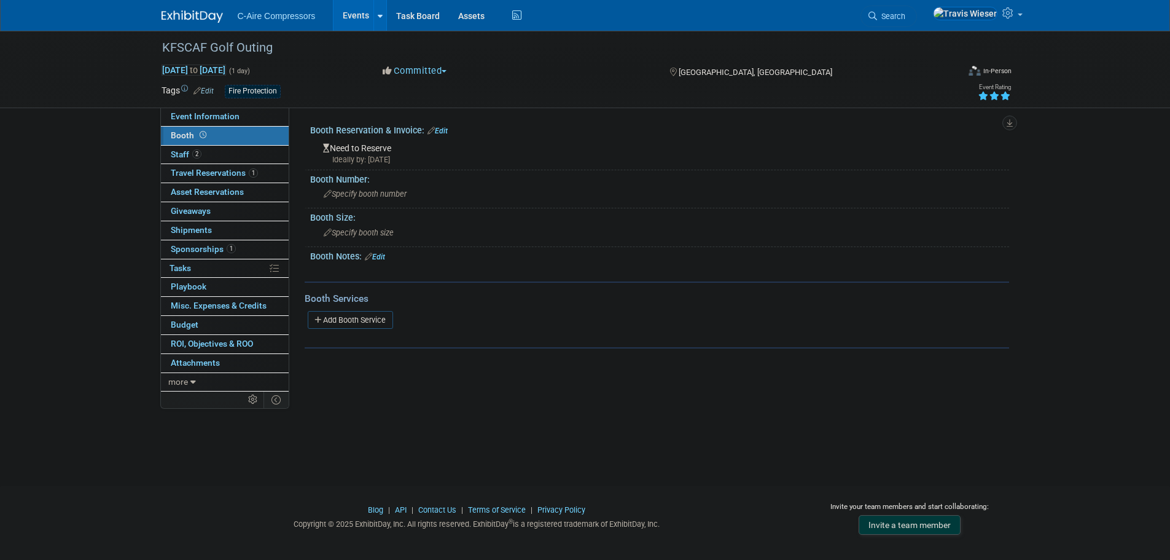
click at [439, 130] on link "Edit" at bounding box center [438, 131] width 20 height 9
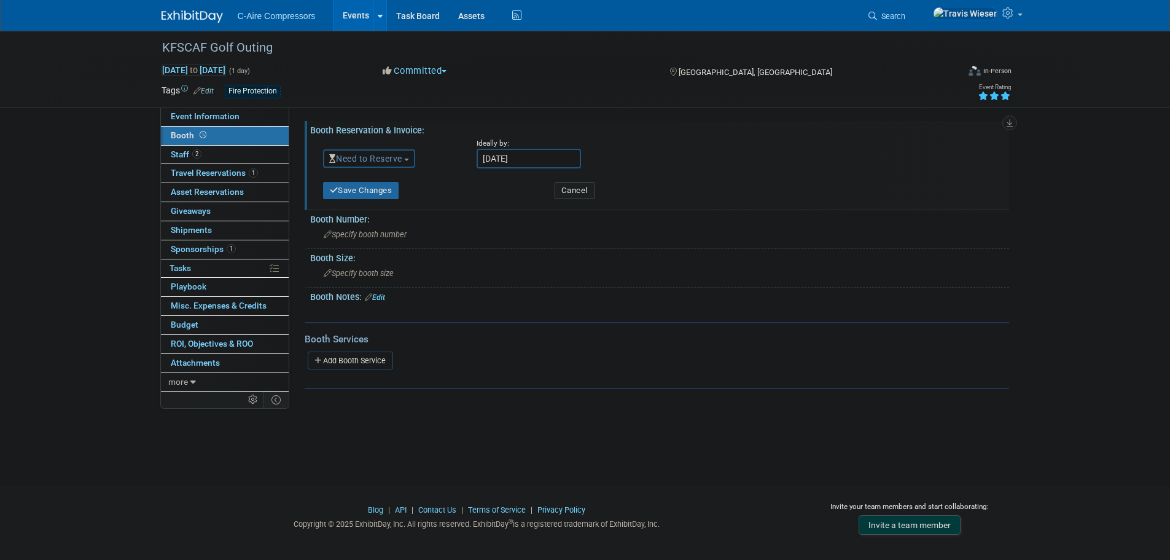
click at [380, 154] on span "Need to Reserve" at bounding box center [365, 159] width 73 height 10
click at [374, 209] on link "No Reservation Required" at bounding box center [389, 213] width 131 height 17
click at [374, 184] on button "Save Changes" at bounding box center [361, 190] width 76 height 17
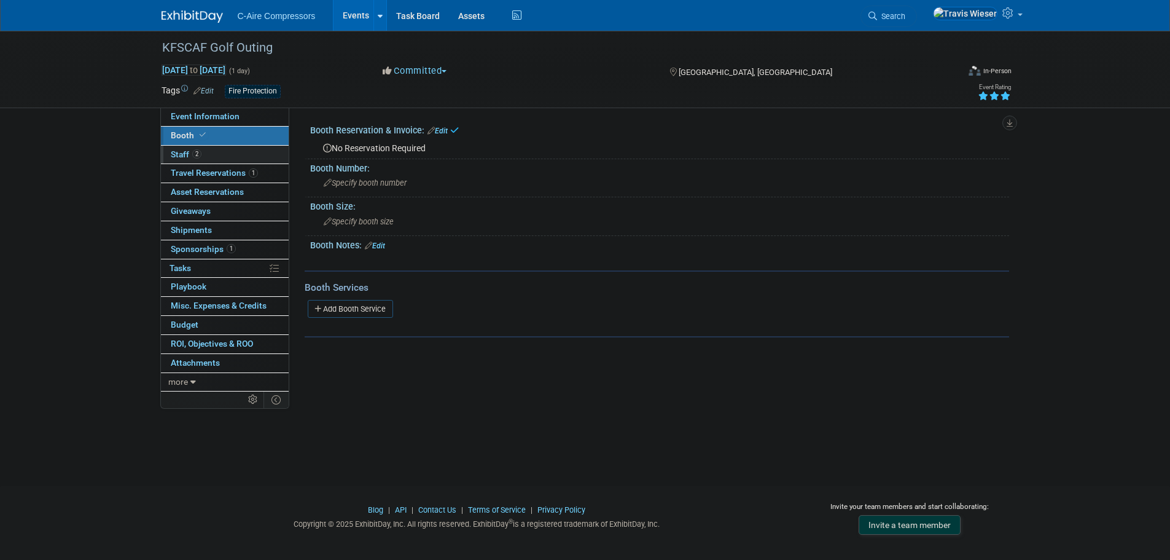
click at [216, 159] on link "2 Staff 2" at bounding box center [225, 155] width 128 height 18
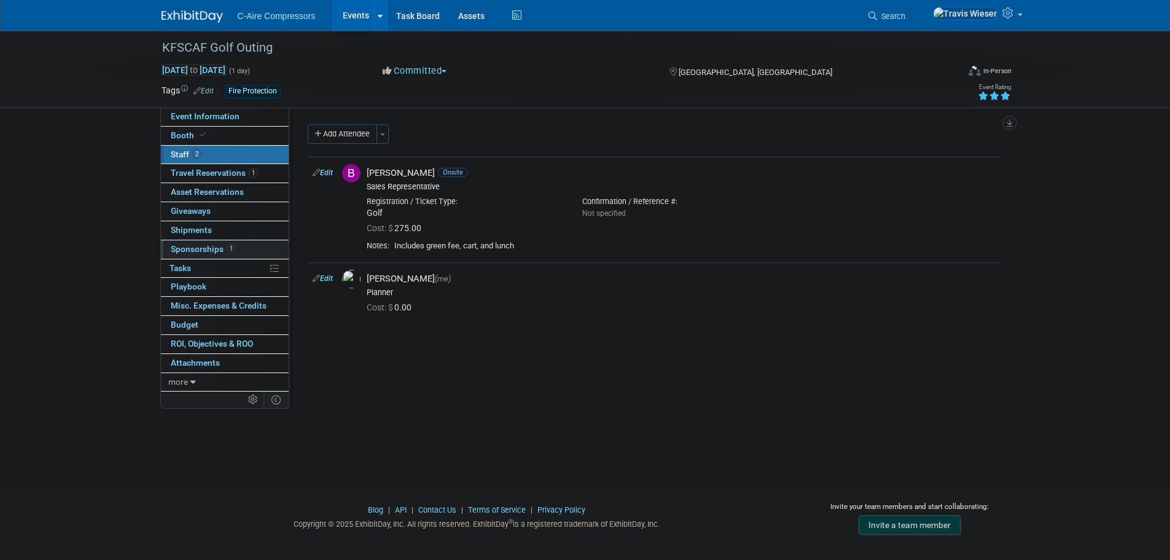
click at [235, 247] on link "1 Sponsorships 1" at bounding box center [225, 249] width 128 height 18
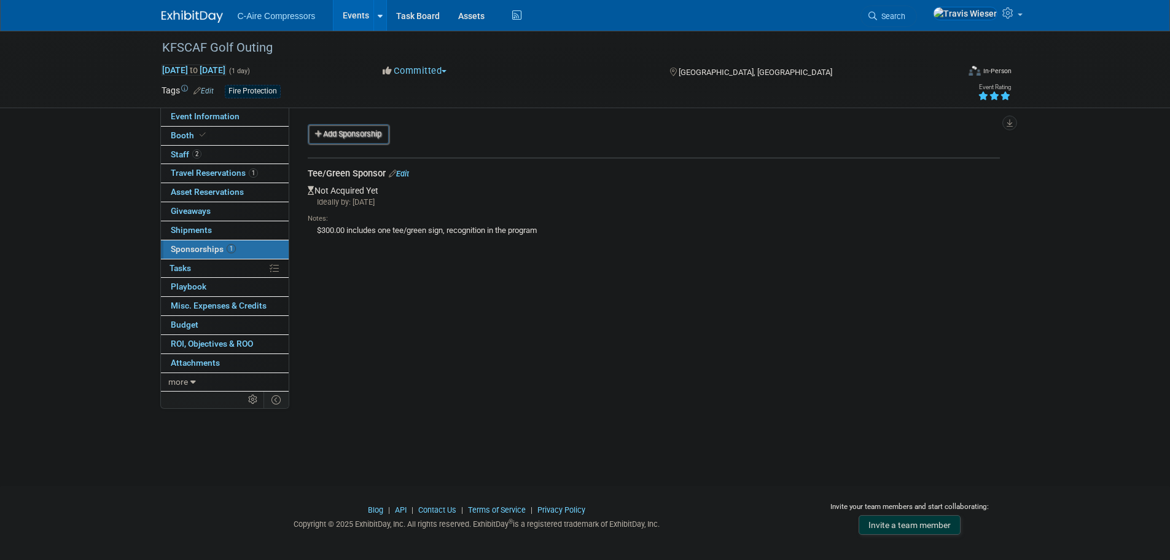
click at [409, 172] on link "Edit" at bounding box center [399, 173] width 20 height 9
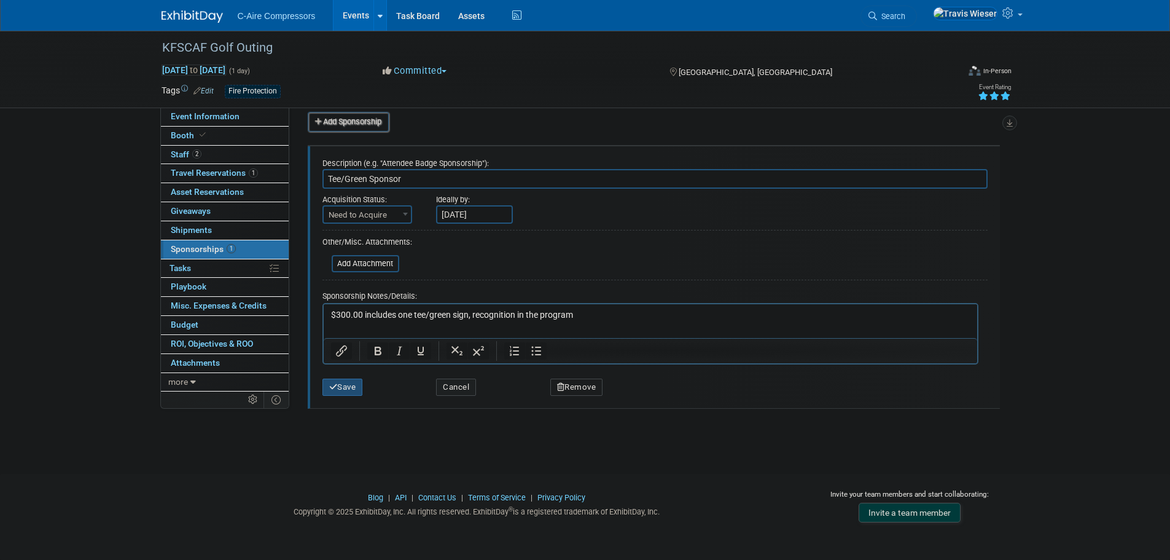
click at [361, 388] on button "Save" at bounding box center [343, 386] width 41 height 17
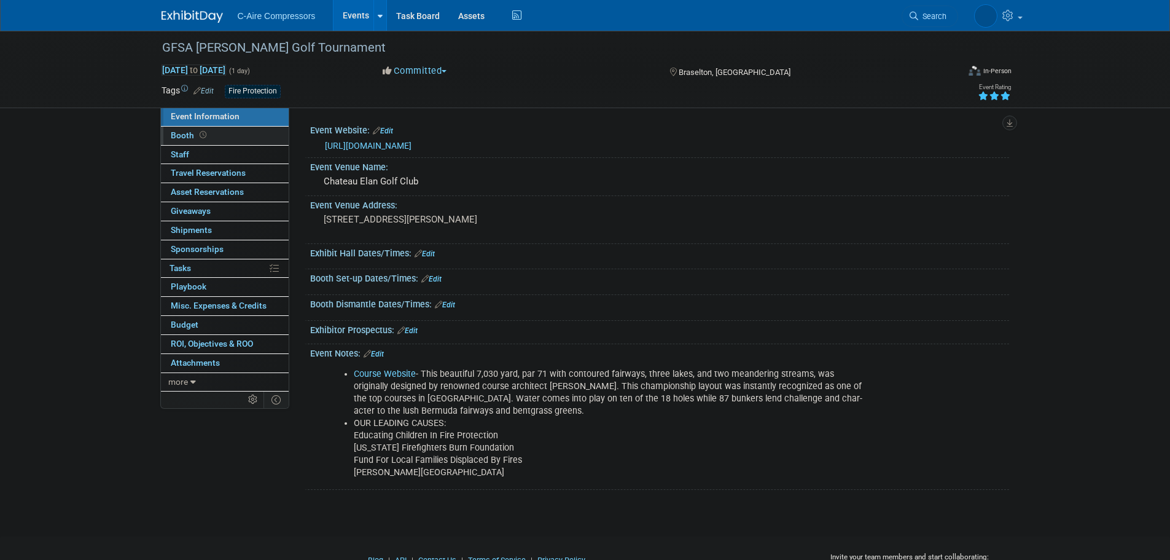
click at [256, 127] on link "Booth" at bounding box center [225, 136] width 128 height 18
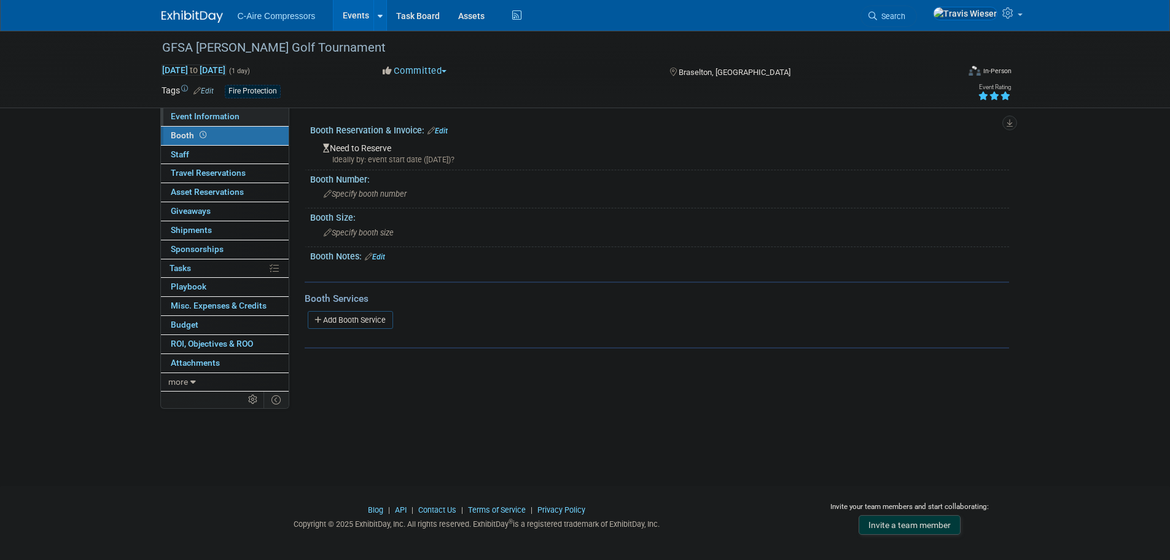
click at [248, 115] on link "Event Information" at bounding box center [225, 117] width 128 height 18
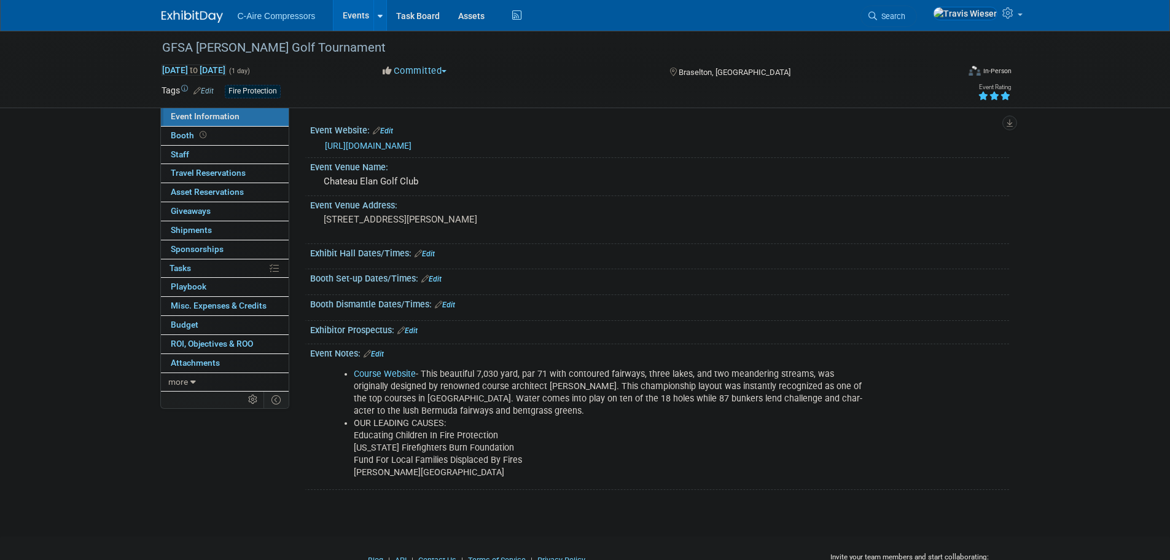
click at [132, 235] on div "GFSA Bob McCullough Golf Tournament Oct 24, 2025 to Oct 24, 2025 (1 day) Oct 24…" at bounding box center [585, 273] width 1170 height 484
click at [208, 440] on div "Event Information Event Info Booth Booth 0 Staff 0 Staff 0 Travel Reservations …" at bounding box center [585, 260] width 866 height 459
click at [431, 255] on link "Edit" at bounding box center [425, 253] width 20 height 9
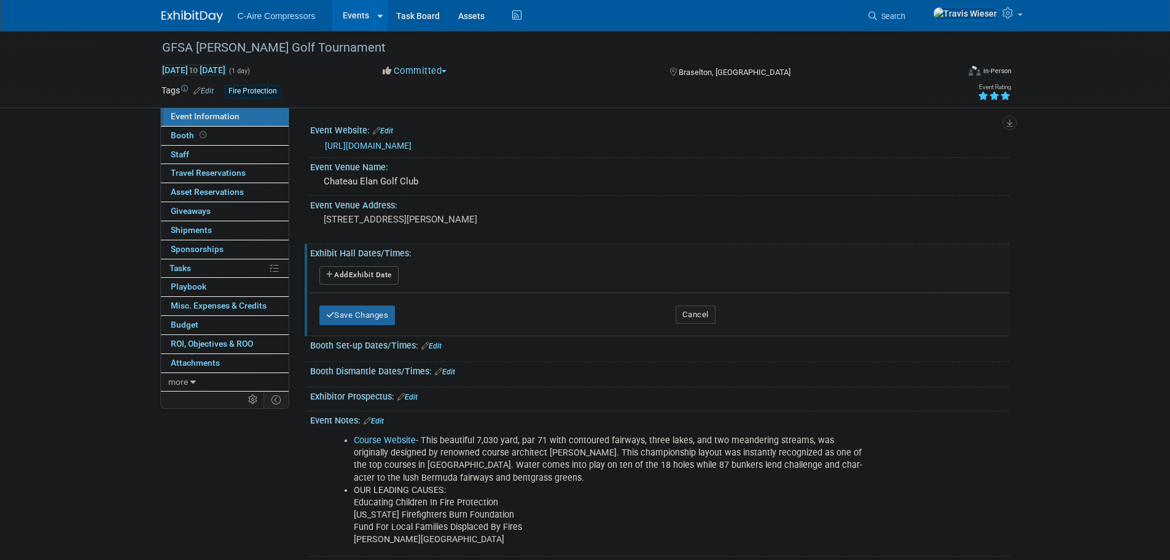
click at [396, 268] on button "Add Another Exhibit Date" at bounding box center [359, 275] width 79 height 18
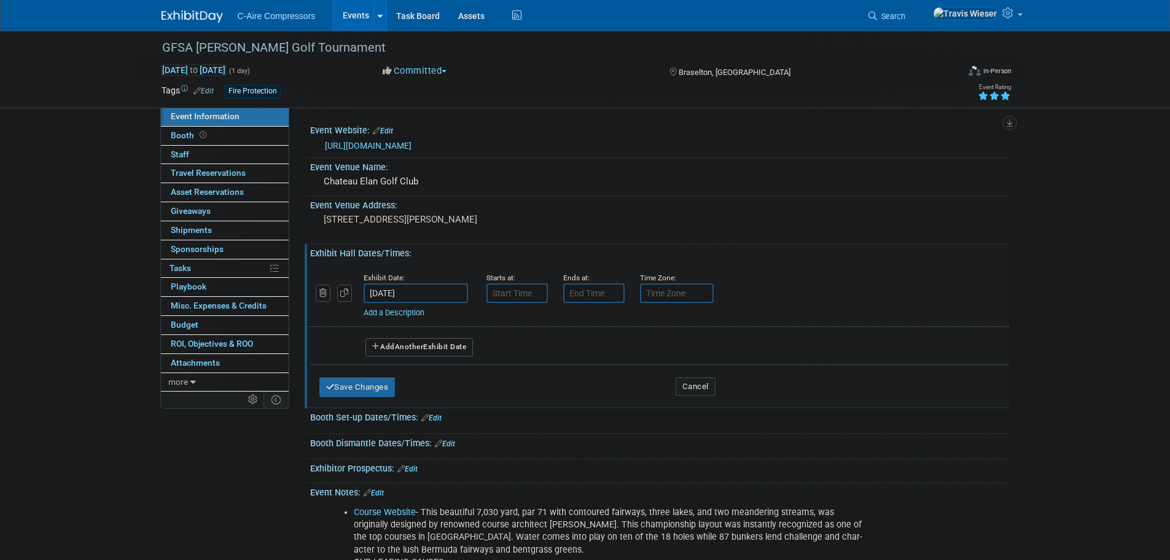
click at [449, 297] on input "Oct 24, 2025" at bounding box center [416, 293] width 104 height 20
click at [502, 296] on input "7:00 AM" at bounding box center [517, 293] width 61 height 20
click at [523, 318] on span at bounding box center [515, 324] width 22 height 22
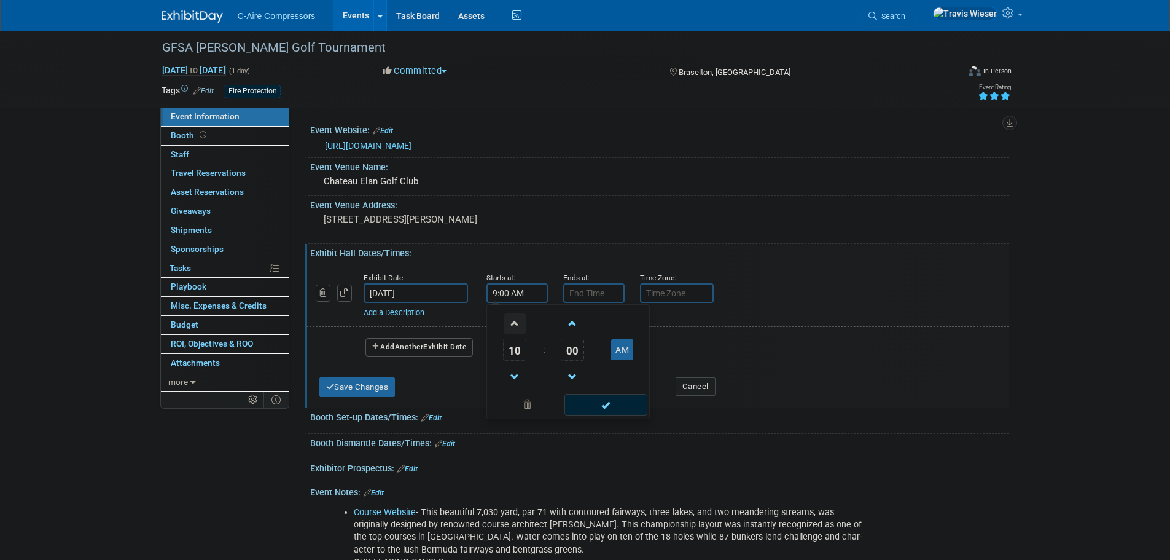
type input "10:00 AM"
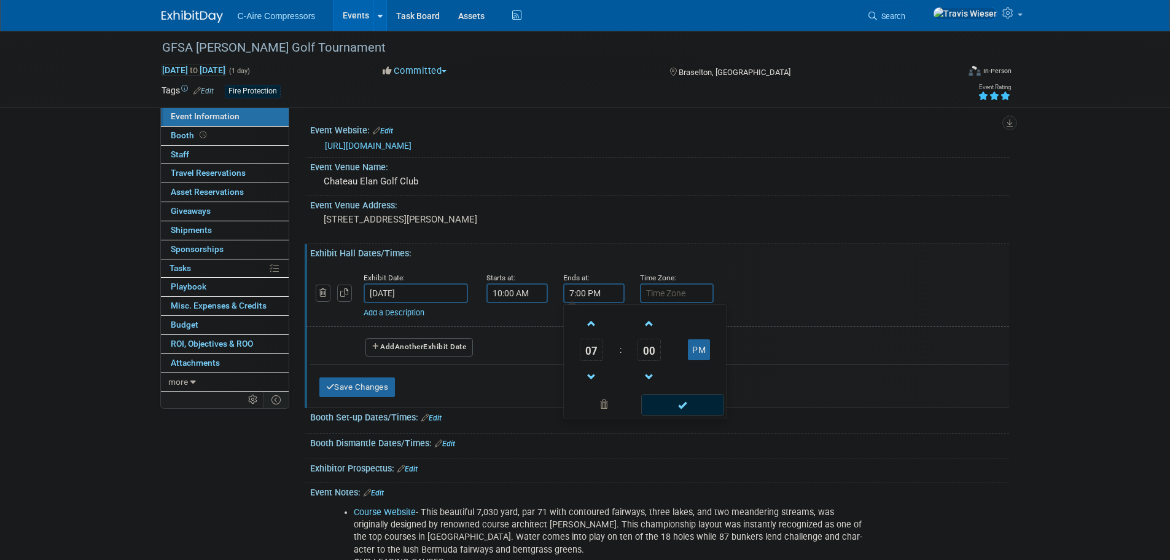
click at [579, 289] on input "7:00 PM" at bounding box center [593, 293] width 61 height 20
click at [594, 315] on span at bounding box center [592, 324] width 22 height 22
click at [593, 377] on span at bounding box center [592, 377] width 22 height 22
click at [593, 376] on span at bounding box center [592, 377] width 22 height 22
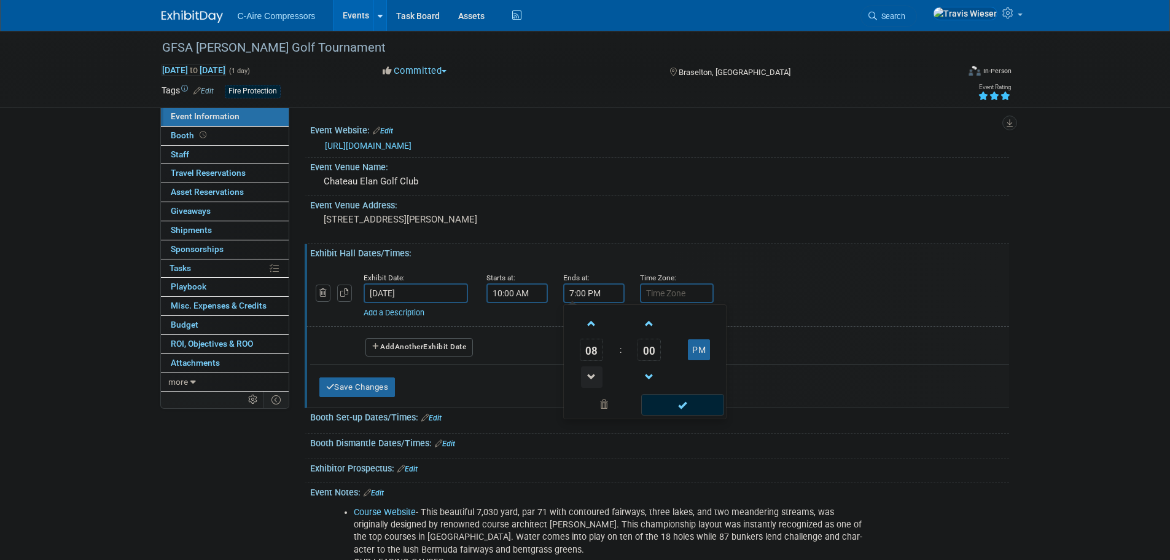
click at [593, 375] on span at bounding box center [592, 377] width 22 height 22
click at [592, 373] on span at bounding box center [592, 377] width 22 height 22
type input "3:00 PM"
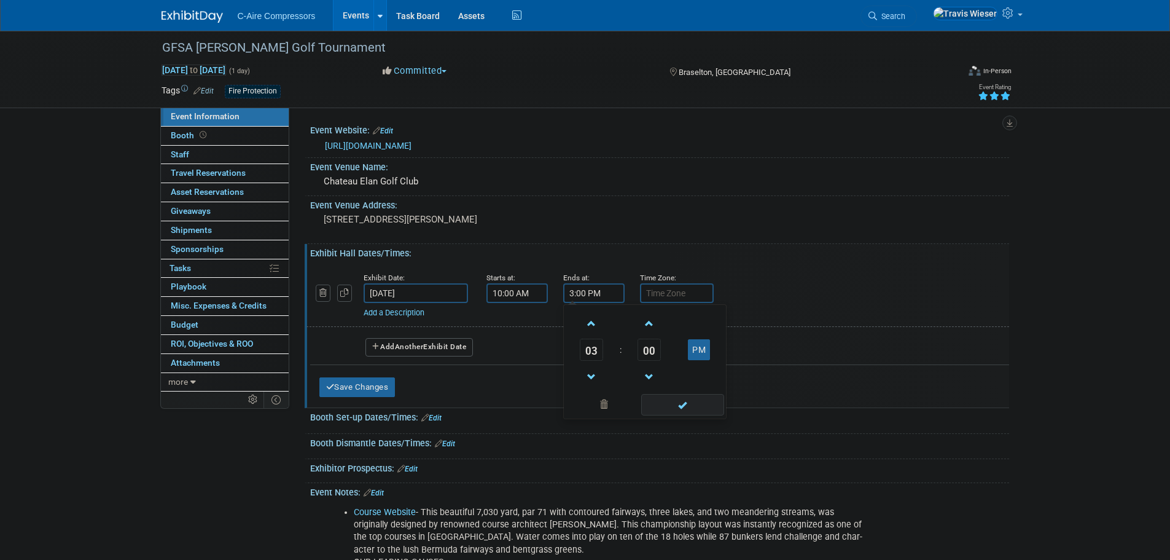
click at [669, 401] on span at bounding box center [682, 405] width 83 height 22
click at [401, 310] on link "Add a Description" at bounding box center [394, 312] width 61 height 9
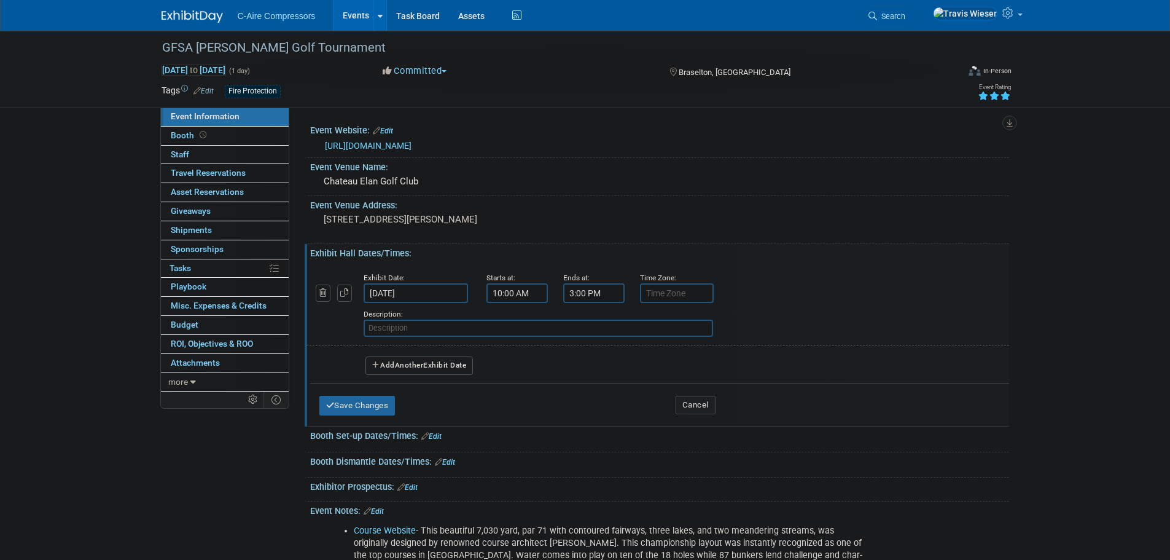
click at [422, 329] on input "text" at bounding box center [539, 328] width 350 height 17
click at [345, 303] on div "Add a Description Description: Golf" at bounding box center [597, 320] width 601 height 34
click at [350, 324] on div "Add a Description Description: Golf" at bounding box center [597, 320] width 601 height 34
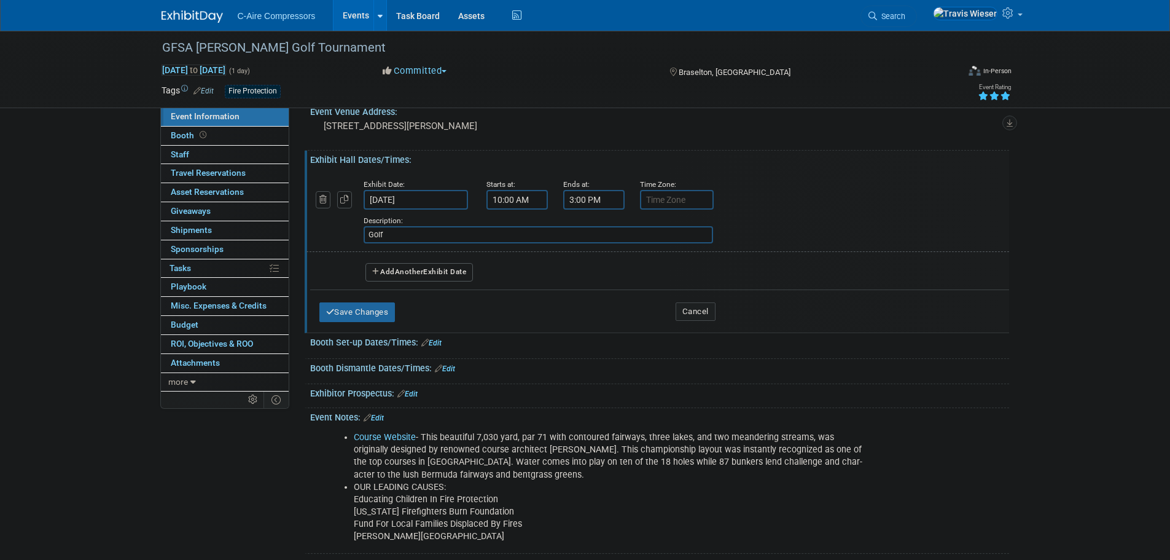
scroll to position [61, 0]
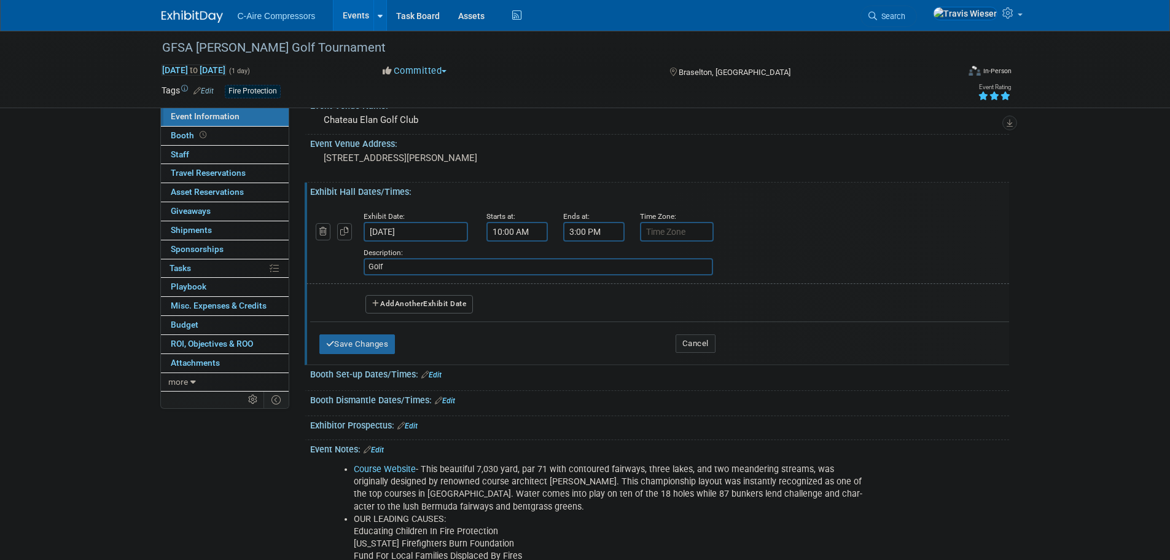
click at [407, 268] on input "Golf" at bounding box center [539, 266] width 350 height 17
type input "Golf"
click at [381, 336] on button "Save Changes" at bounding box center [358, 344] width 76 height 20
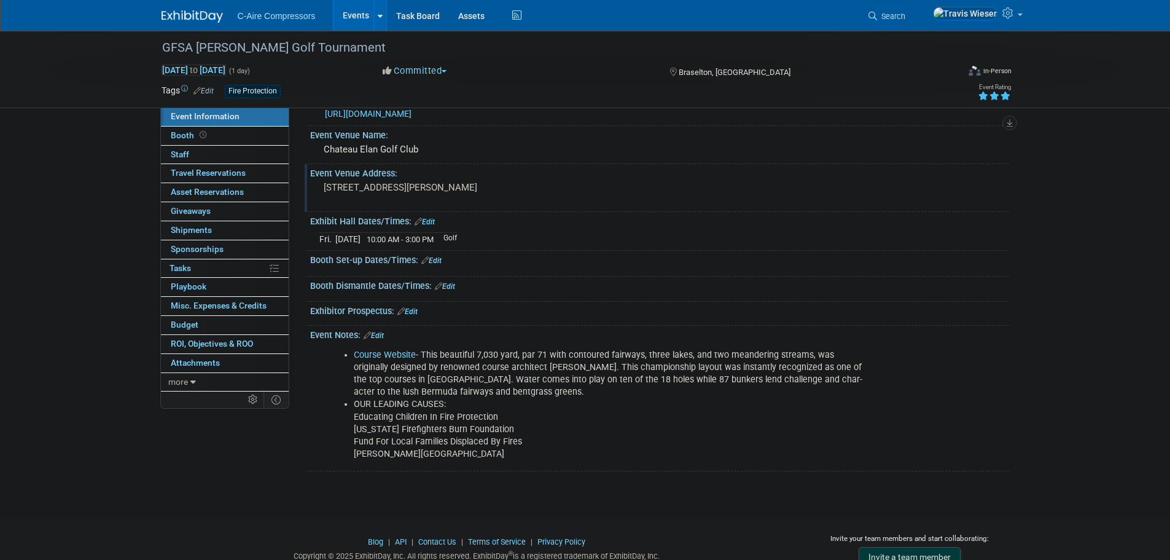
scroll to position [0, 0]
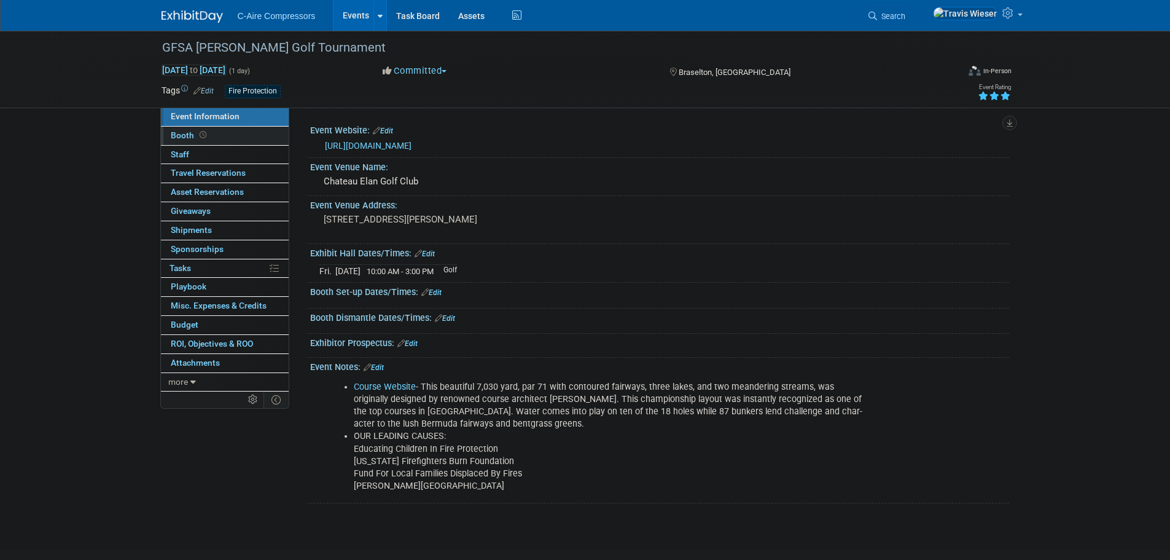
click at [262, 139] on link "Booth" at bounding box center [225, 136] width 128 height 18
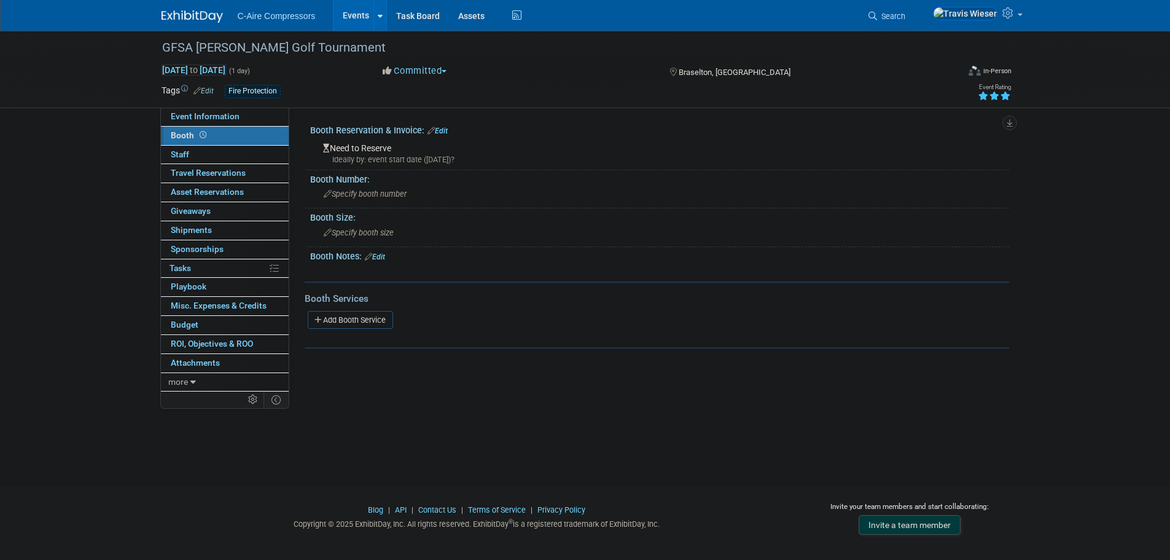
click at [441, 129] on link "Edit" at bounding box center [438, 131] width 20 height 9
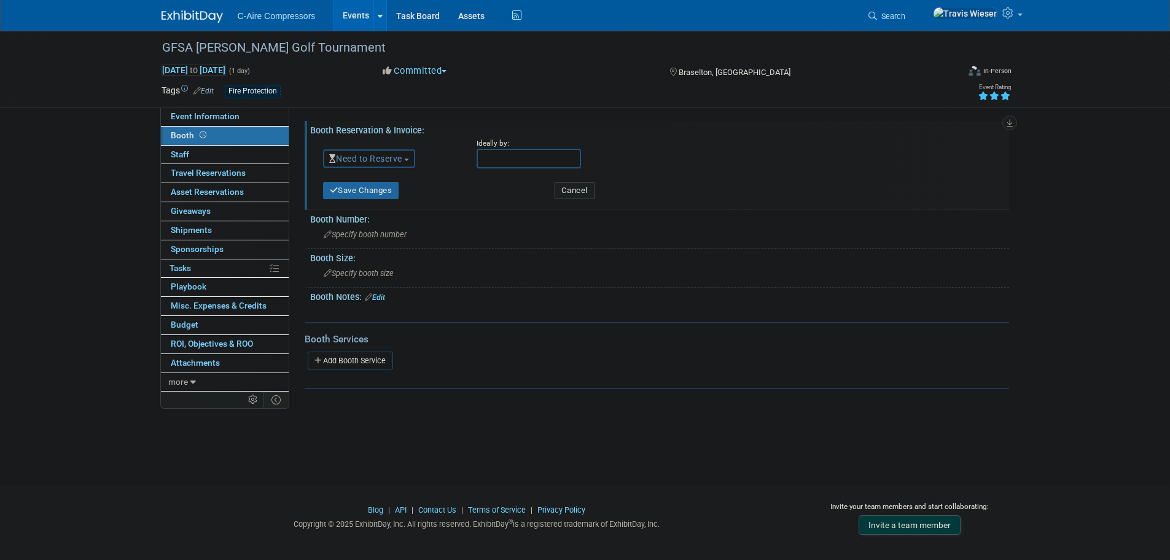
click at [403, 168] on div "Need to Reserve Need to Reserve Reserved No Reservation Required" at bounding box center [391, 156] width 154 height 36
click at [402, 154] on span "Need to Reserve" at bounding box center [365, 159] width 73 height 10
click at [380, 206] on link "No Reservation Required" at bounding box center [389, 213] width 131 height 17
click at [380, 159] on link "No Reservation Required" at bounding box center [384, 159] width 111 height 10
click at [374, 195] on link "Reserved" at bounding box center [389, 196] width 131 height 17
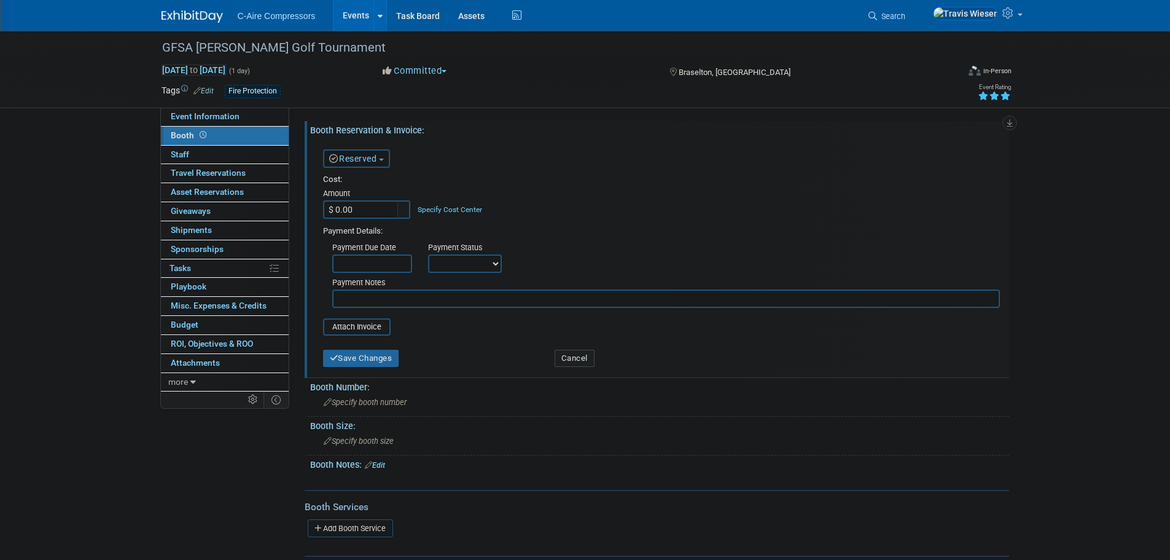
click at [381, 154] on button "Reserved" at bounding box center [356, 158] width 67 height 18
click at [379, 213] on link "No Reservation Required" at bounding box center [389, 213] width 131 height 17
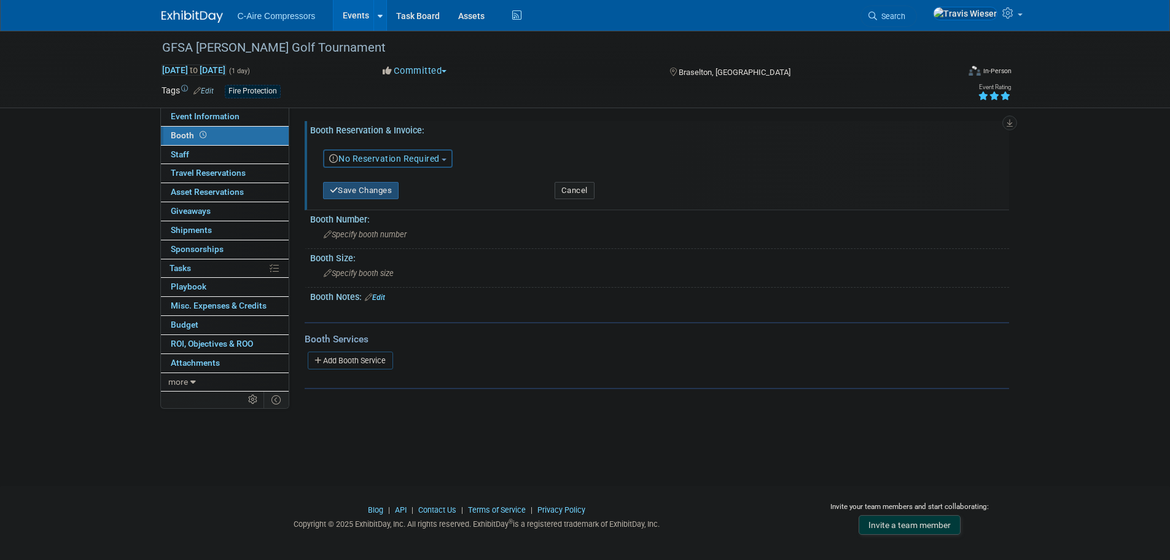
click at [368, 194] on button "Save Changes" at bounding box center [361, 190] width 76 height 17
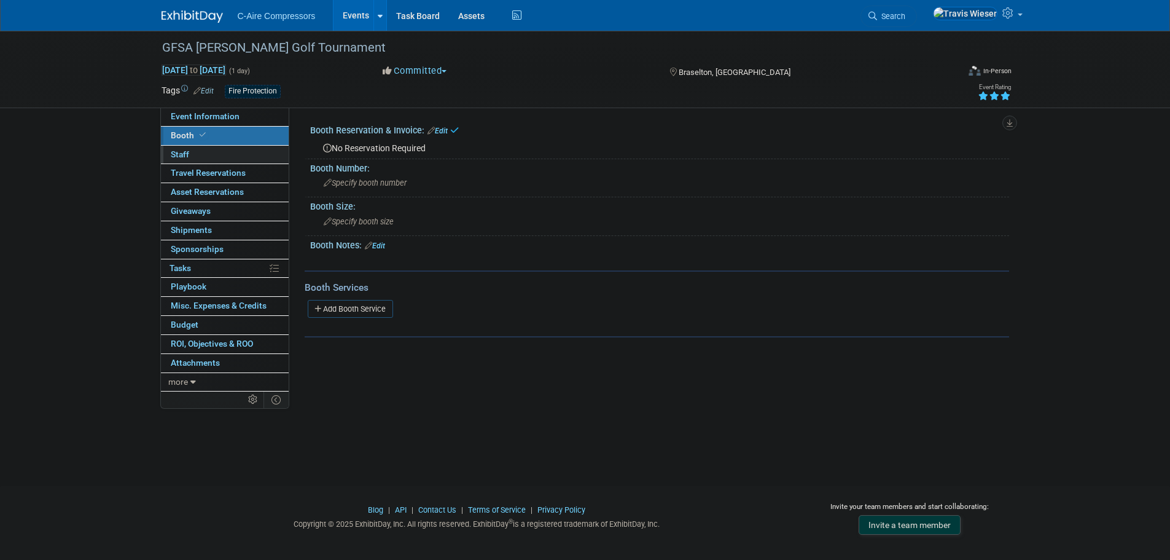
click at [258, 154] on link "0 Staff 0" at bounding box center [225, 155] width 128 height 18
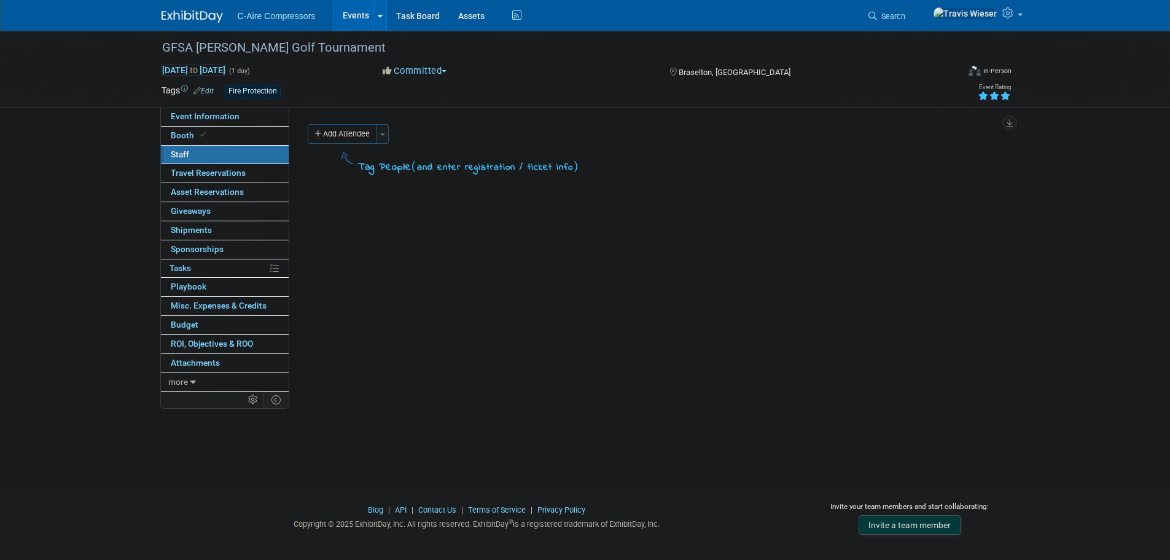
click at [380, 138] on button "Toggle Dropdown" at bounding box center [383, 134] width 12 height 20
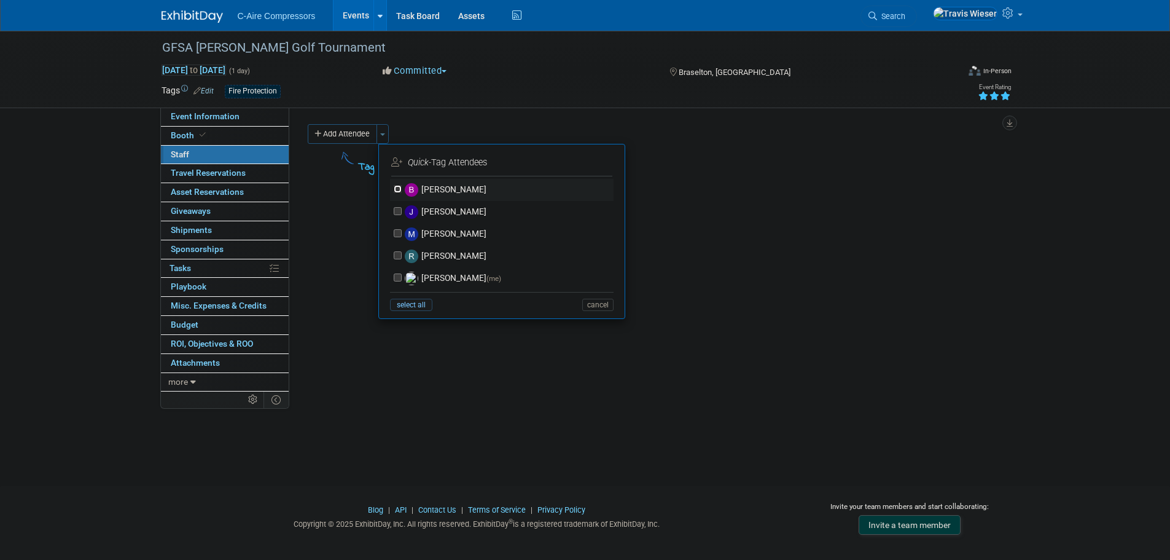
click at [399, 187] on input "[PERSON_NAME]" at bounding box center [398, 189] width 8 height 8
checkbox input "true"
click at [402, 275] on label "Travis Wieser (me)" at bounding box center [510, 278] width 216 height 22
click at [402, 275] on input "Travis Wieser (me)" at bounding box center [398, 277] width 8 height 8
checkbox input "true"
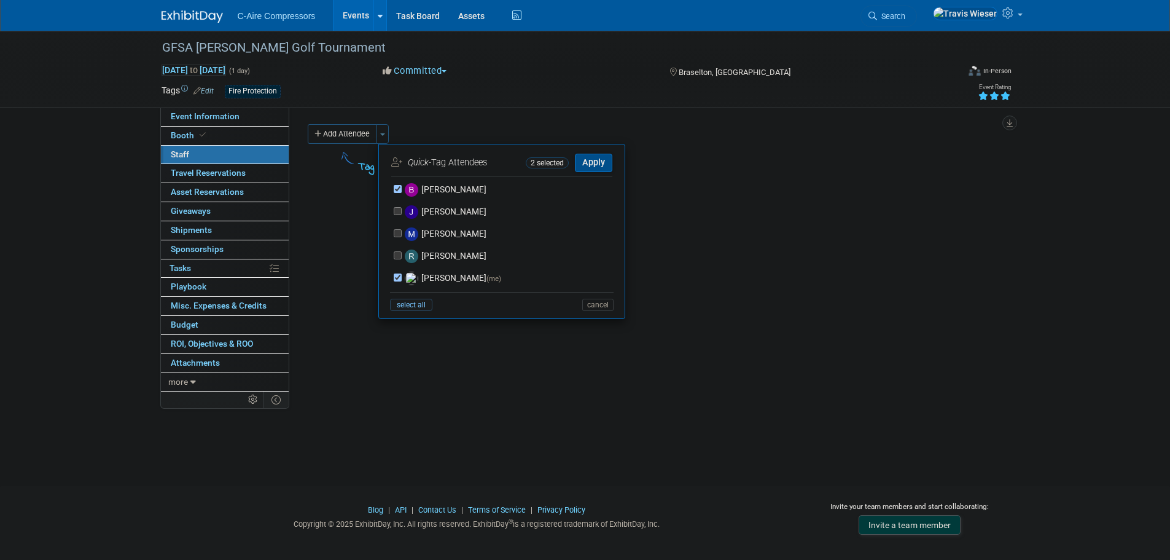
click at [581, 162] on button "Apply" at bounding box center [593, 163] width 37 height 18
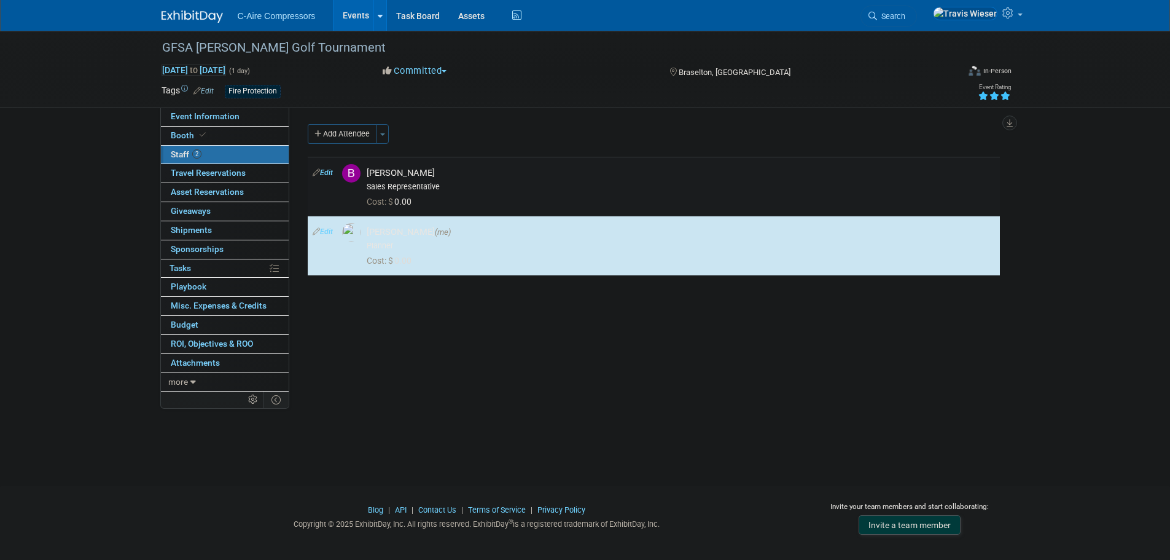
click at [324, 166] on td "Edit" at bounding box center [322, 186] width 29 height 59
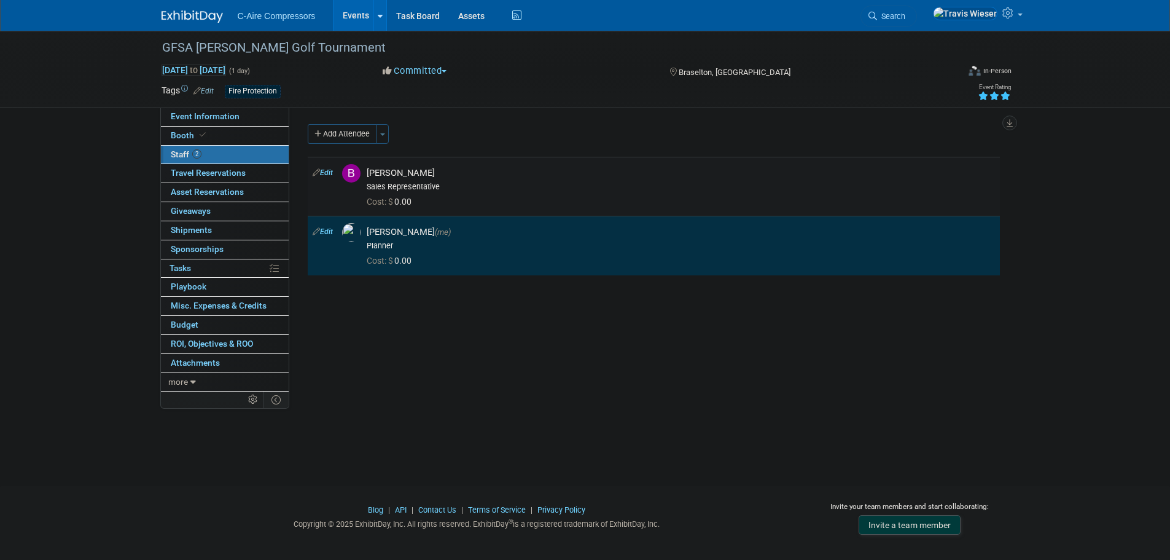
click at [327, 173] on link "Edit" at bounding box center [323, 172] width 20 height 9
select select "34a1a8f7-f7a2-4c43-bc3b-3a07c474a4c0"
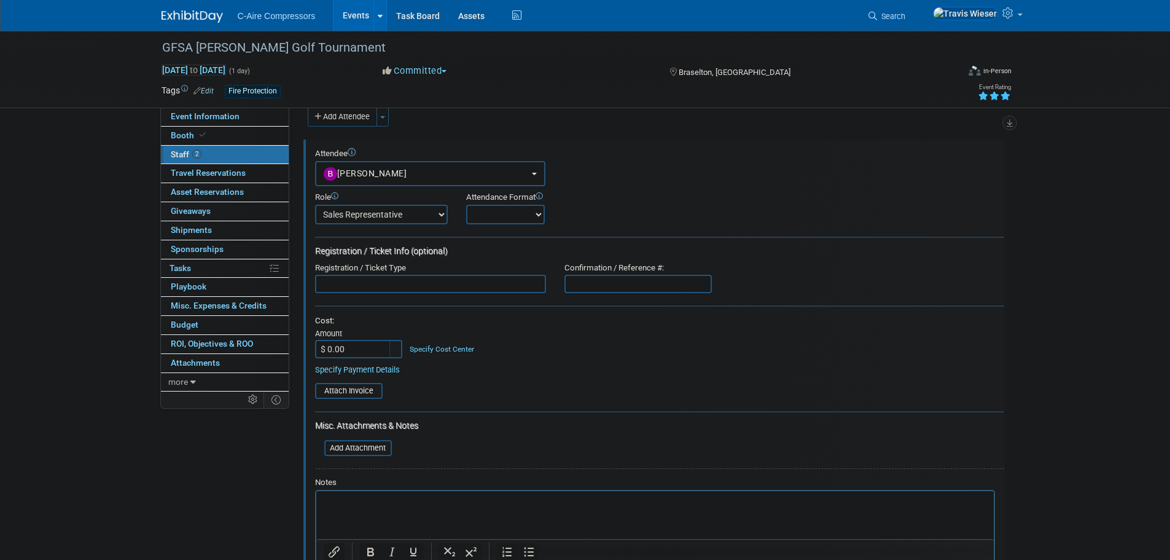
drag, startPoint x: 498, startPoint y: 213, endPoint x: 500, endPoint y: 221, distance: 8.2
click at [498, 213] on select "Onsite Remote" at bounding box center [505, 215] width 79 height 20
select select "1"
click at [466, 205] on select "Onsite Remote" at bounding box center [505, 215] width 79 height 20
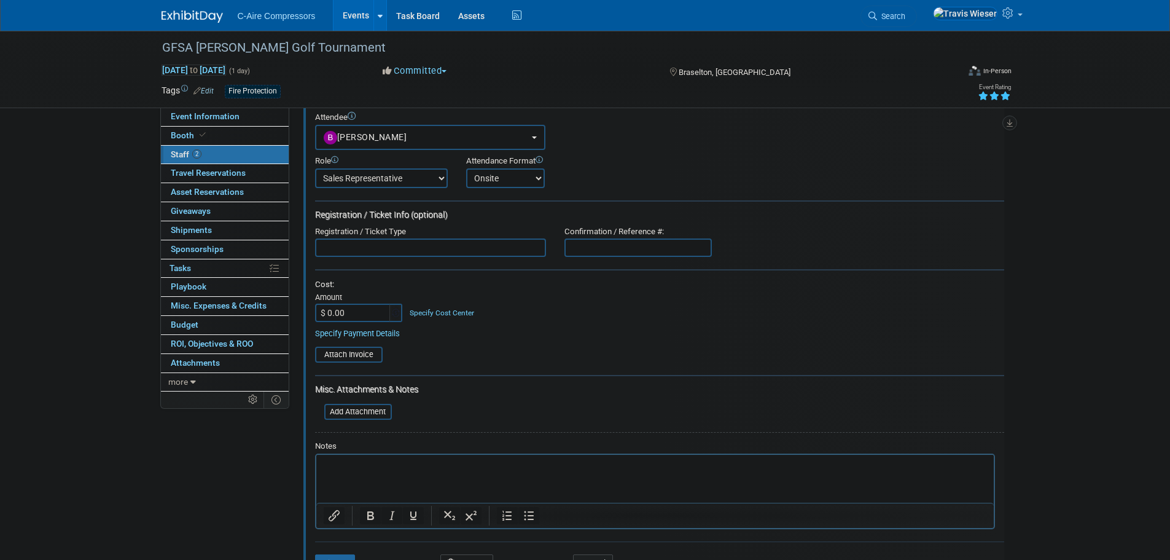
scroll to position [79, 0]
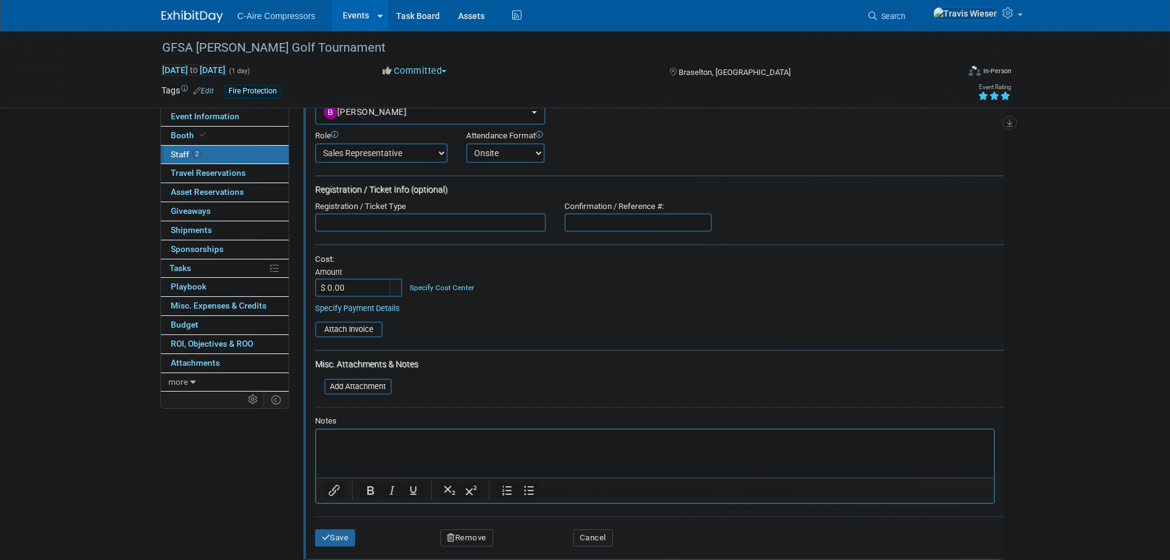
click at [376, 287] on input "$ 0.00" at bounding box center [353, 287] width 77 height 18
type input "$ 400.00"
click at [385, 274] on div "Amount" at bounding box center [359, 272] width 89 height 11
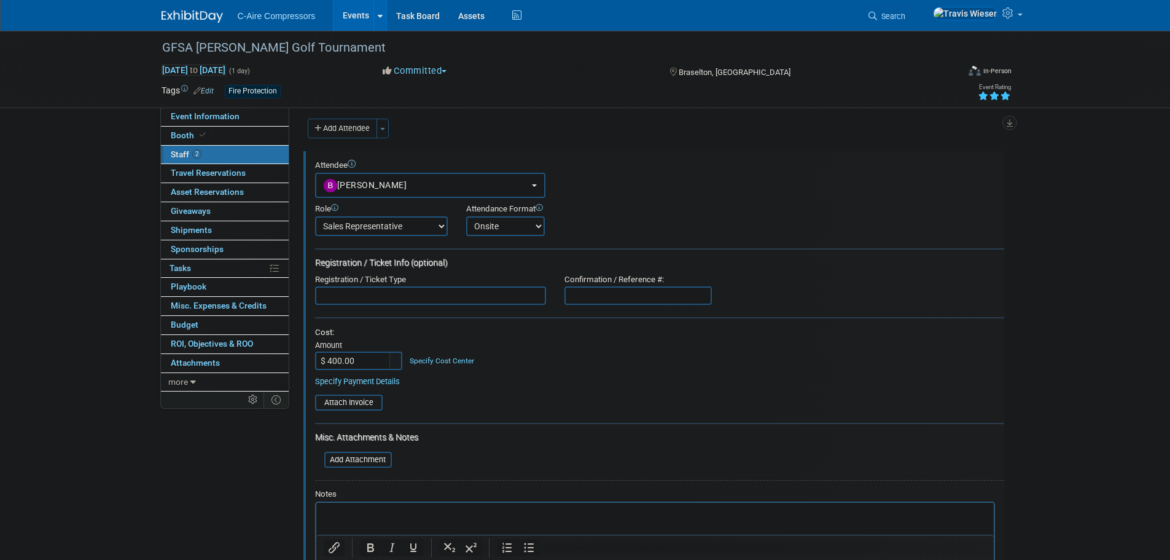
scroll to position [0, 0]
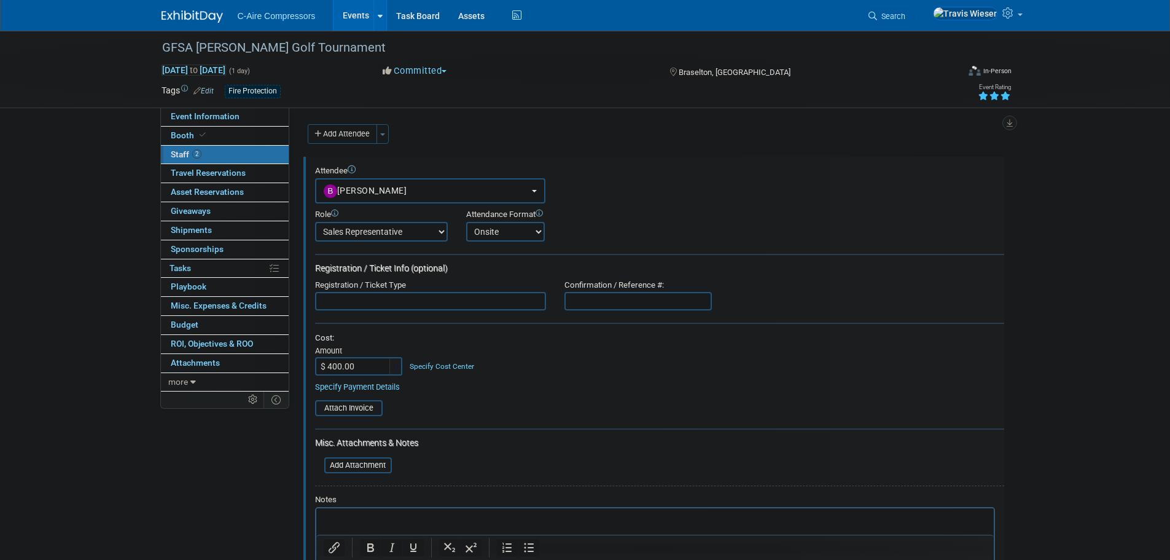
click at [493, 302] on input "text" at bounding box center [430, 301] width 231 height 18
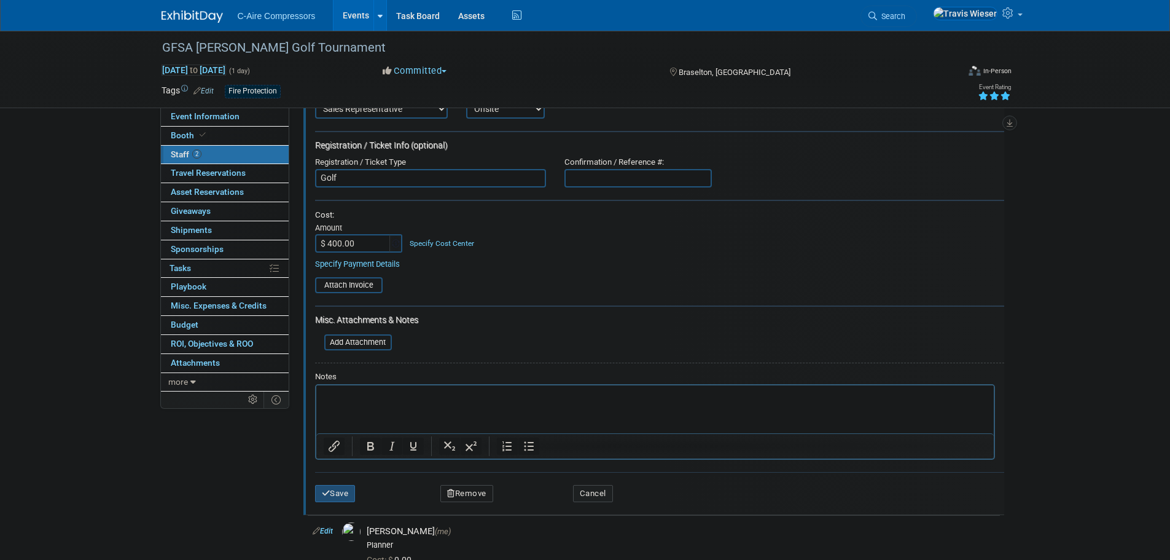
type input "Golf"
click at [325, 495] on icon "submit" at bounding box center [326, 493] width 9 height 8
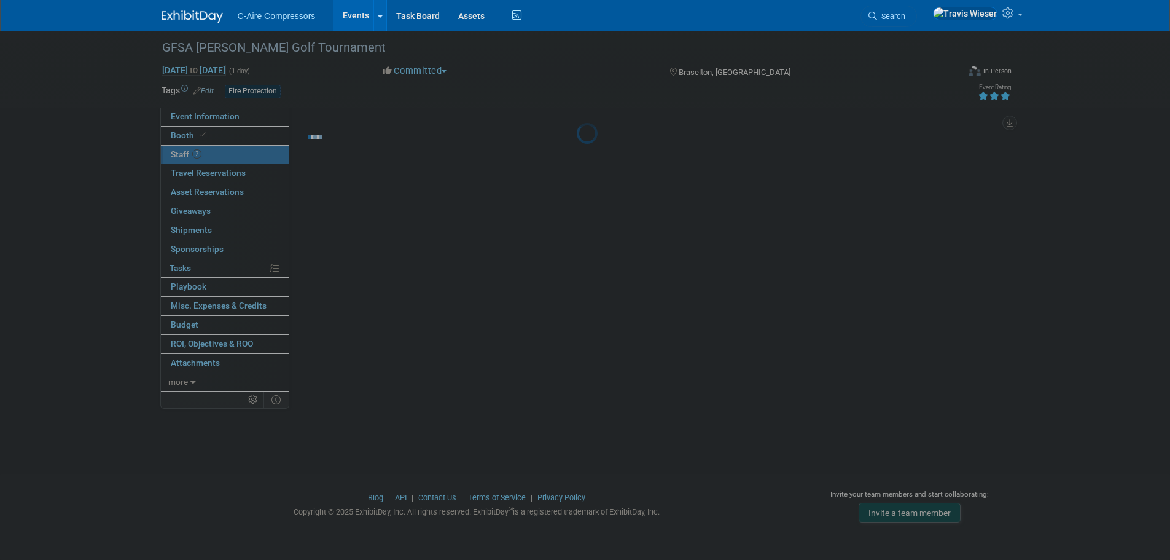
scroll to position [12, 0]
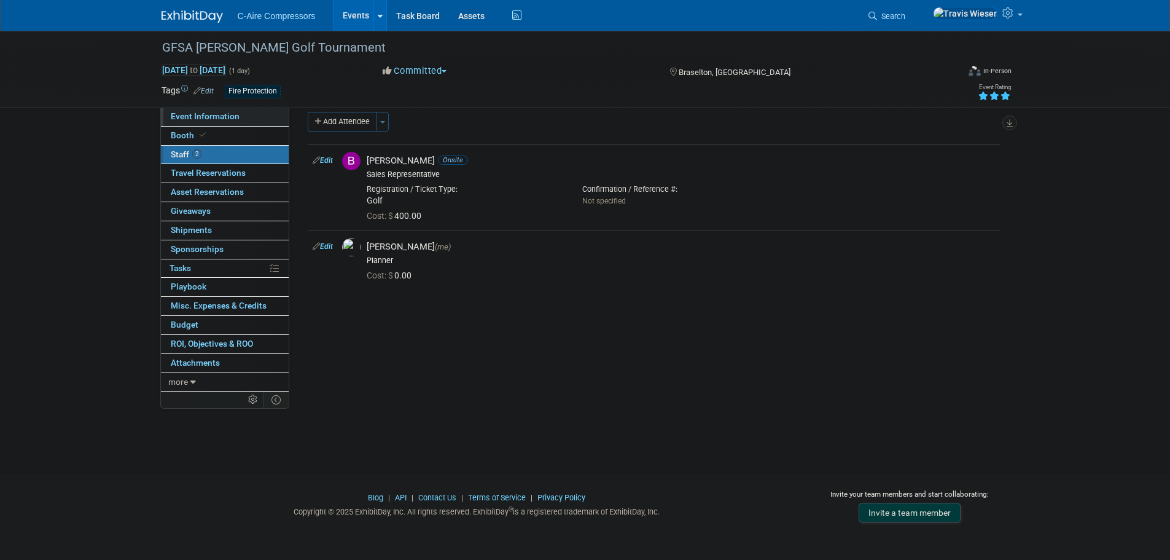
drag, startPoint x: 254, startPoint y: 119, endPoint x: 80, endPoint y: 129, distance: 174.8
click at [254, 119] on link "Event Information" at bounding box center [225, 117] width 128 height 18
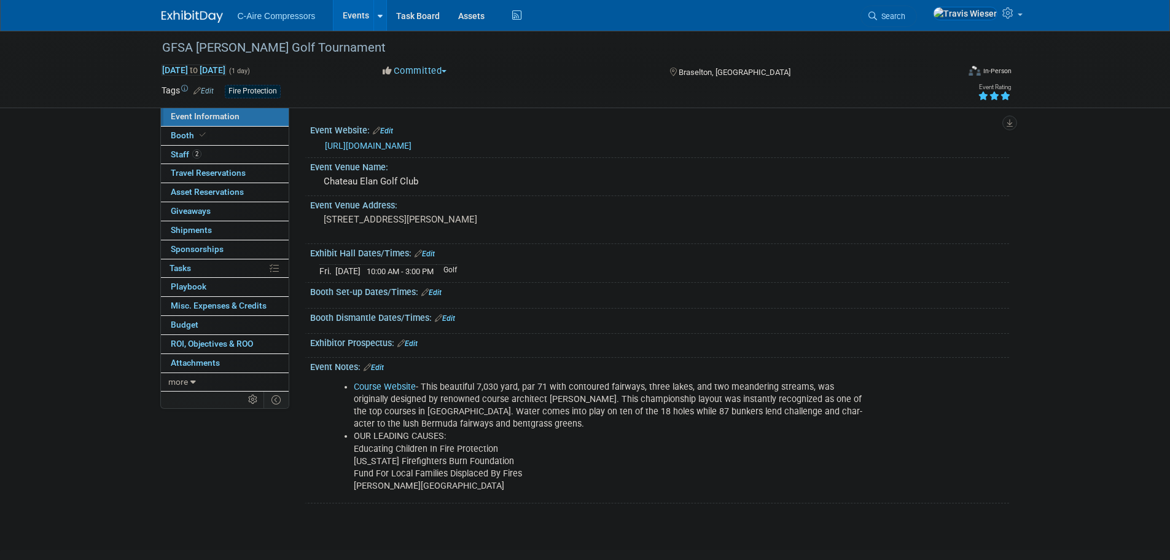
click at [233, 455] on div "Event Information Event Info Booth Booth 2 Staff 2 Staff 0 Travel Reservations …" at bounding box center [585, 267] width 866 height 472
click at [413, 342] on link "Edit" at bounding box center [408, 343] width 20 height 9
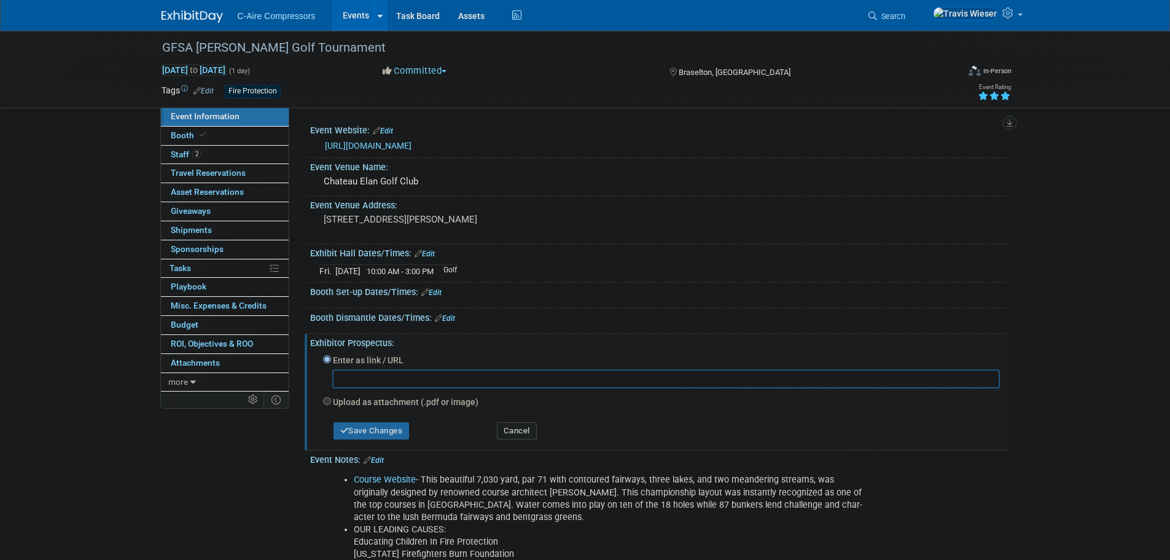
click at [375, 401] on label "Upload as attachment (.pdf or image)" at bounding box center [406, 402] width 146 height 12
click at [331, 401] on input "Upload as attachment (.pdf or image)" at bounding box center [327, 401] width 8 height 8
radio input "true"
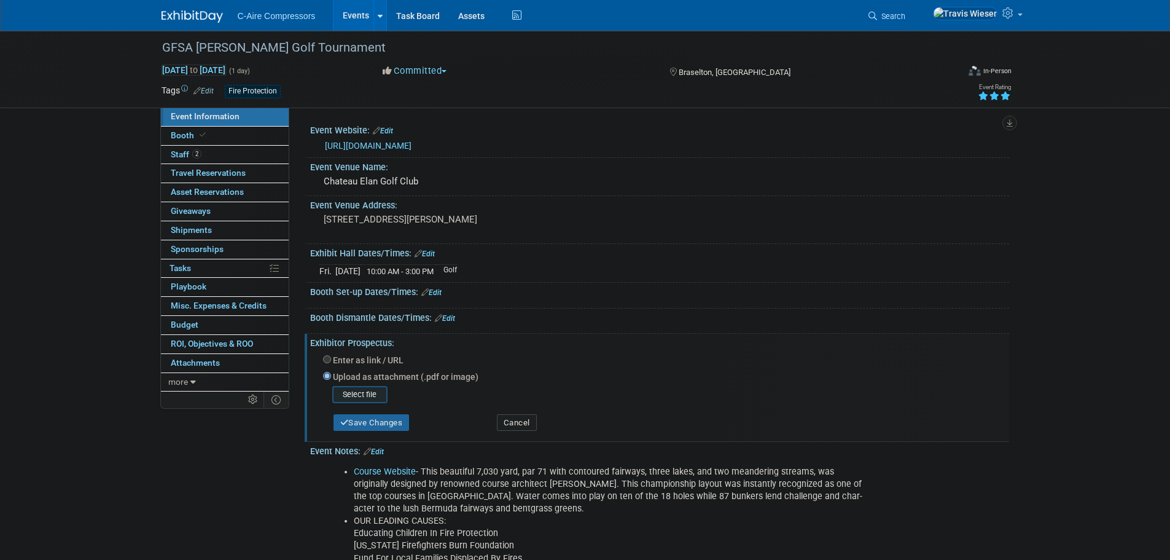
click at [378, 398] on input "file" at bounding box center [313, 394] width 146 height 15
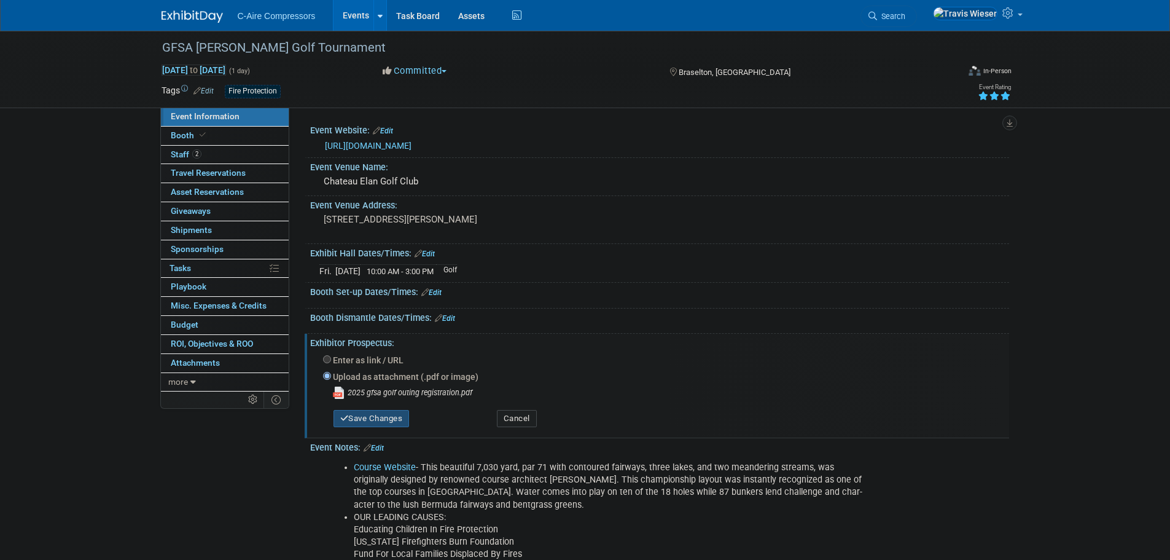
click at [346, 419] on icon "button" at bounding box center [344, 418] width 9 height 8
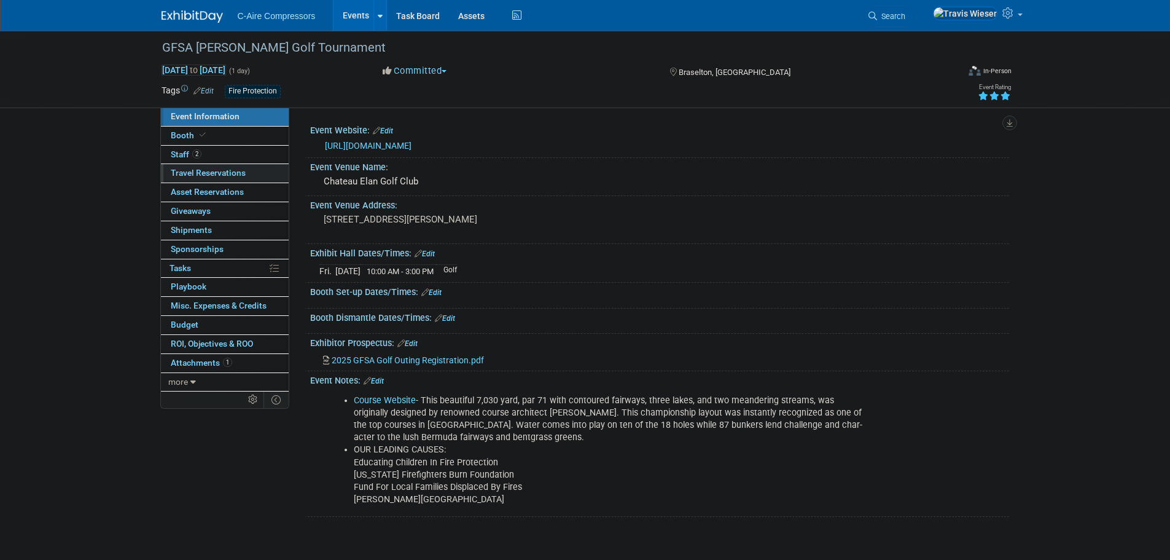
click at [207, 175] on span "Travel Reservations 0" at bounding box center [208, 173] width 75 height 10
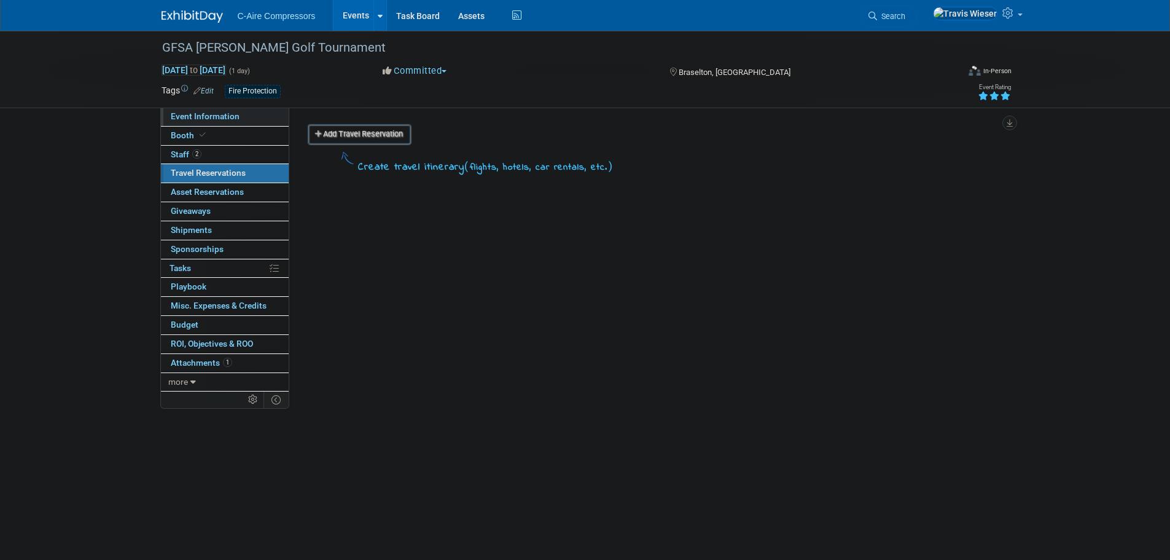
click at [256, 113] on link "Event Information" at bounding box center [225, 117] width 128 height 18
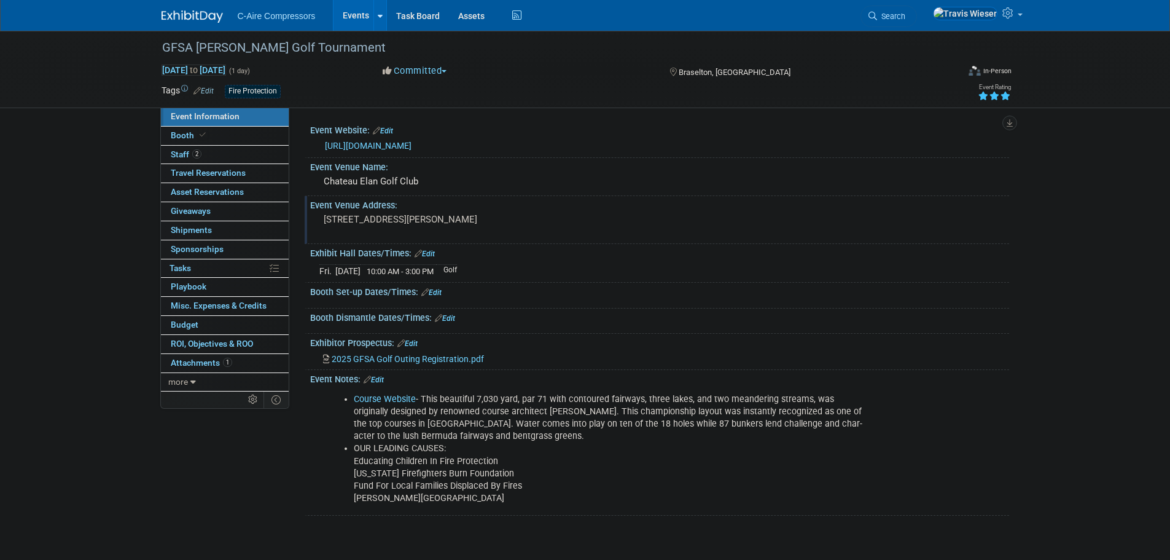
drag, startPoint x: 406, startPoint y: 230, endPoint x: 320, endPoint y: 214, distance: 88.2
click at [320, 214] on div "6060 Golf Club Dr. Braselton, GA 30517" at bounding box center [456, 225] width 273 height 28
click at [378, 230] on textarea "6060 Golf Club Dr. Braselton, GA 30517" at bounding box center [432, 225] width 224 height 28
click at [600, 224] on button "X" at bounding box center [598, 219] width 19 height 17
click at [189, 168] on span "Travel Reservations 0" at bounding box center [208, 173] width 75 height 10
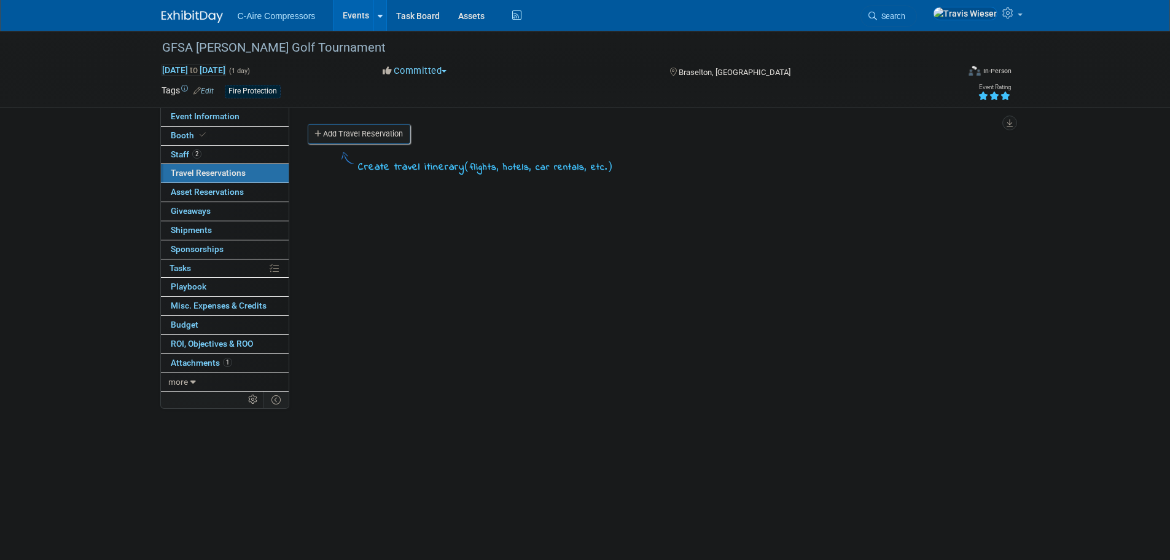
click at [406, 131] on link "Add Travel Reservation" at bounding box center [359, 134] width 103 height 20
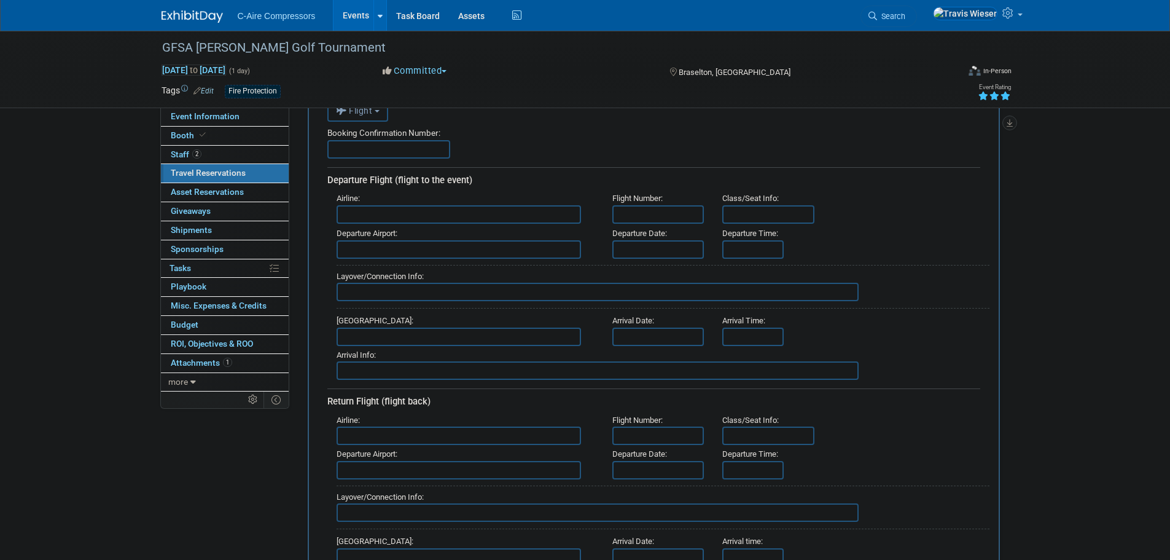
scroll to position [369, 0]
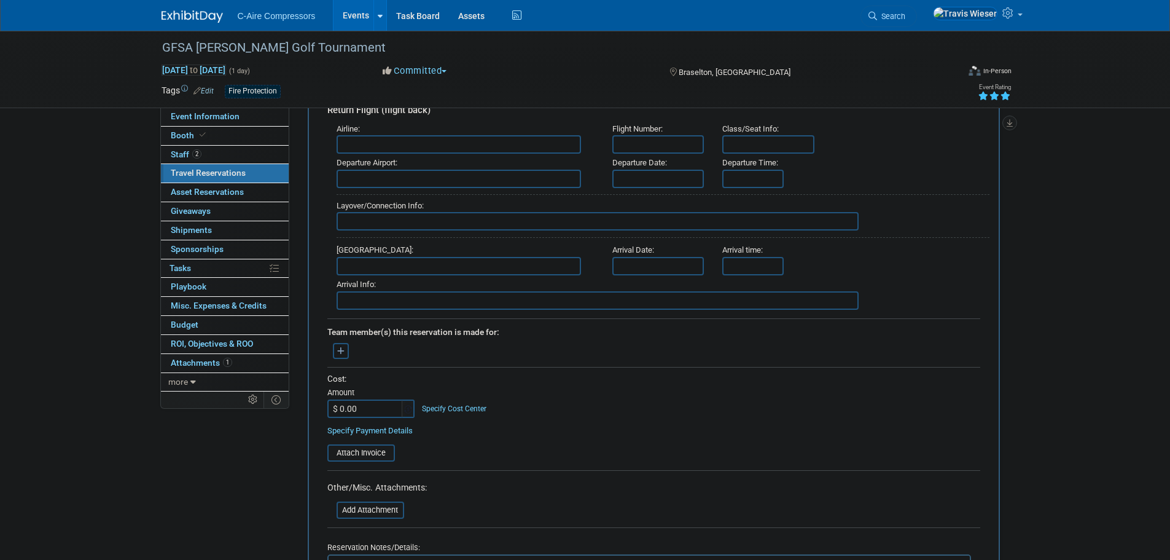
click at [361, 401] on input "$ 0.00" at bounding box center [365, 408] width 77 height 18
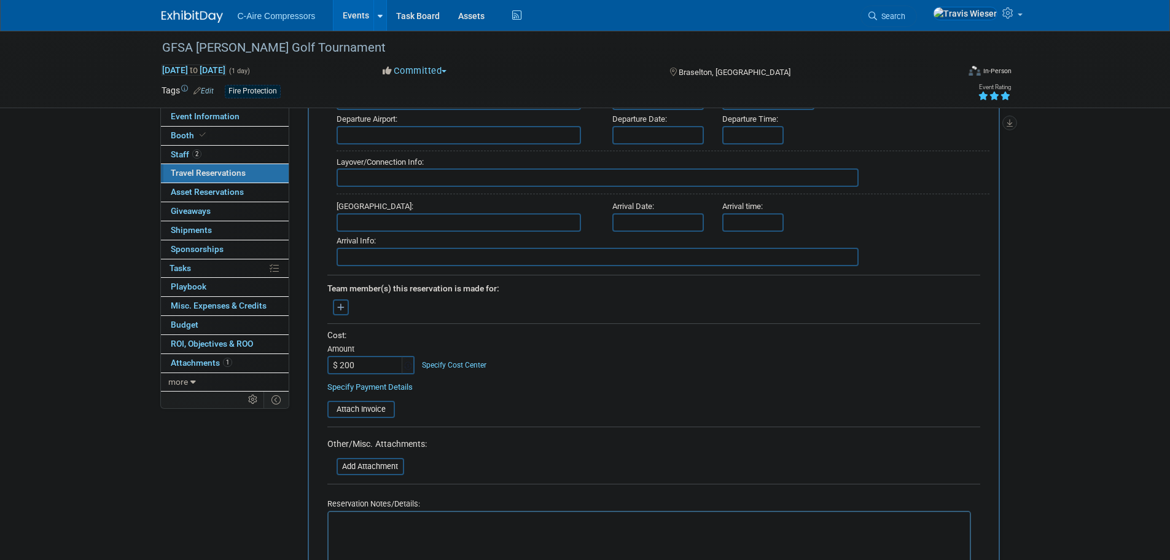
scroll to position [492, 0]
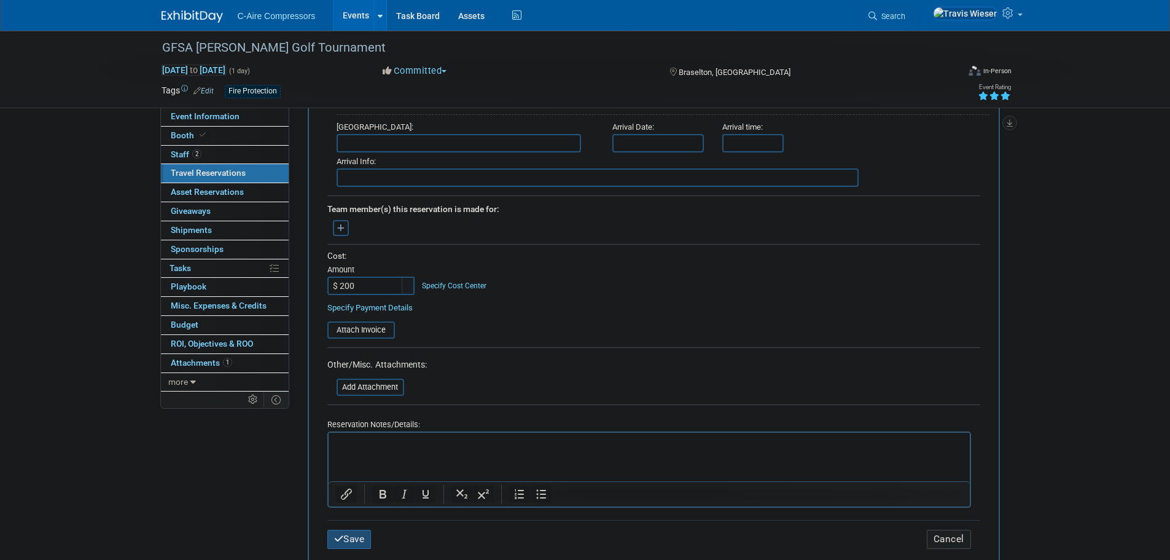
type input "$ 200.00"
click at [355, 530] on button "Save" at bounding box center [349, 539] width 44 height 19
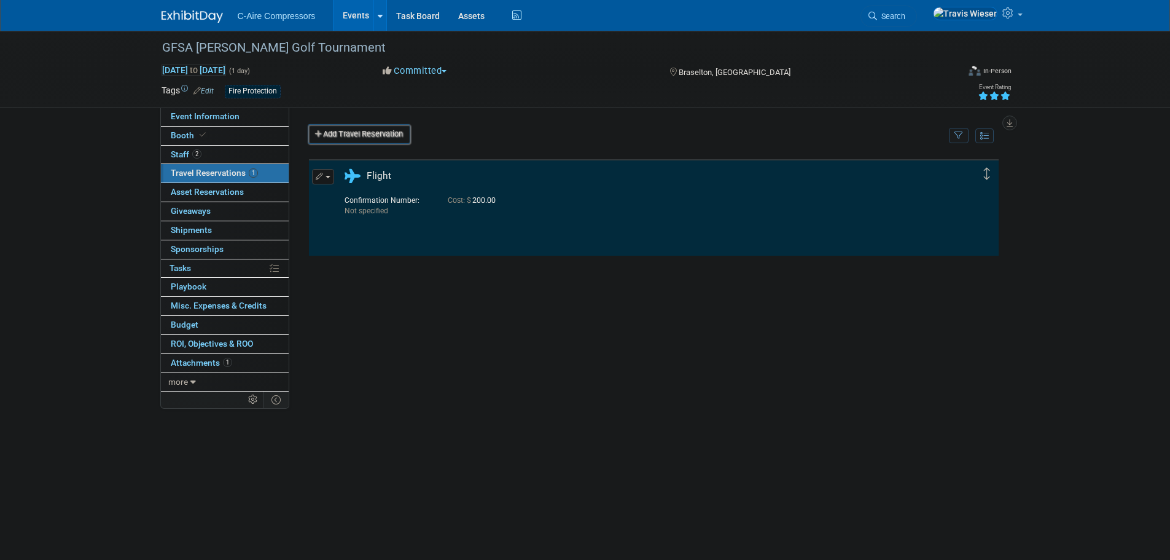
scroll to position [0, 0]
click at [369, 314] on div "Delete Reservation Not specified Cost: $ 200.00" at bounding box center [654, 342] width 692 height 369
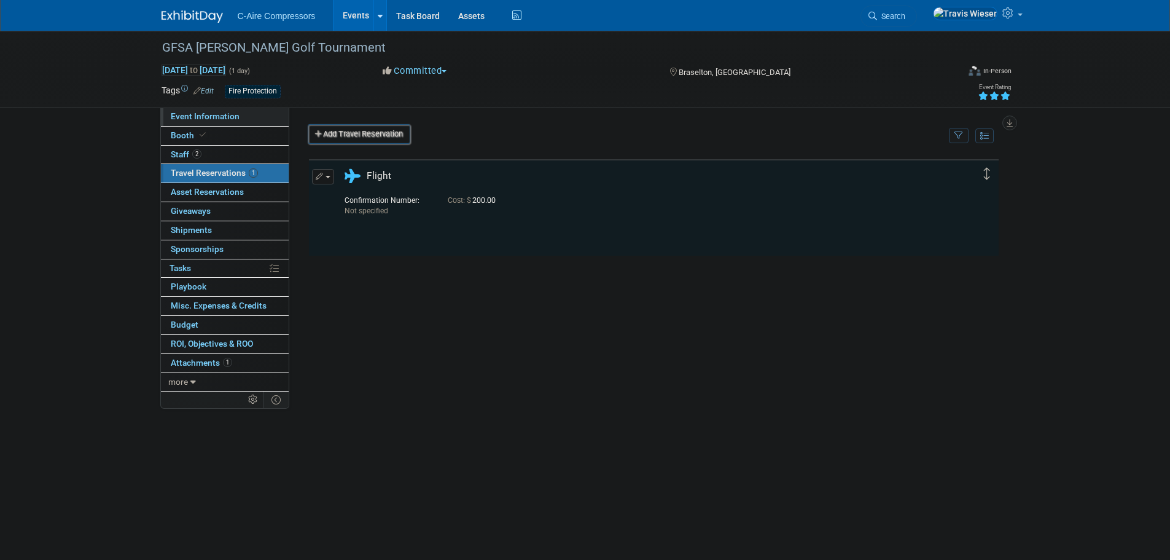
click at [232, 120] on span "Event Information" at bounding box center [205, 116] width 69 height 10
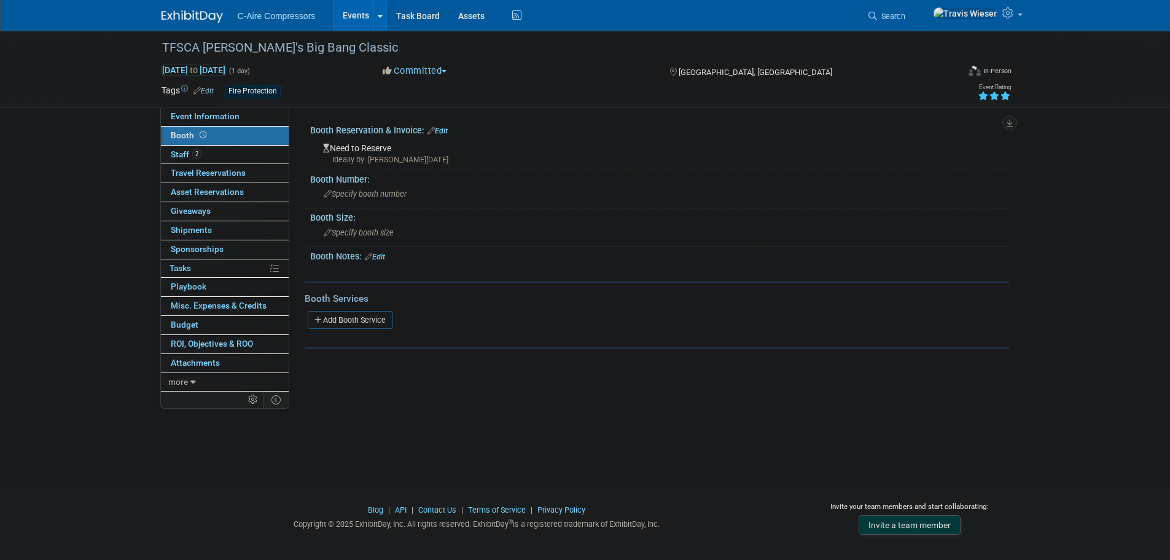
click at [437, 128] on link "Edit" at bounding box center [438, 131] width 20 height 9
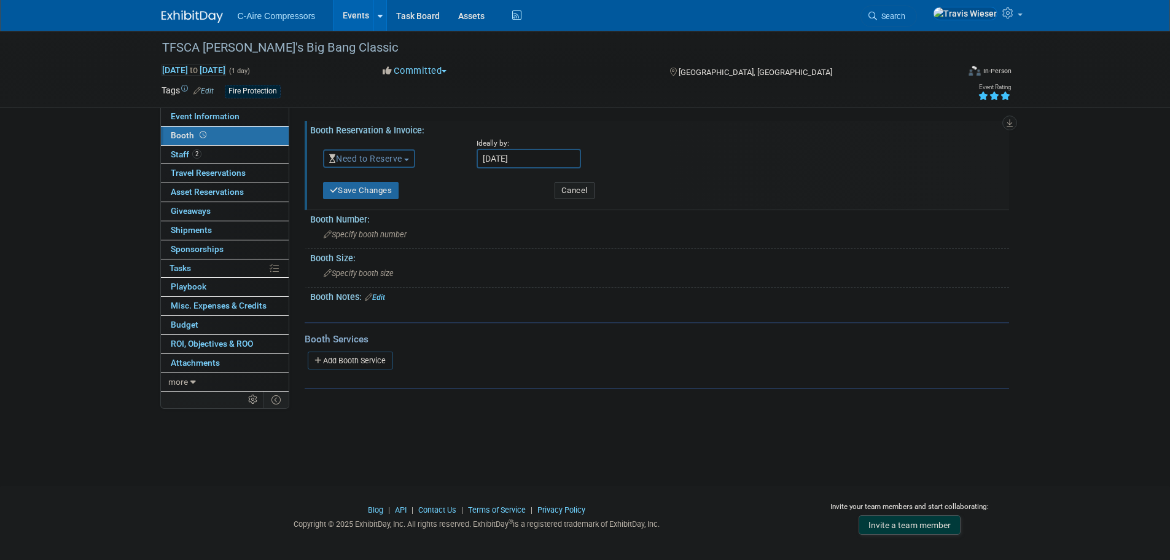
click at [409, 157] on button "Need to Reserve" at bounding box center [369, 158] width 93 height 18
click at [391, 194] on link "Reserved" at bounding box center [389, 196] width 131 height 17
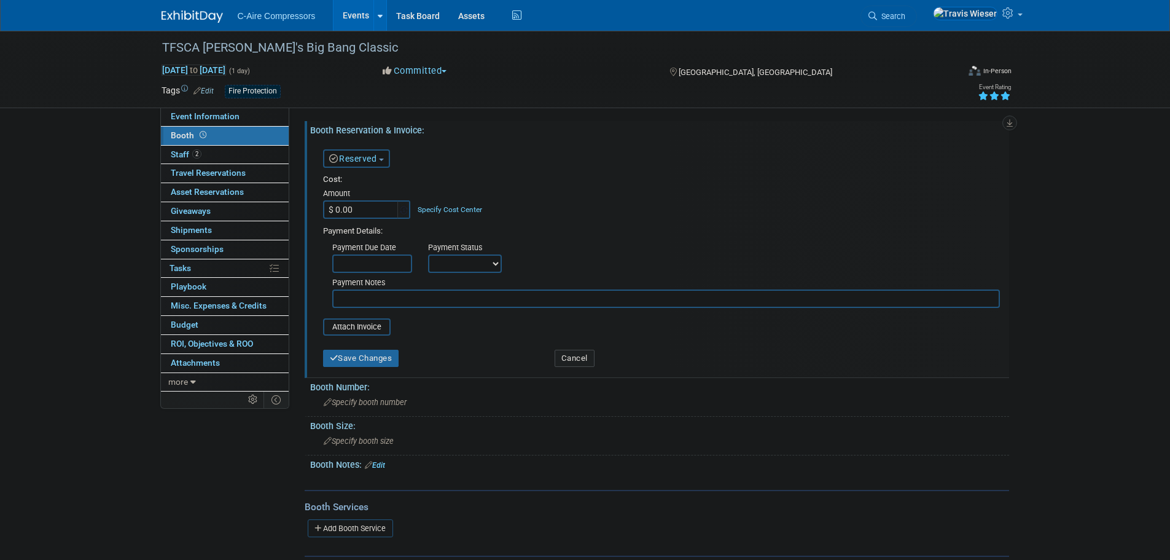
click at [367, 154] on link "Reserved" at bounding box center [353, 159] width 48 height 10
click at [370, 213] on link "No Reservation Required" at bounding box center [389, 213] width 131 height 17
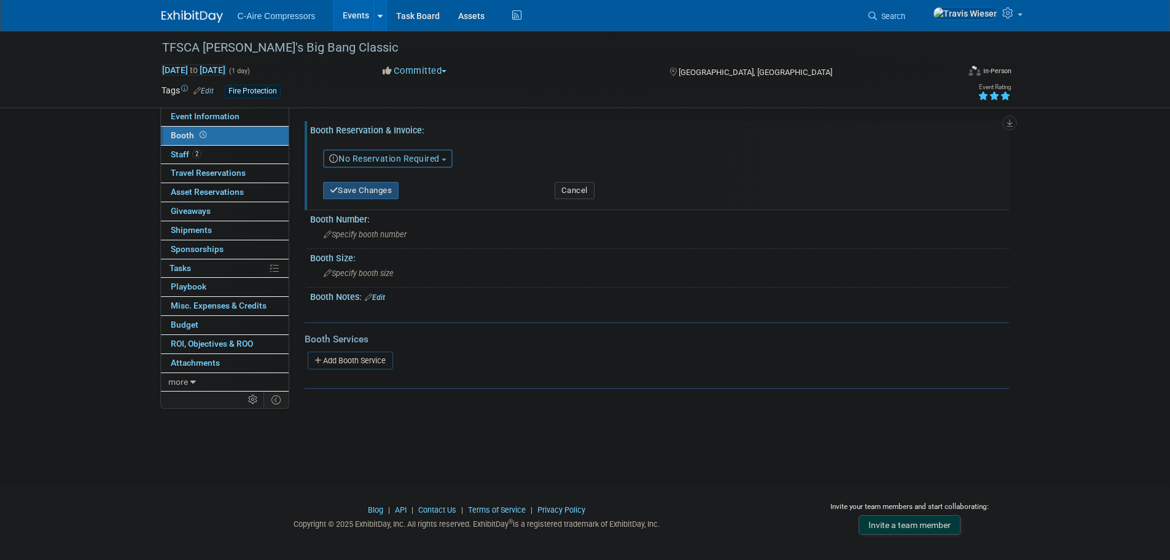
click at [363, 194] on button "Save Changes" at bounding box center [361, 190] width 76 height 17
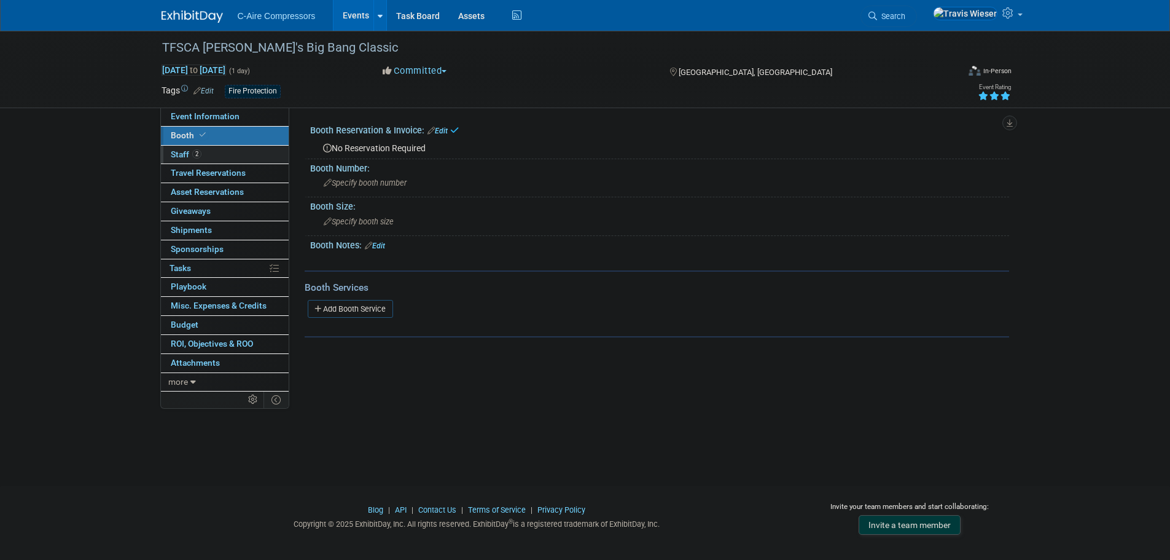
click at [229, 151] on link "2 Staff 2" at bounding box center [225, 155] width 128 height 18
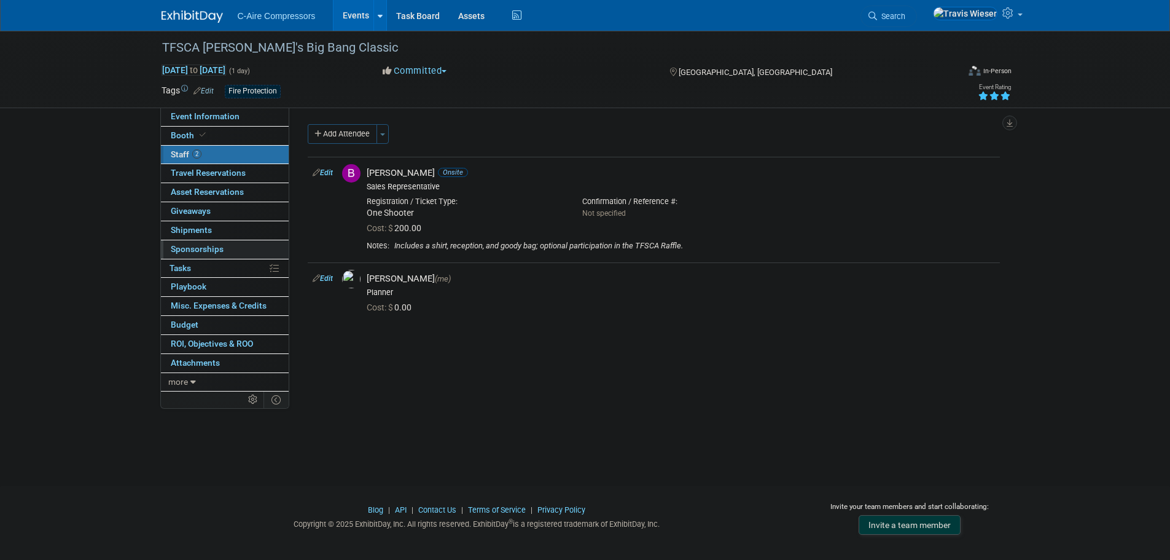
click at [219, 242] on link "0 Sponsorships 0" at bounding box center [225, 249] width 128 height 18
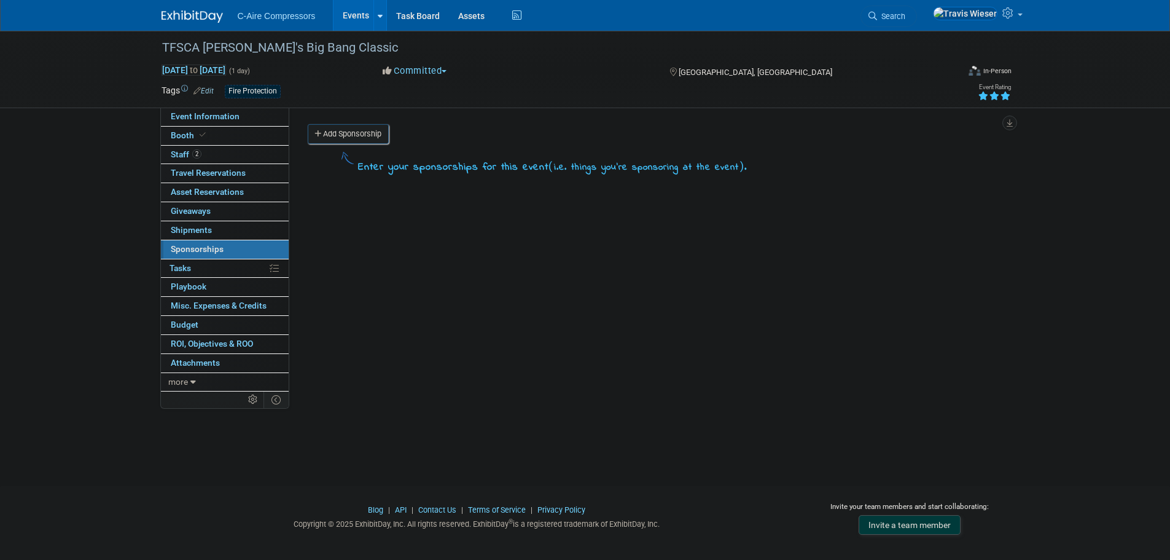
click at [336, 138] on link "Add Sponsorship" at bounding box center [348, 134] width 81 height 20
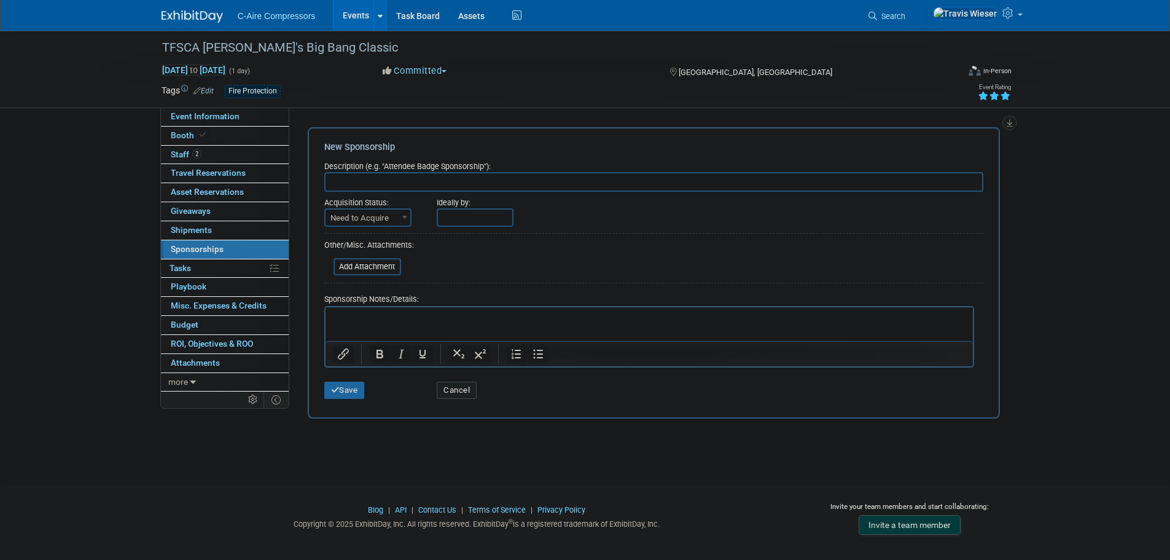
click at [367, 175] on input "text" at bounding box center [653, 182] width 659 height 20
type input "Station Sponsor"
click at [387, 216] on span "Need to Acquire" at bounding box center [368, 218] width 85 height 17
select select "2"
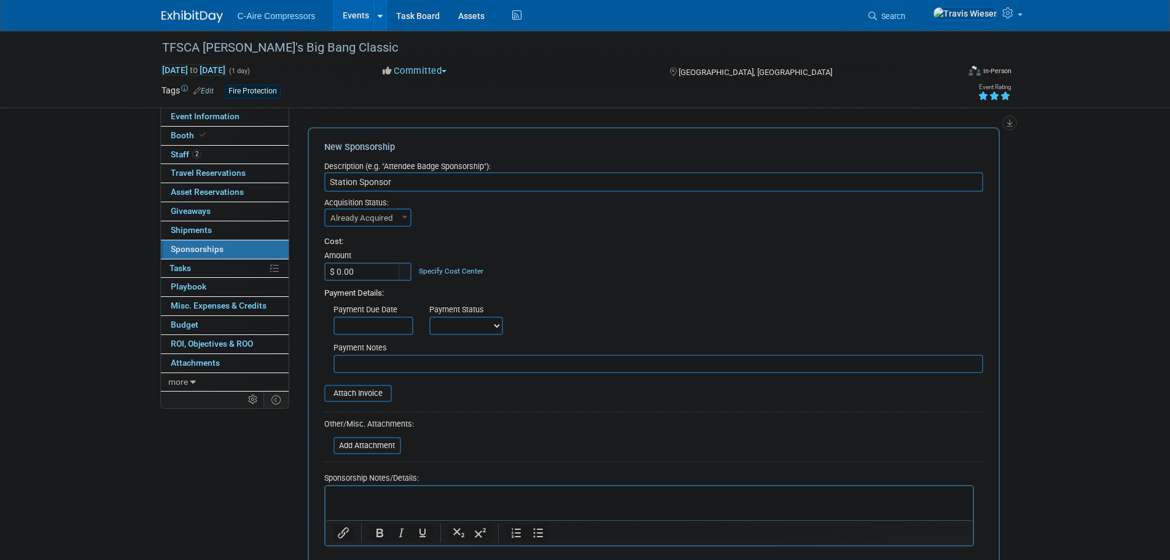
click at [359, 273] on input "$ 0.00" at bounding box center [362, 271] width 77 height 18
type input "$ 200.00"
click at [381, 245] on div "Cost:" at bounding box center [653, 242] width 659 height 12
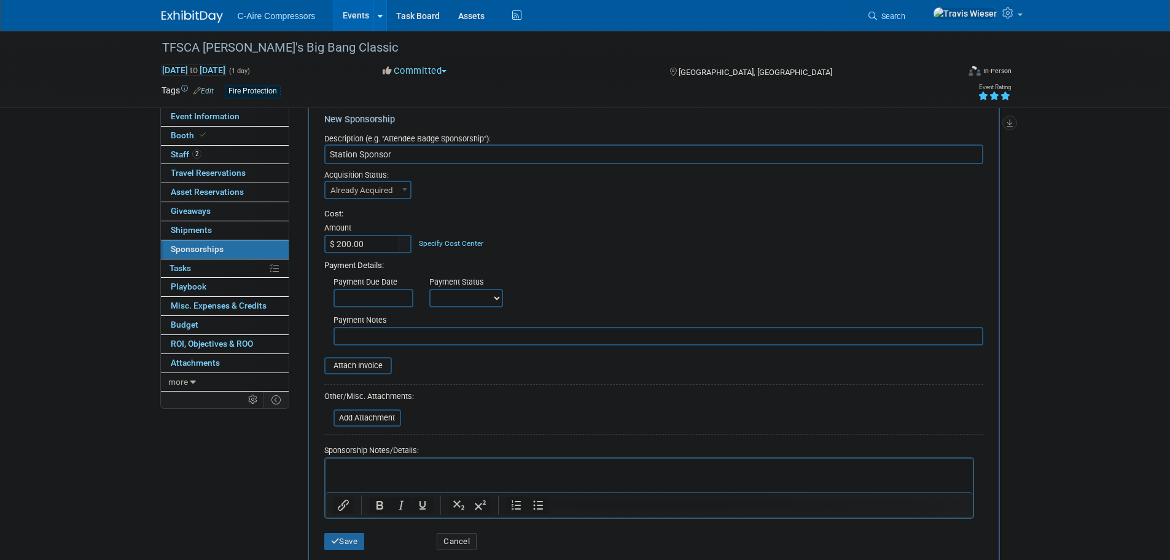
scroll to position [61, 0]
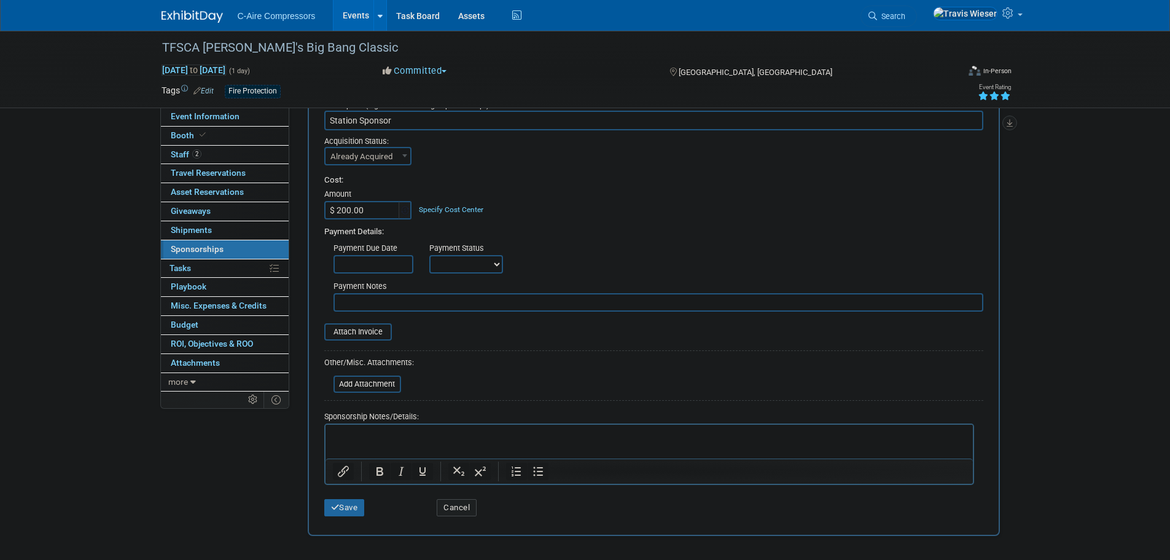
click at [463, 269] on select "Not Paid Yet Partially Paid Paid in Full" at bounding box center [466, 264] width 74 height 18
select select "1"
click at [429, 255] on select "Not Paid Yet Partially Paid Paid in Full" at bounding box center [466, 264] width 74 height 18
click at [387, 265] on input "text" at bounding box center [374, 264] width 80 height 18
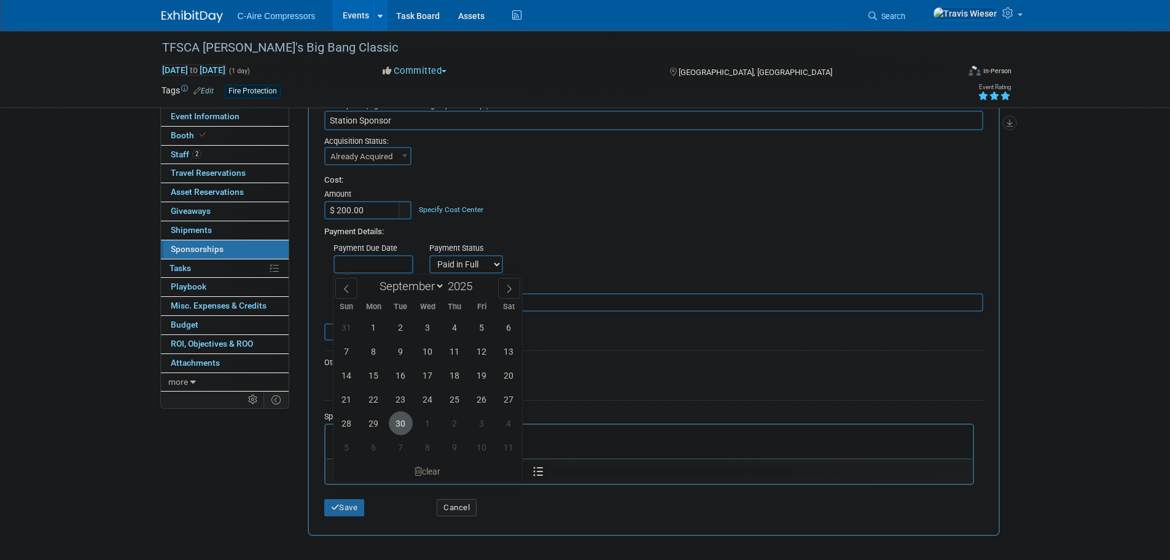
click at [401, 426] on span "30" at bounding box center [401, 423] width 24 height 24
type input "Sep 30, 2025"
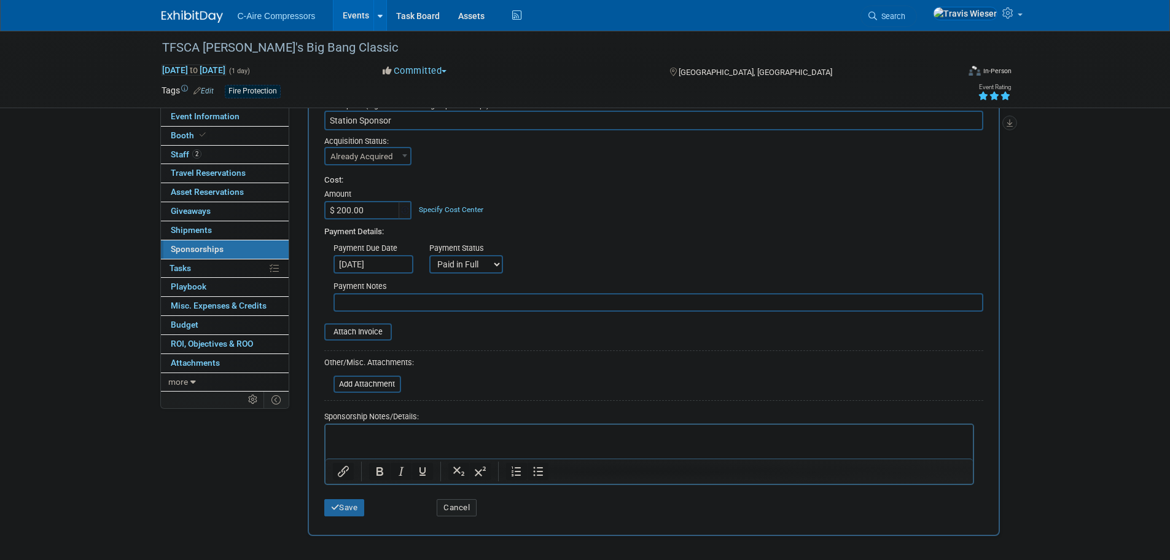
click at [410, 269] on input "Sep 30, 2025" at bounding box center [374, 264] width 80 height 18
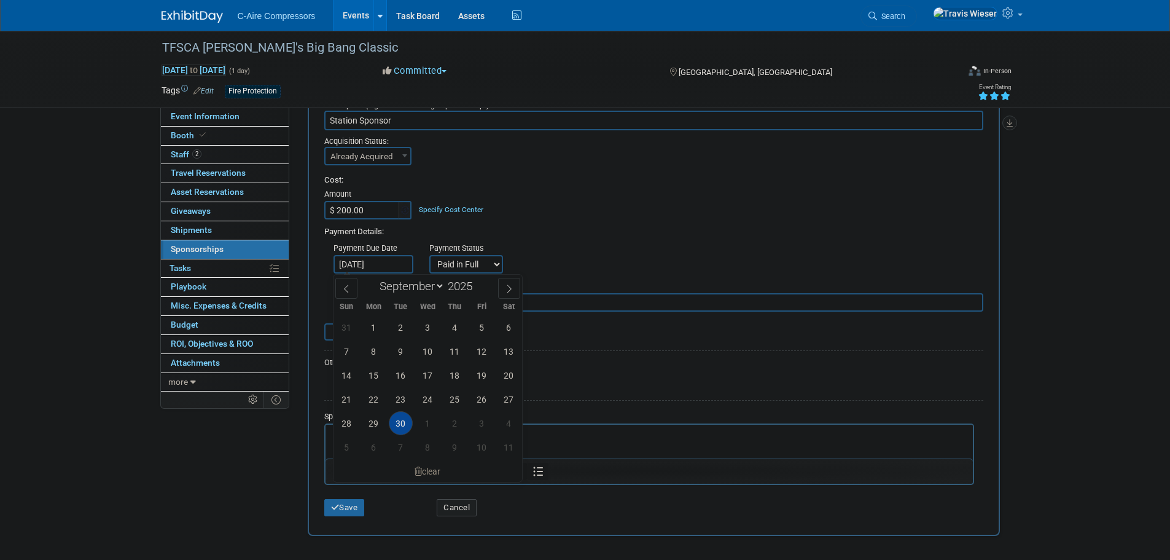
click at [410, 269] on input "Sep 30, 2025" at bounding box center [374, 264] width 80 height 18
click at [423, 253] on div "Payment Status Not Paid Yet Partially Paid Paid in Full" at bounding box center [466, 255] width 92 height 35
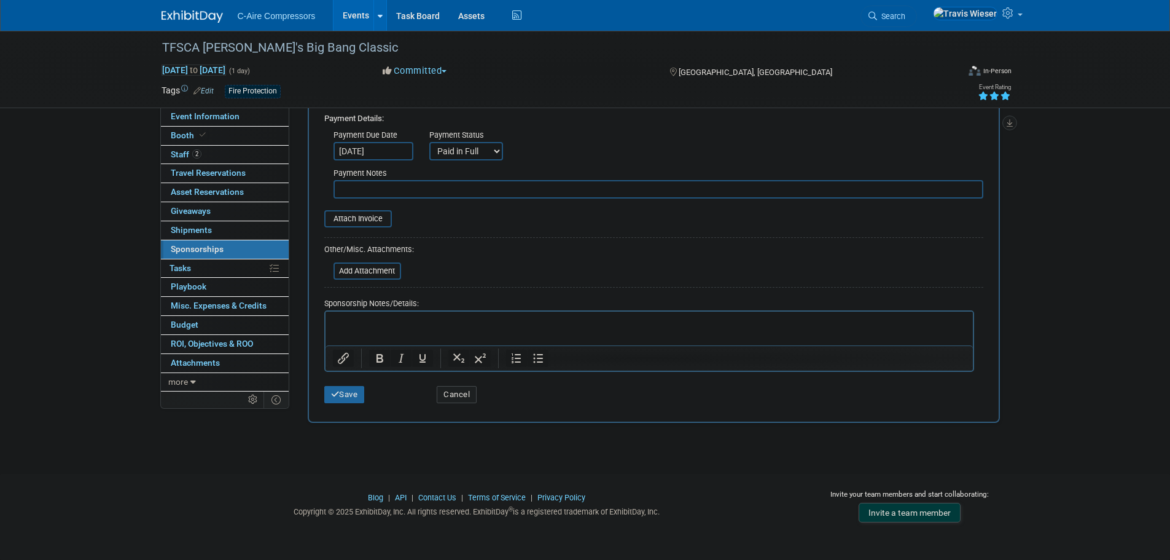
scroll to position [114, 0]
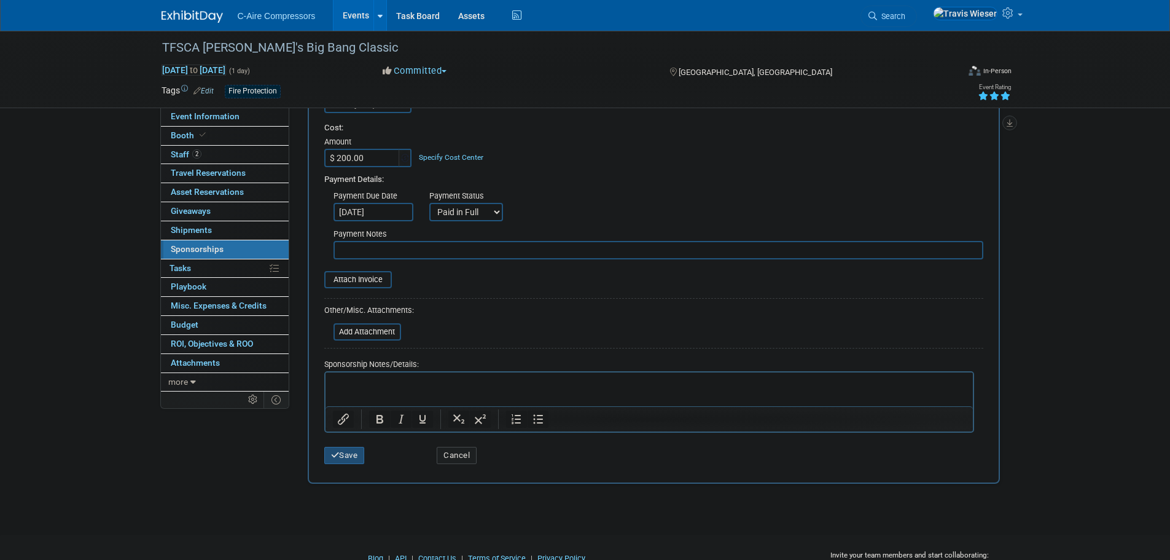
click at [339, 463] on button "Save" at bounding box center [344, 455] width 41 height 17
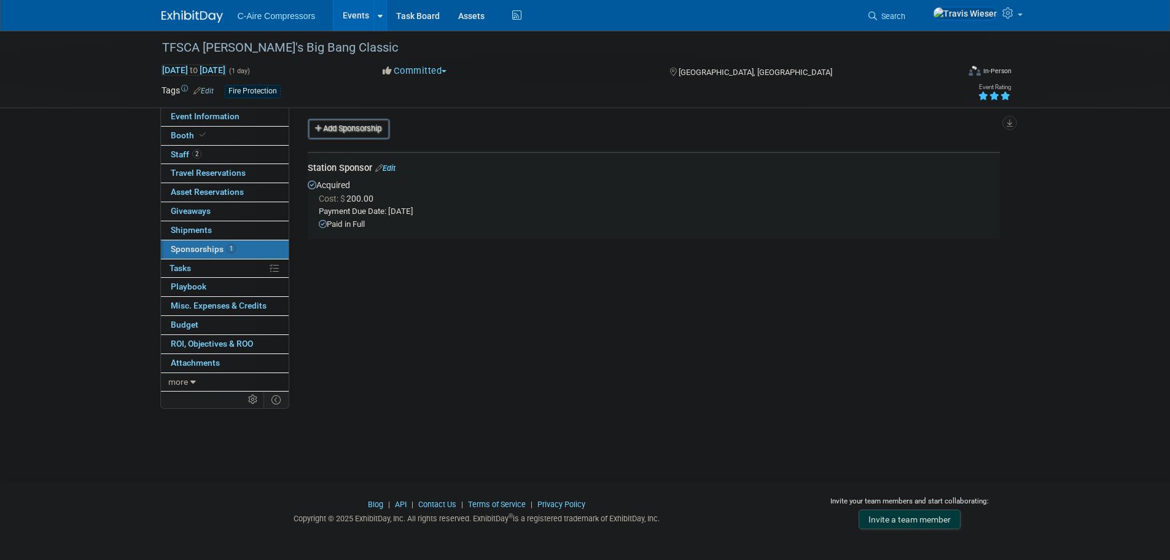
scroll to position [0, 0]
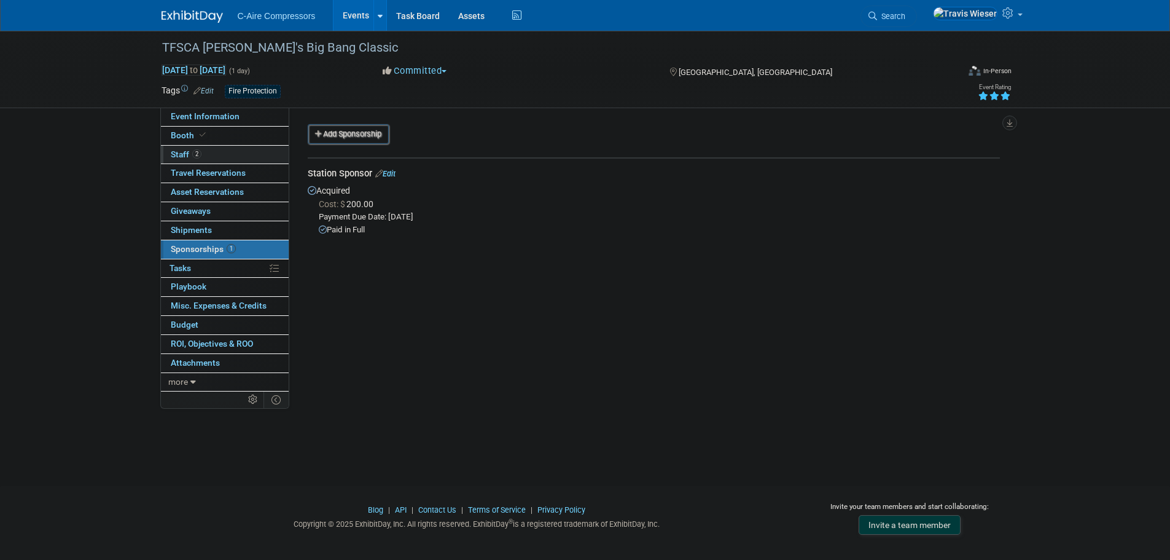
click at [232, 153] on link "2 Staff 2" at bounding box center [225, 155] width 128 height 18
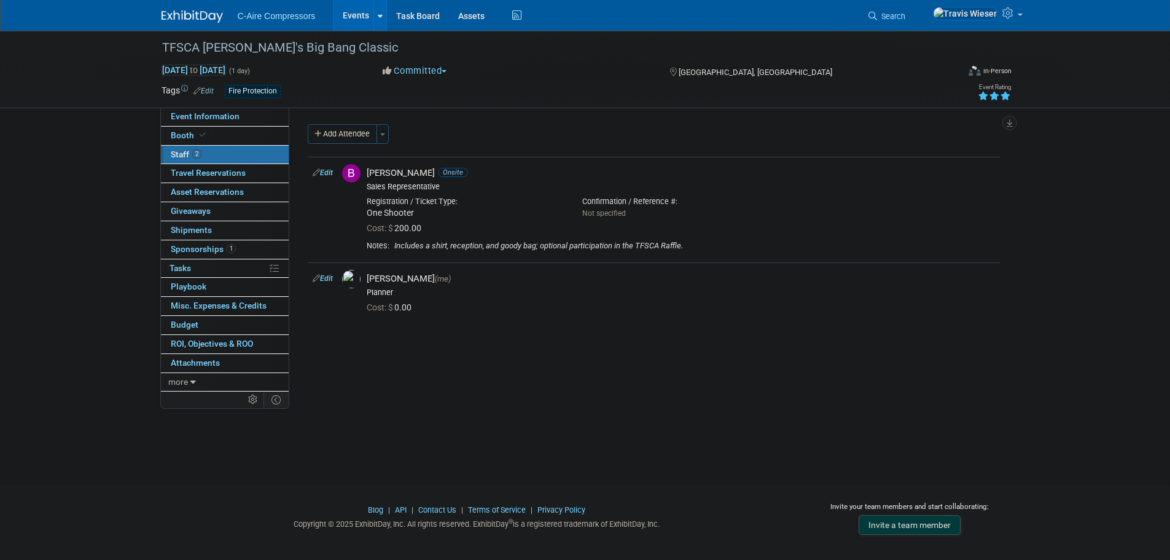
click at [328, 171] on link "Edit" at bounding box center [323, 172] width 20 height 9
select select "34a1a8f7-f7a2-4c43-bc3b-3a07c474a4c0"
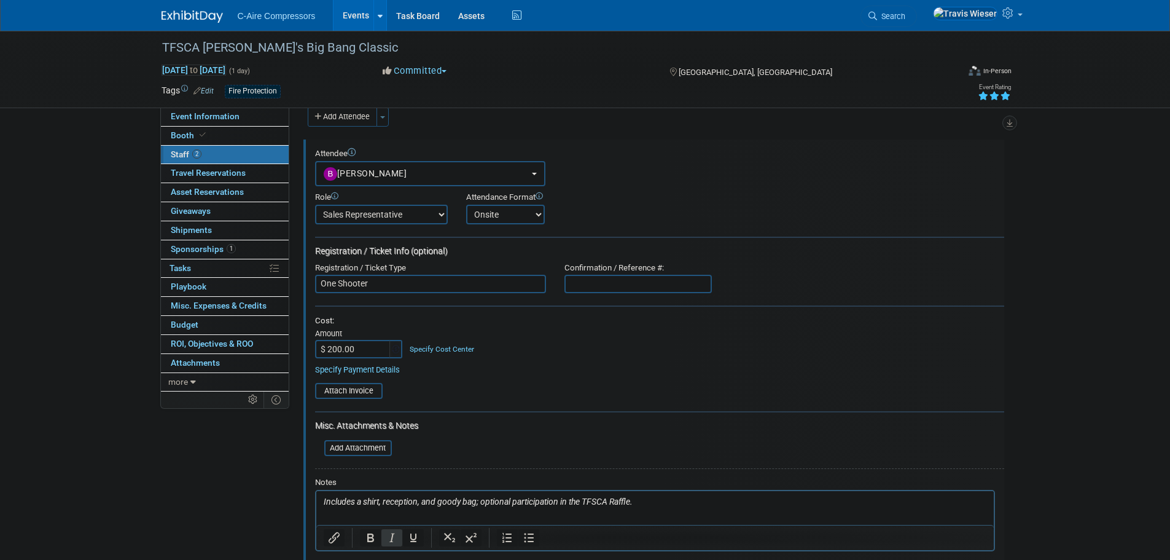
click at [604, 277] on input "text" at bounding box center [638, 284] width 147 height 18
paste input "F4E62T1"
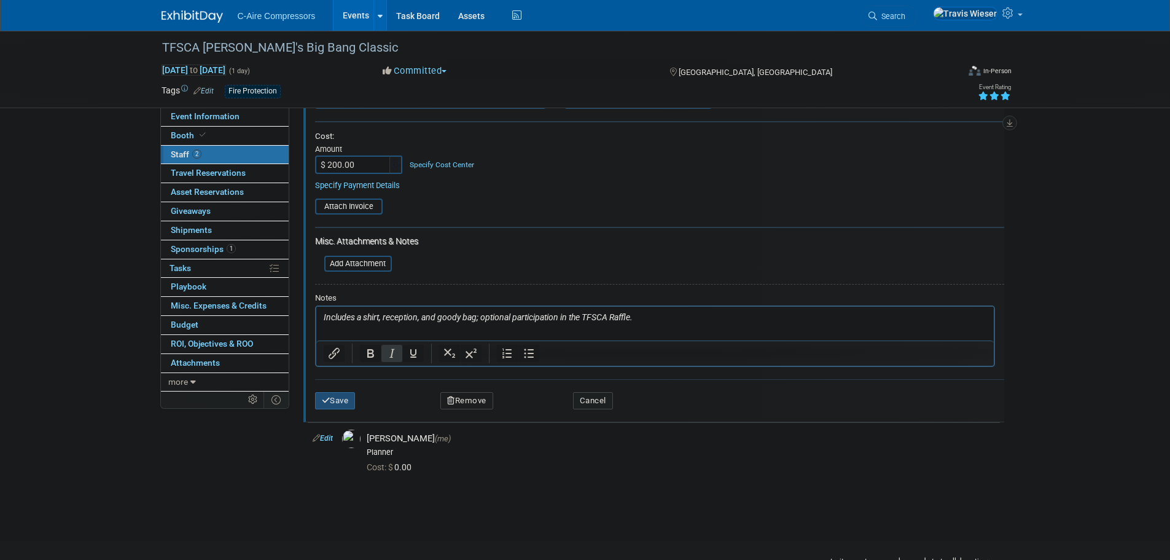
type input "F4E62T1"
click at [349, 398] on button "Save" at bounding box center [335, 400] width 41 height 17
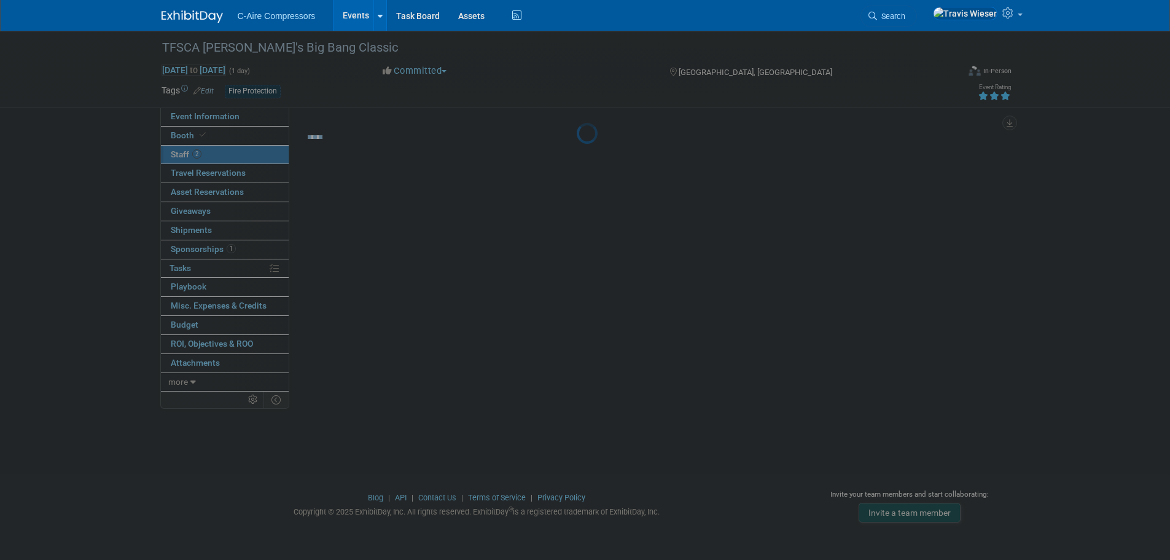
scroll to position [12, 0]
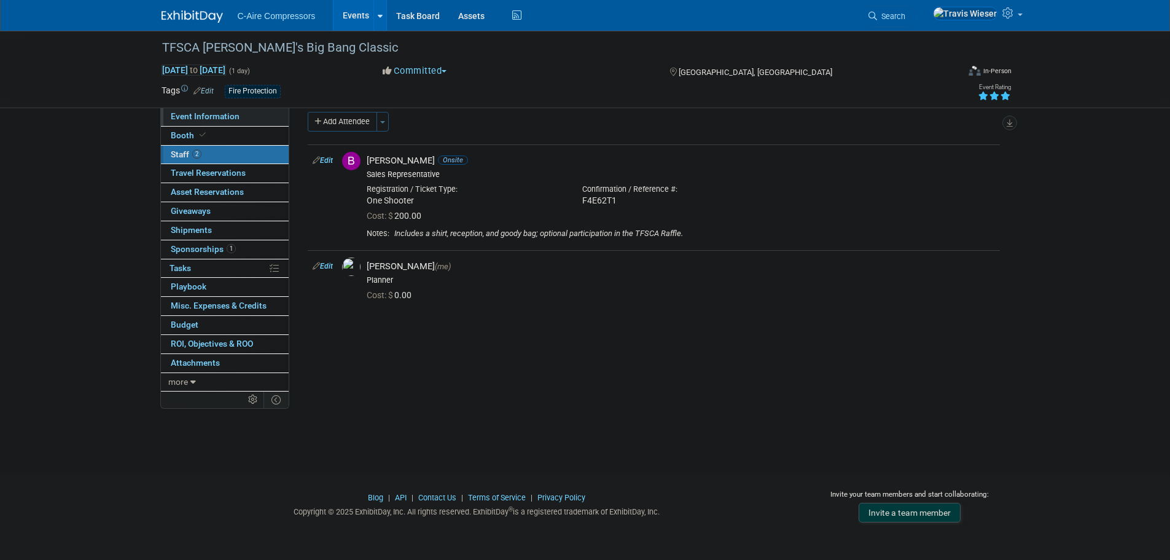
click at [264, 116] on link "Event Information" at bounding box center [225, 117] width 128 height 18
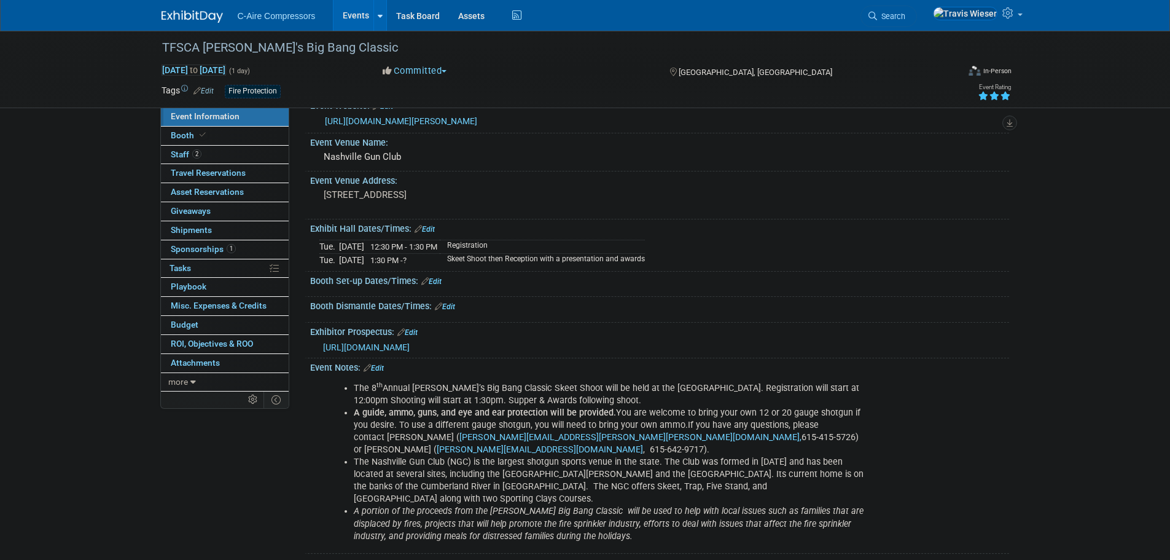
scroll to position [0, 0]
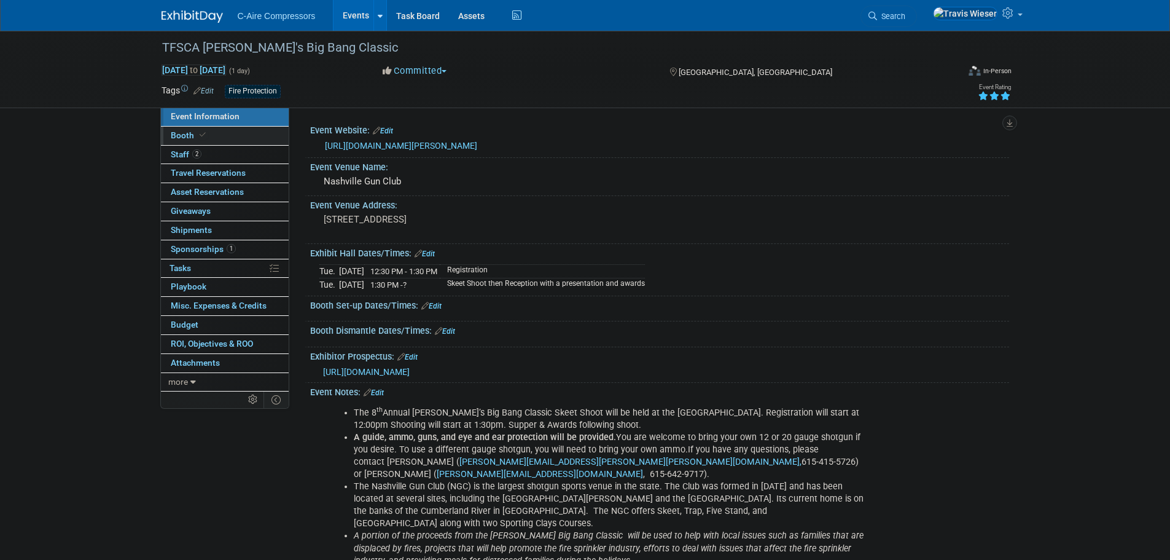
click at [240, 135] on link "Booth" at bounding box center [225, 136] width 128 height 18
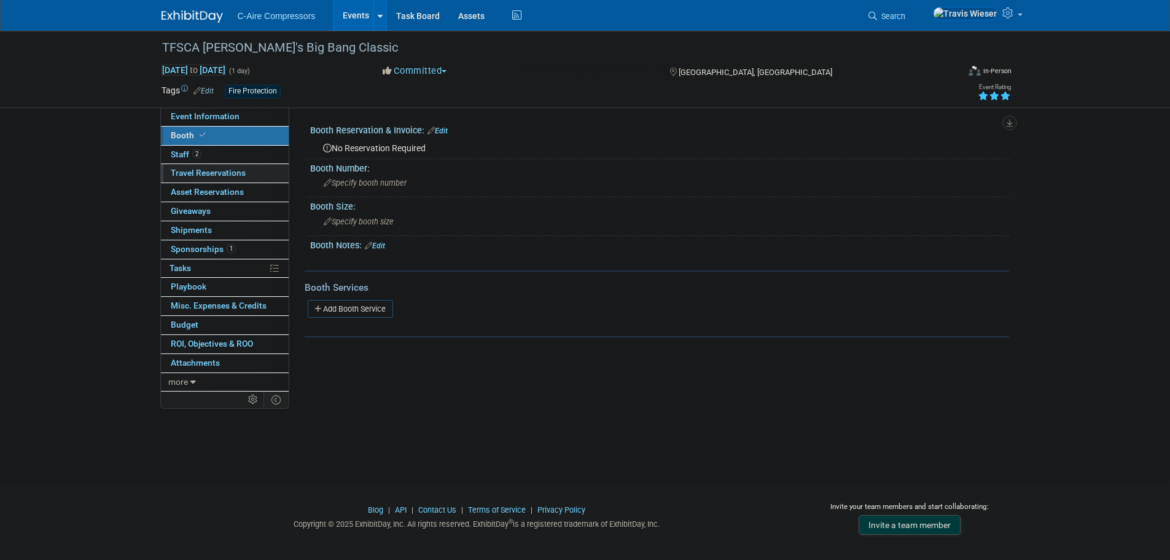
click at [232, 169] on span "Travel Reservations 0" at bounding box center [208, 173] width 75 height 10
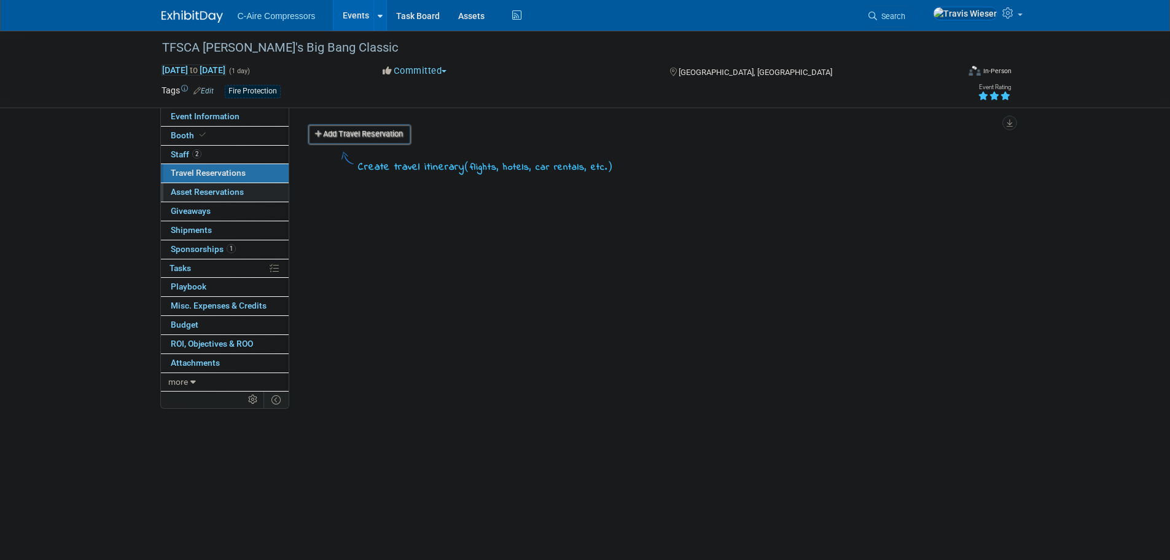
click at [240, 191] on span "Asset Reservations 0" at bounding box center [207, 192] width 73 height 10
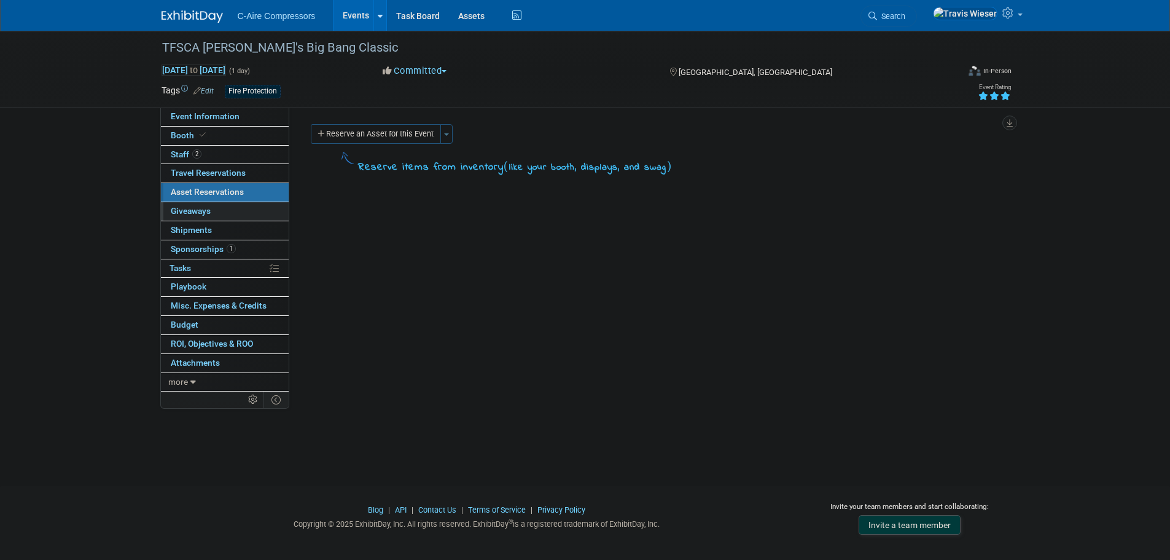
click at [235, 209] on link "0 Giveaways 0" at bounding box center [225, 211] width 128 height 18
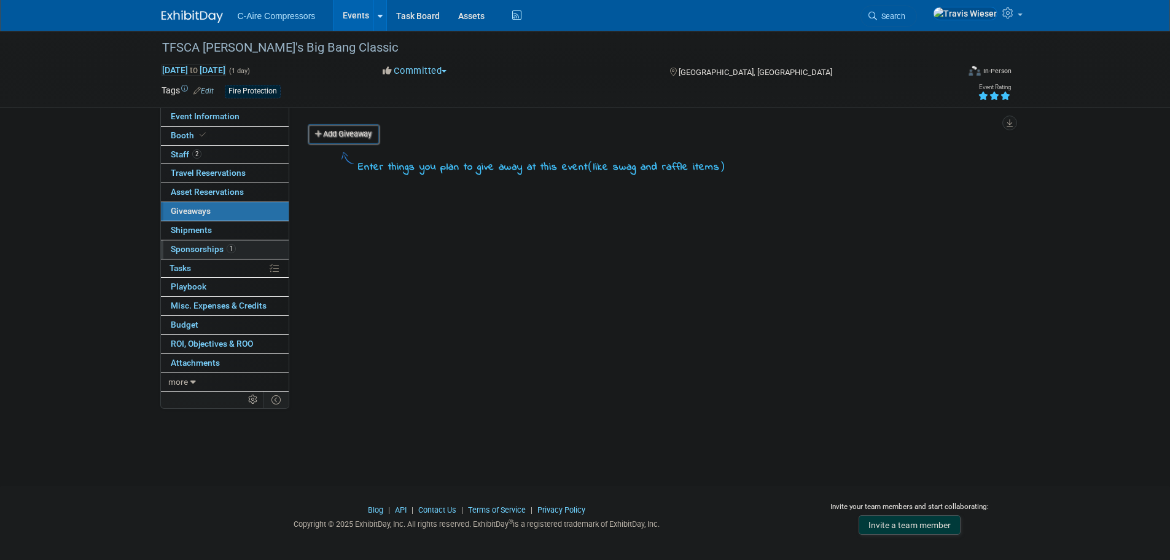
click at [236, 246] on link "1 Sponsorships 1" at bounding box center [225, 249] width 128 height 18
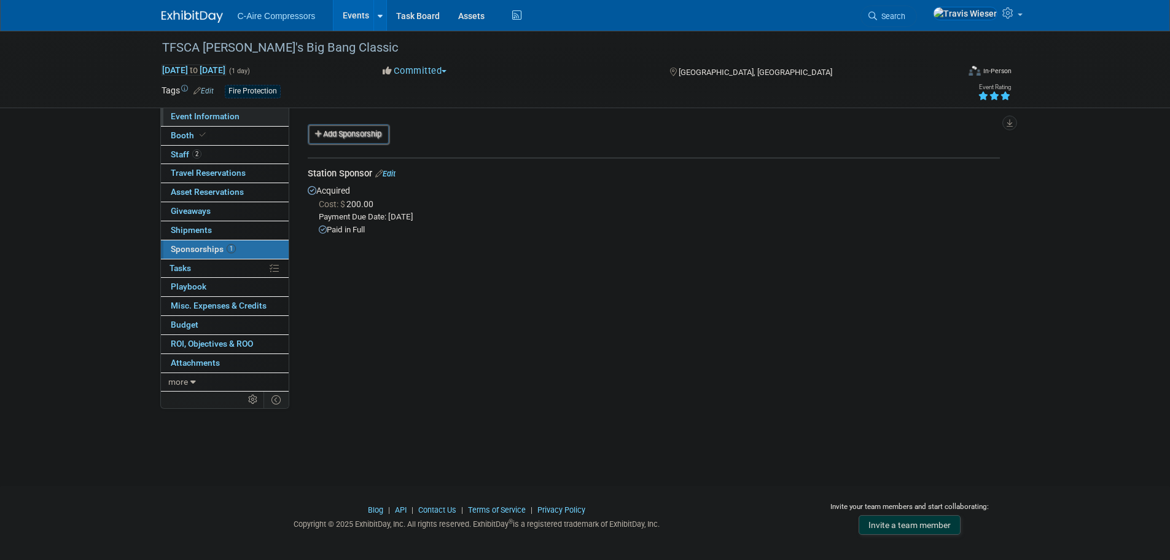
click at [239, 112] on link "Event Information" at bounding box center [225, 117] width 128 height 18
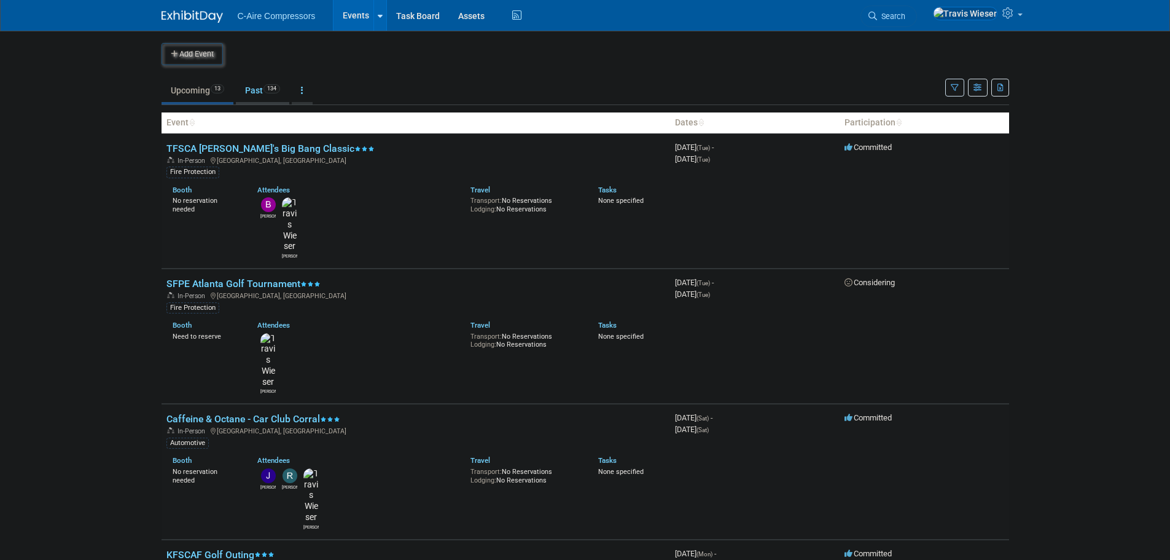
click at [266, 86] on link "Past 134" at bounding box center [262, 90] width 53 height 23
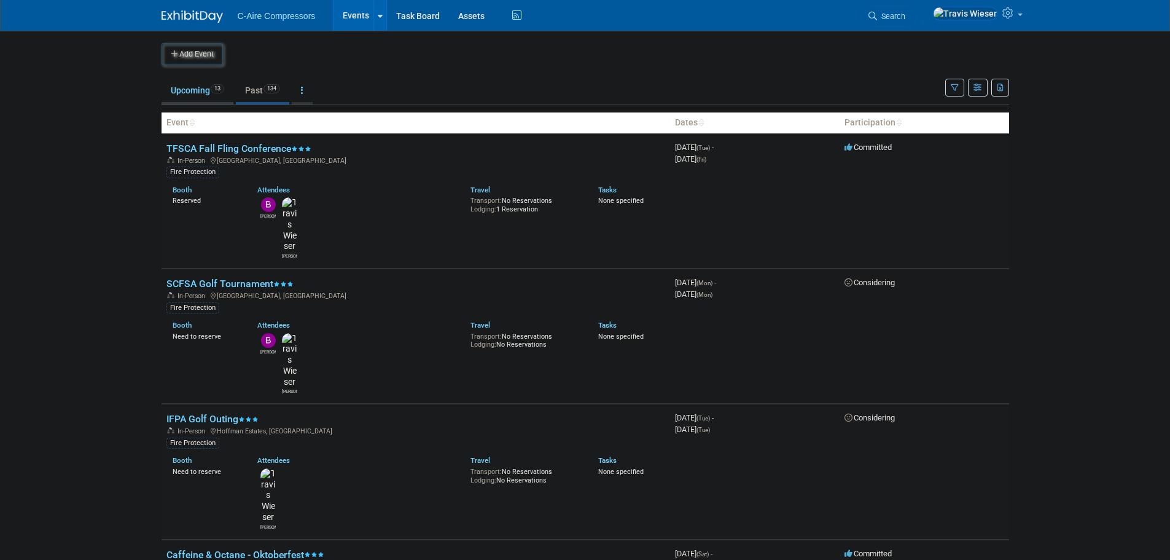
click at [209, 90] on link "Upcoming 13" at bounding box center [198, 90] width 72 height 23
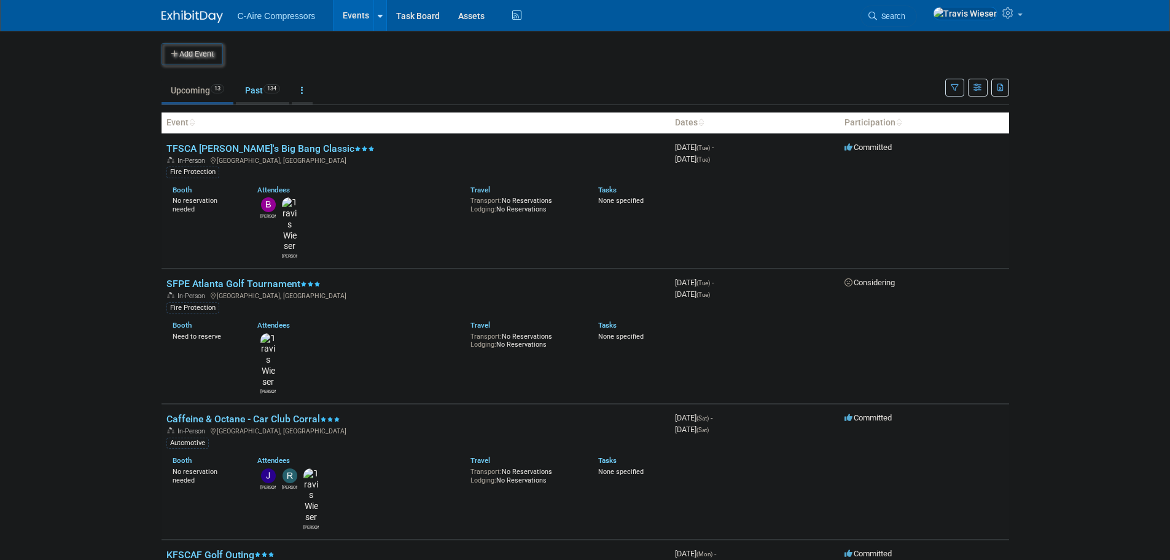
click at [94, 203] on body "C-Aire Compressors Events Add Event Bulk Upload Events Shareable Event Boards R…" at bounding box center [585, 280] width 1170 height 560
click at [128, 307] on body "C-Aire Compressors Events Add Event Bulk Upload Events Shareable Event Boards R…" at bounding box center [585, 280] width 1170 height 560
click at [111, 332] on body "C-Aire Compressors Events Add Event Bulk Upload Events Shareable Event Boards R…" at bounding box center [585, 280] width 1170 height 560
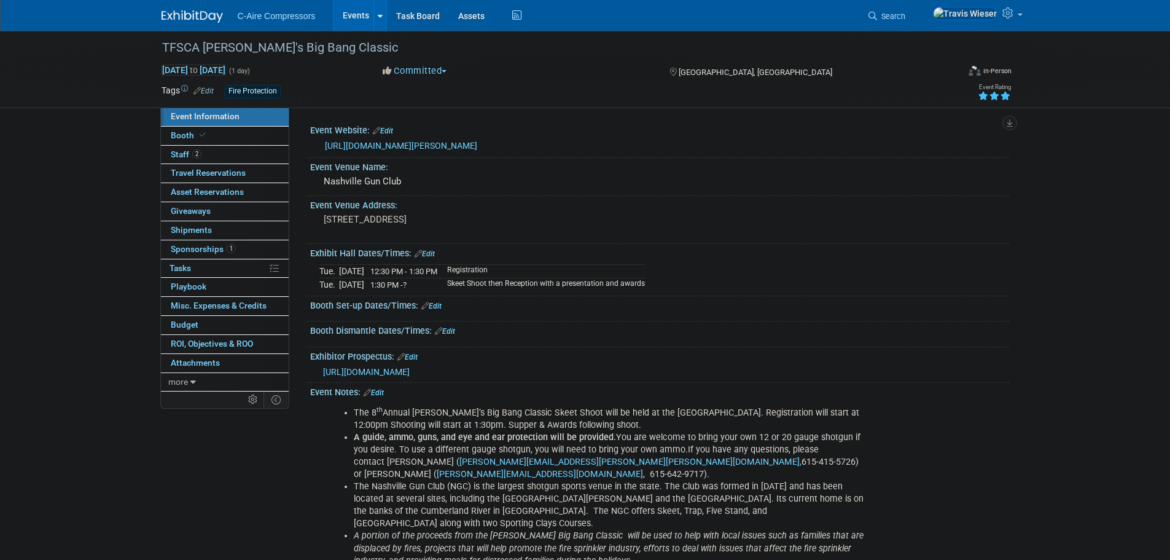
click at [414, 358] on link "Edit" at bounding box center [408, 357] width 20 height 9
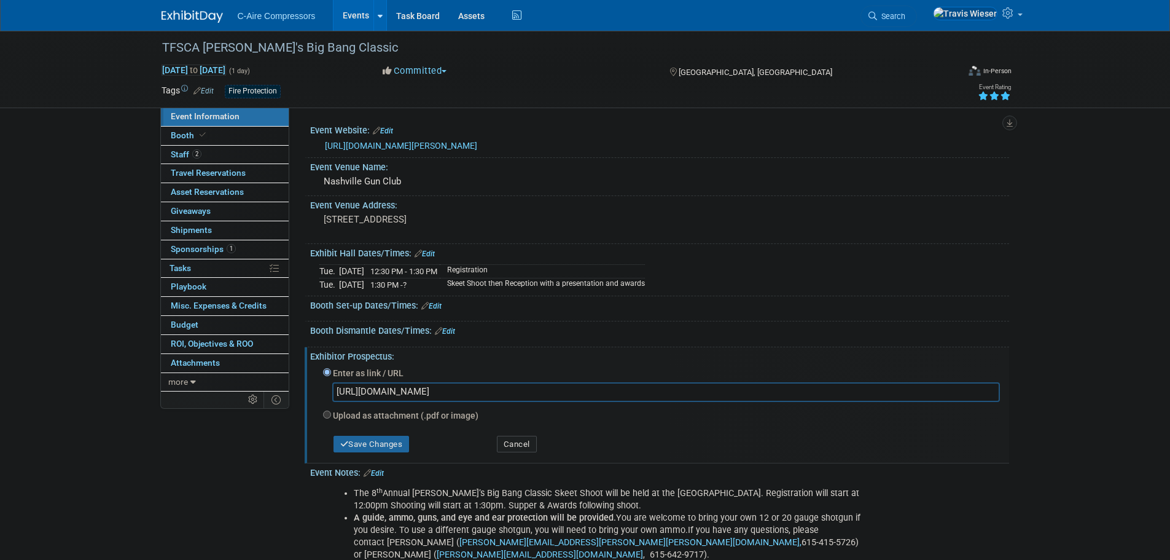
click at [367, 425] on div "Save Changes" at bounding box center [401, 439] width 174 height 28
click at [366, 420] on label "Upload as attachment (.pdf or image)" at bounding box center [406, 415] width 146 height 12
click at [331, 418] on input "Upload as attachment (.pdf or image)" at bounding box center [327, 414] width 8 height 8
radio input "true"
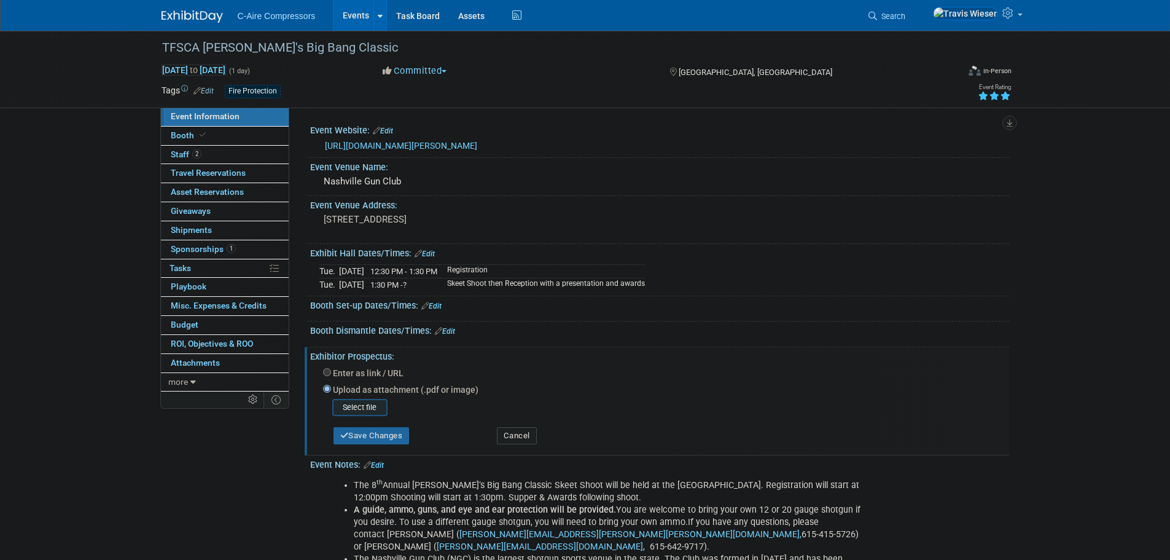
click at [368, 414] on input "file" at bounding box center [313, 407] width 146 height 15
click at [368, 434] on button "Save Changes" at bounding box center [372, 431] width 76 height 17
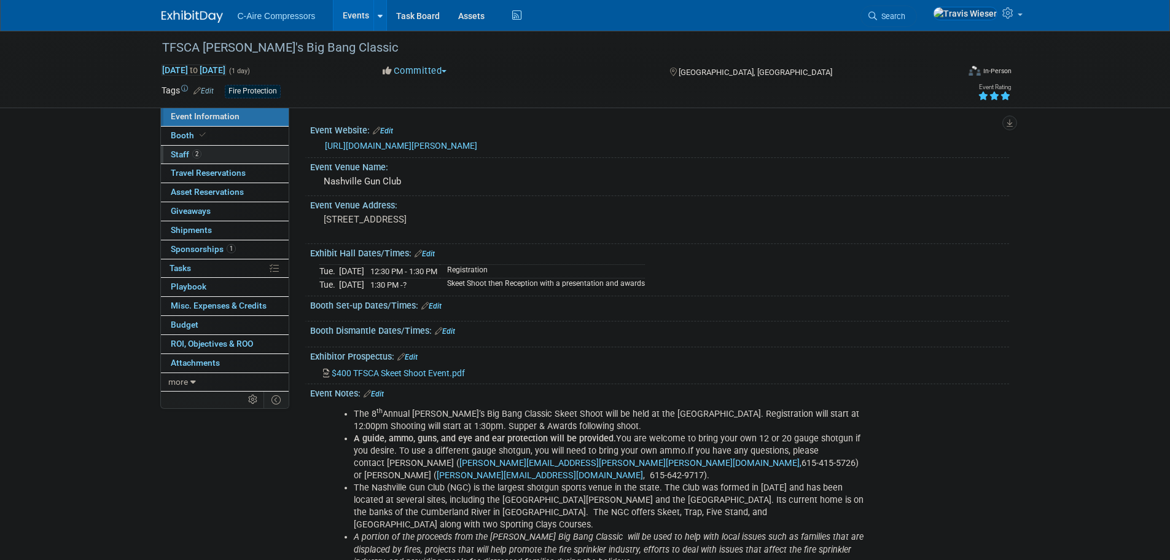
click at [242, 151] on link "2 Staff 2" at bounding box center [225, 155] width 128 height 18
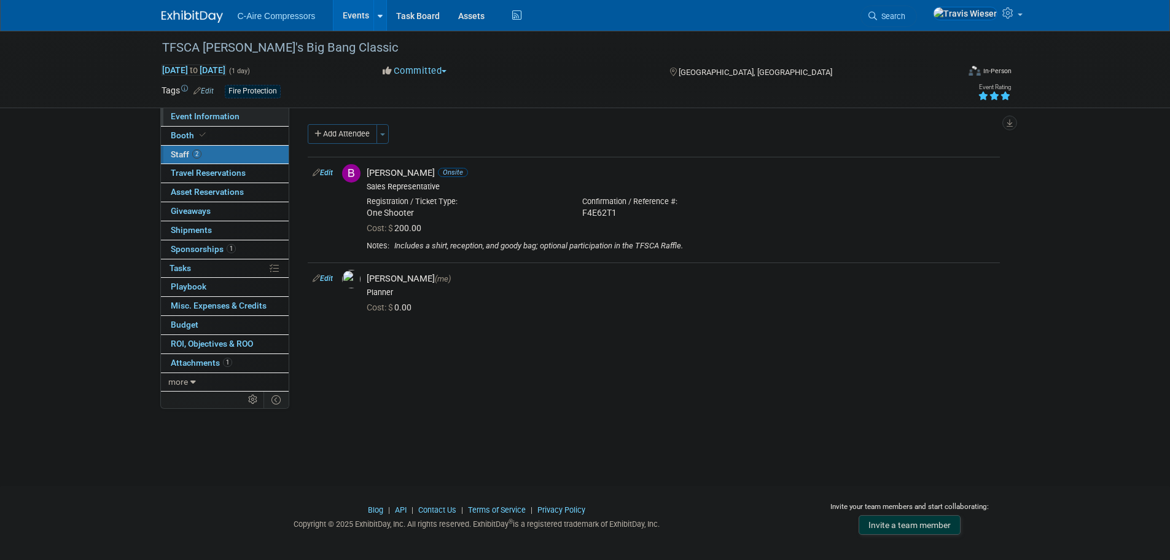
click at [253, 113] on link "Event Information" at bounding box center [225, 117] width 128 height 18
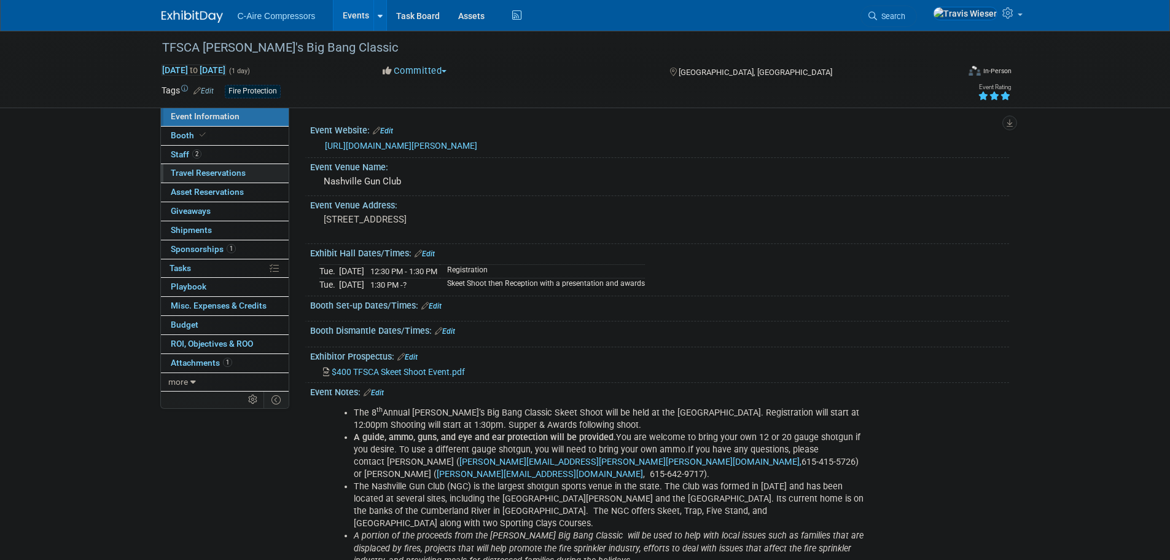
click at [220, 174] on span "Travel Reservations 0" at bounding box center [208, 173] width 75 height 10
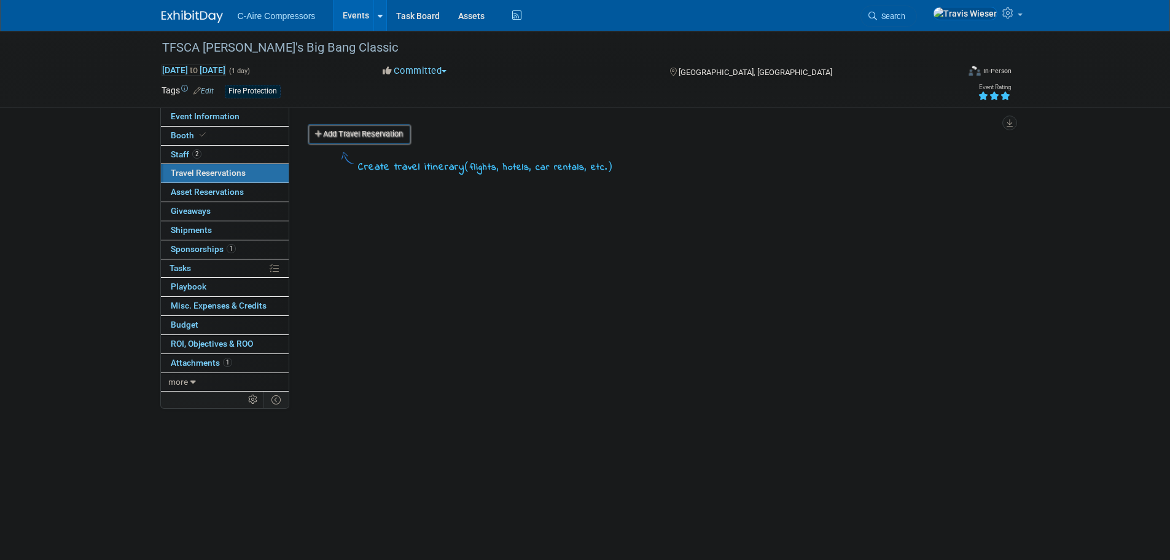
drag, startPoint x: 320, startPoint y: 140, endPoint x: 338, endPoint y: 167, distance: 31.9
click at [321, 139] on link "Add Travel Reservation" at bounding box center [359, 134] width 103 height 20
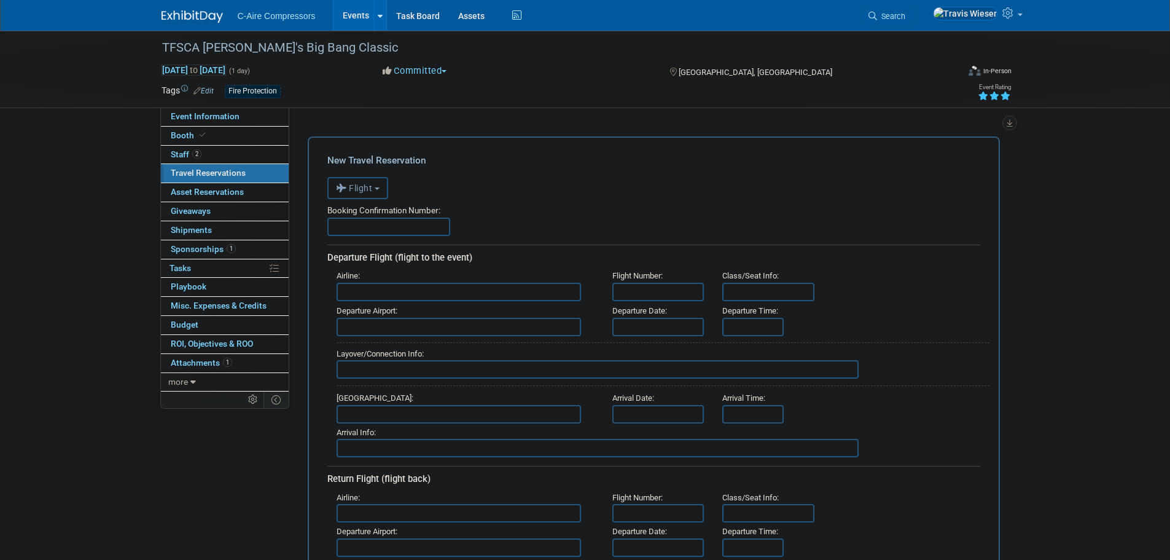
click at [357, 190] on span "Flight" at bounding box center [354, 188] width 37 height 10
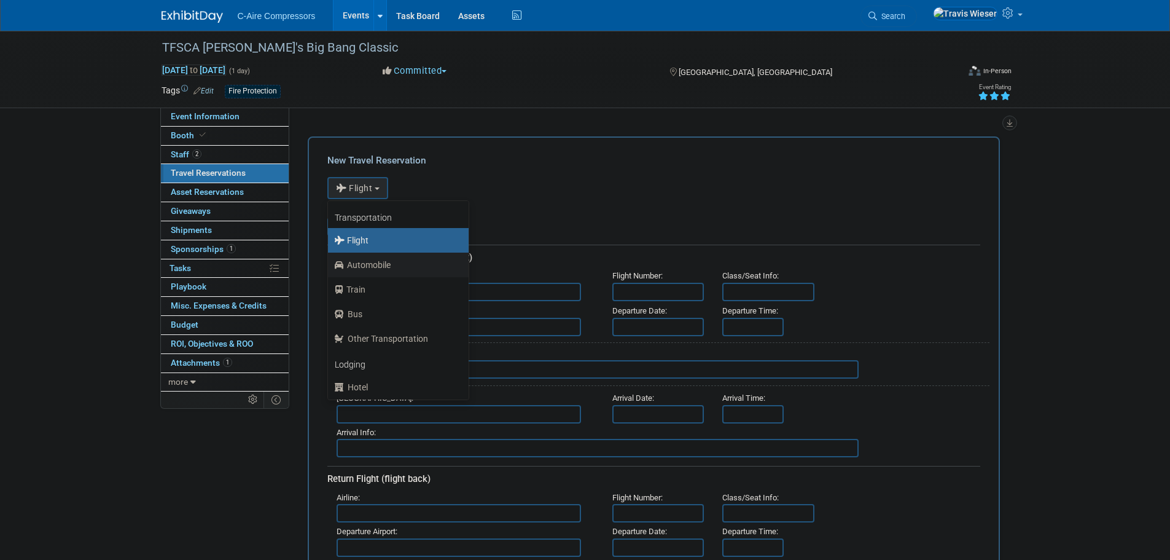
click at [366, 262] on label "Automobile" at bounding box center [395, 265] width 122 height 20
click at [330, 262] on input "Automobile" at bounding box center [326, 263] width 8 height 8
select select "4"
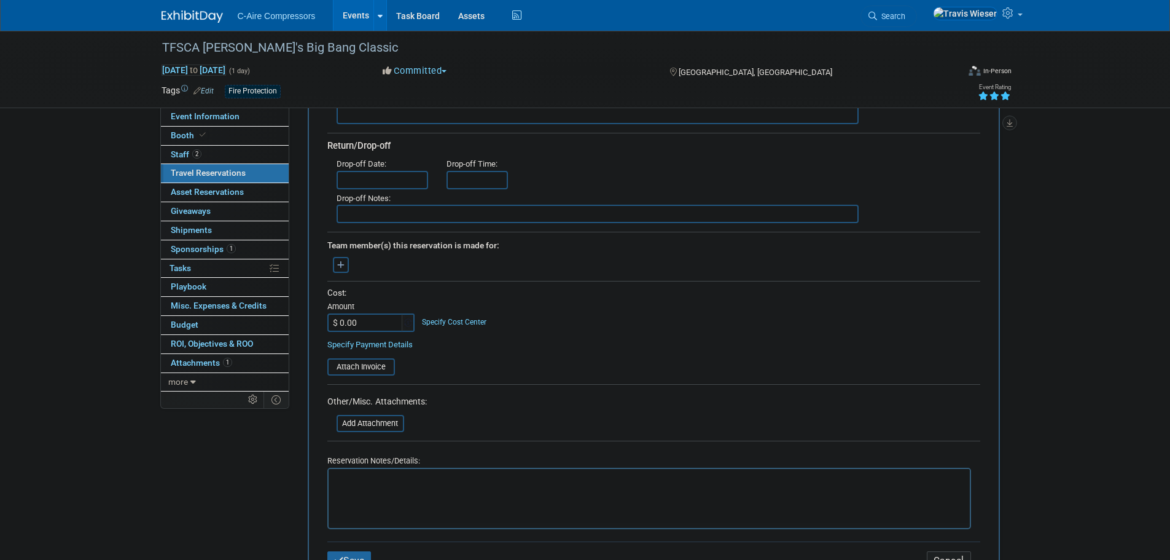
scroll to position [307, 0]
click at [362, 311] on input "$ 0.00" at bounding box center [365, 319] width 77 height 18
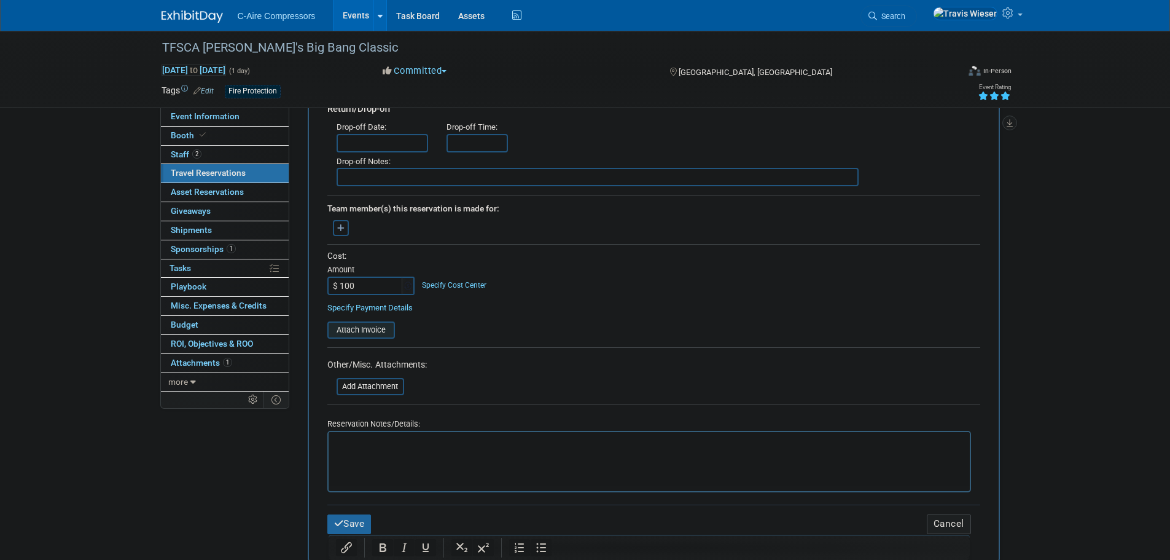
scroll to position [430, 0]
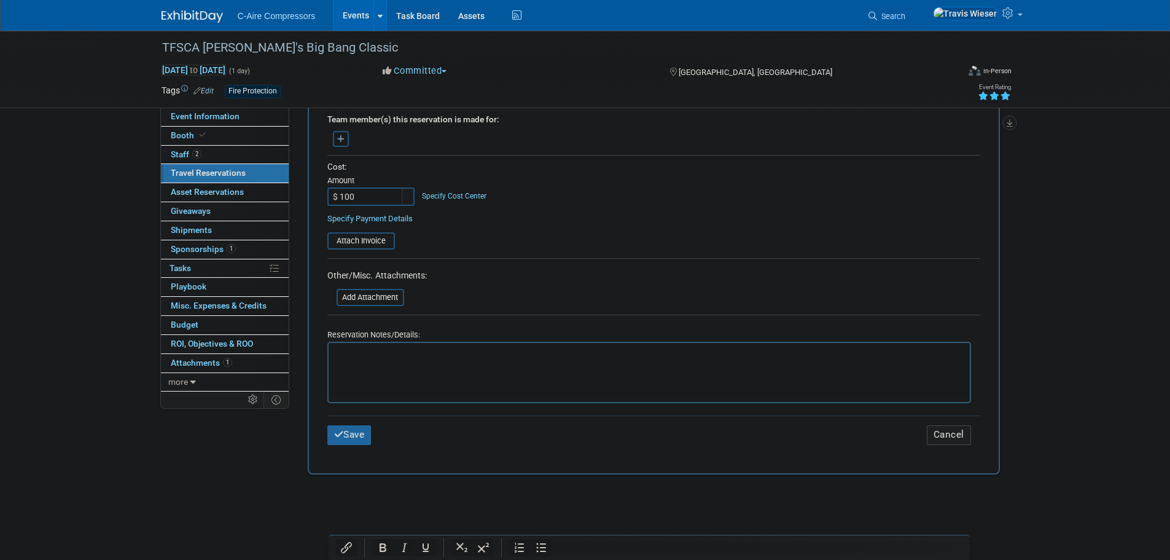
type input "$ 100.00"
click at [363, 421] on div "Save Cancel" at bounding box center [653, 434] width 653 height 38
click at [361, 428] on button "Save" at bounding box center [349, 434] width 44 height 19
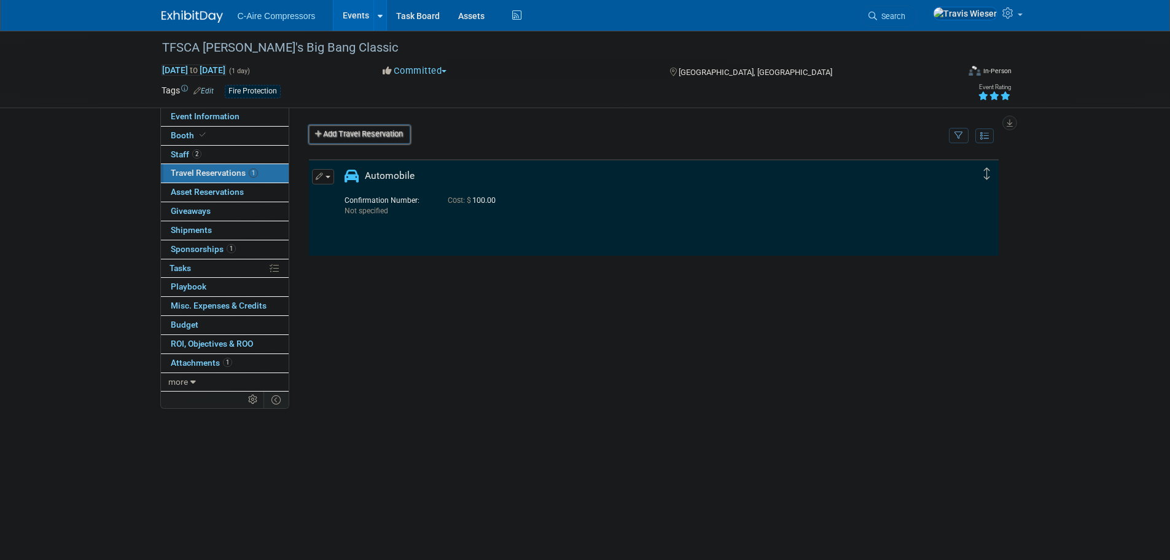
scroll to position [0, 0]
click at [323, 179] on button "button" at bounding box center [323, 176] width 22 height 15
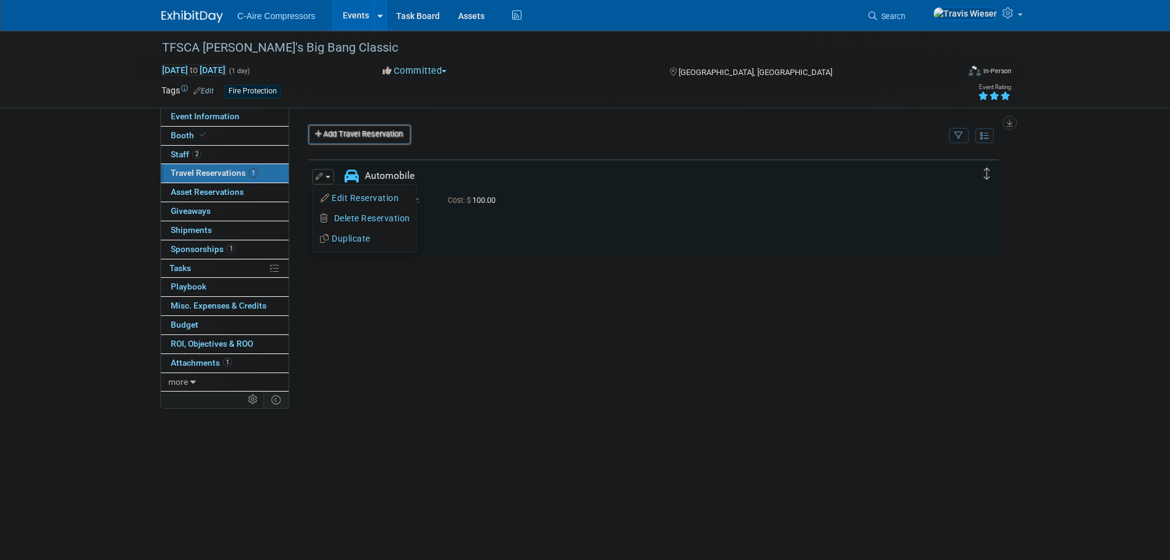
click at [385, 344] on div "Delete Reservation Not specified Cost: $ 100.00" at bounding box center [654, 342] width 692 height 369
click at [232, 116] on span "Event Information" at bounding box center [205, 116] width 69 height 10
